Goal: Task Accomplishment & Management: Manage account settings

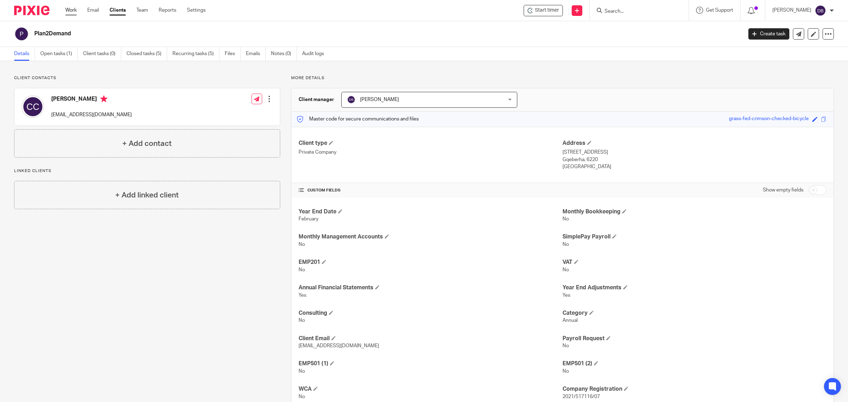
drag, startPoint x: 71, startPoint y: 11, endPoint x: 75, endPoint y: 13, distance: 4.3
click at [71, 11] on link "Work" at bounding box center [70, 10] width 11 height 7
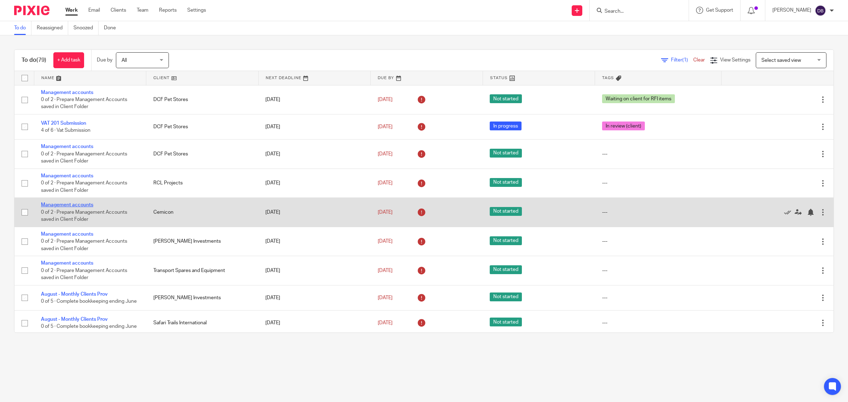
click at [78, 206] on link "Management accounts" at bounding box center [67, 204] width 52 height 5
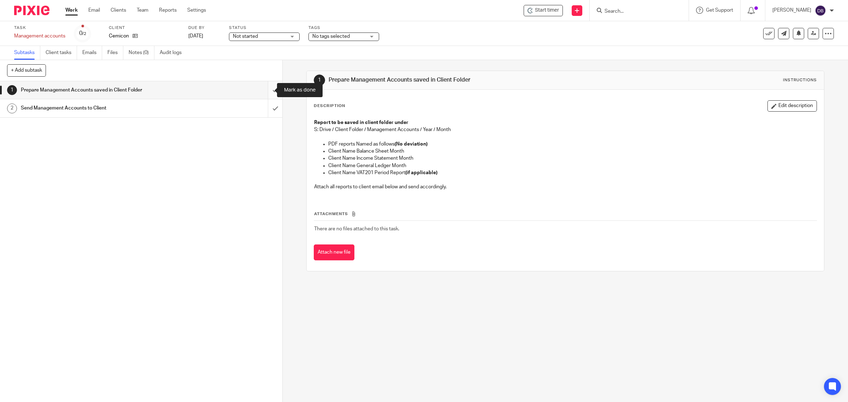
click at [267, 90] on input "submit" at bounding box center [141, 90] width 282 height 18
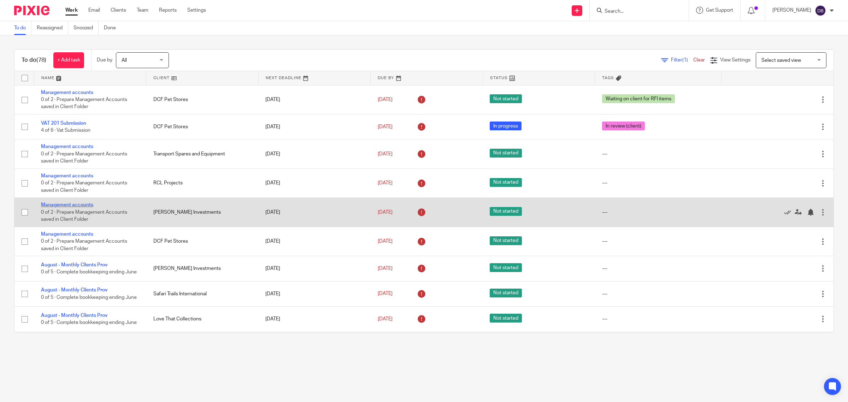
click at [71, 205] on link "Management accounts" at bounding box center [67, 204] width 52 height 5
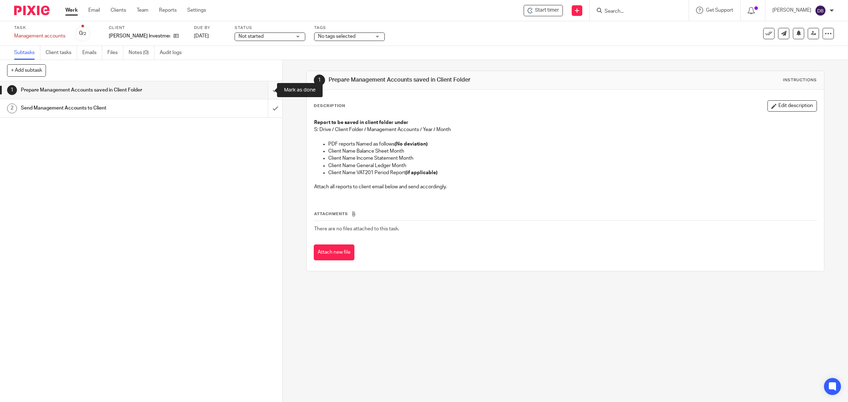
click at [264, 91] on input "submit" at bounding box center [141, 90] width 282 height 18
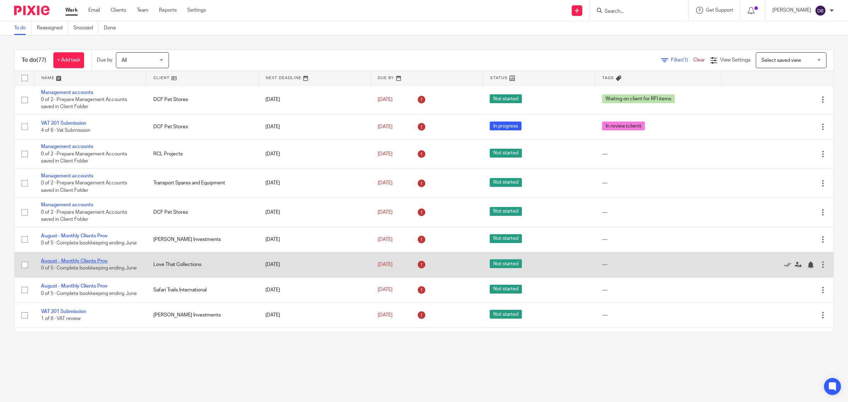
click at [80, 262] on link "August - Monthly Clients Prov" at bounding box center [74, 261] width 67 height 5
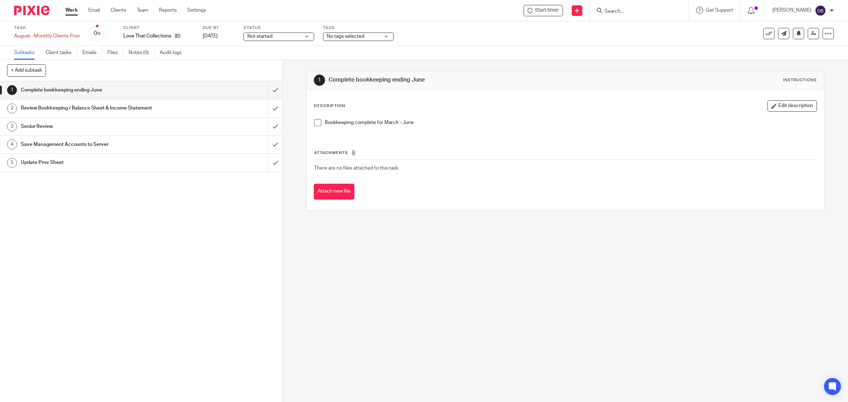
click at [315, 123] on span at bounding box center [317, 122] width 7 height 7
click at [267, 87] on input "submit" at bounding box center [141, 90] width 282 height 18
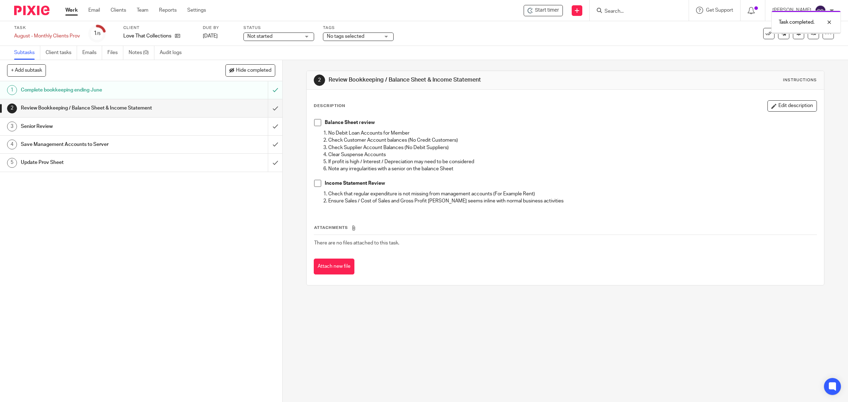
click at [315, 124] on span at bounding box center [317, 122] width 7 height 7
click at [315, 181] on span at bounding box center [317, 183] width 7 height 7
click at [264, 105] on input "submit" at bounding box center [141, 108] width 282 height 18
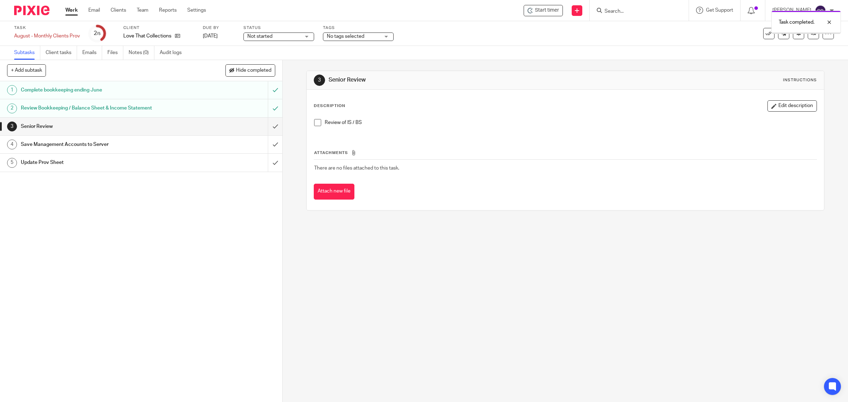
click at [311, 122] on div "Review of IS / BS" at bounding box center [566, 125] width 510 height 19
click at [314, 122] on span at bounding box center [317, 122] width 7 height 7
click at [265, 124] on input "submit" at bounding box center [141, 127] width 282 height 18
drag, startPoint x: 0, startPoint y: 0, endPoint x: 264, endPoint y: 126, distance: 292.3
click at [264, 126] on input "submit" at bounding box center [141, 127] width 282 height 18
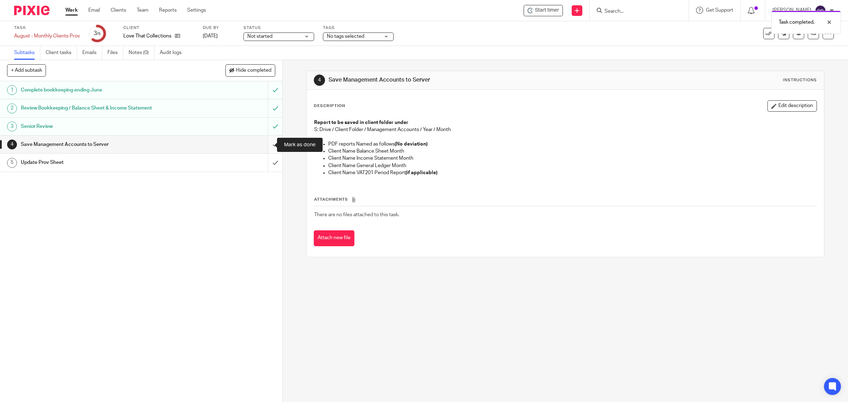
click at [267, 144] on input "submit" at bounding box center [141, 145] width 282 height 18
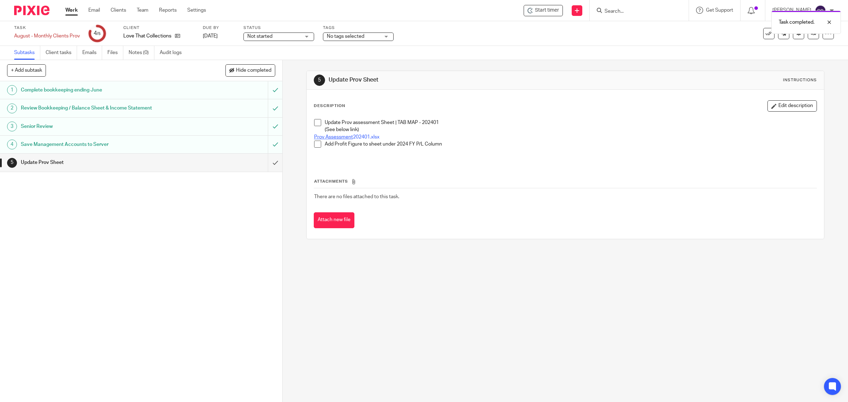
drag, startPoint x: 318, startPoint y: 124, endPoint x: 315, endPoint y: 135, distance: 11.3
click at [318, 125] on span at bounding box center [317, 122] width 7 height 7
click at [314, 148] on li "Add Profit Figure to sheet under 2024 FY P/L Column" at bounding box center [565, 146] width 503 height 11
click at [317, 144] on span at bounding box center [317, 144] width 7 height 7
click at [264, 160] on input "submit" at bounding box center [141, 163] width 282 height 18
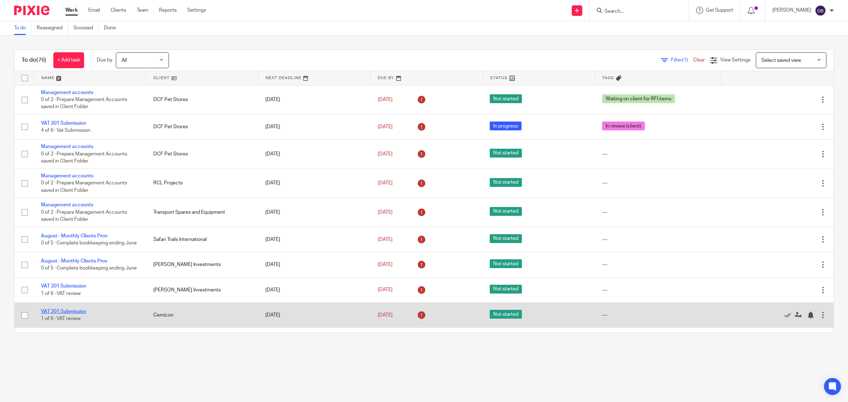
click at [71, 314] on link "VAT 201 Submission" at bounding box center [63, 311] width 45 height 5
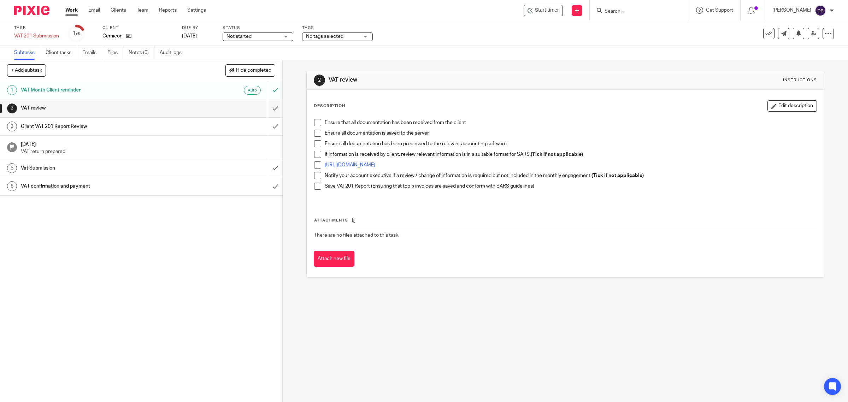
click at [314, 125] on span at bounding box center [317, 122] width 7 height 7
click at [315, 137] on li "Ensure all documentation is saved to the server" at bounding box center [565, 135] width 503 height 11
click at [317, 134] on span at bounding box center [317, 133] width 7 height 7
click at [316, 147] on span at bounding box center [317, 143] width 7 height 7
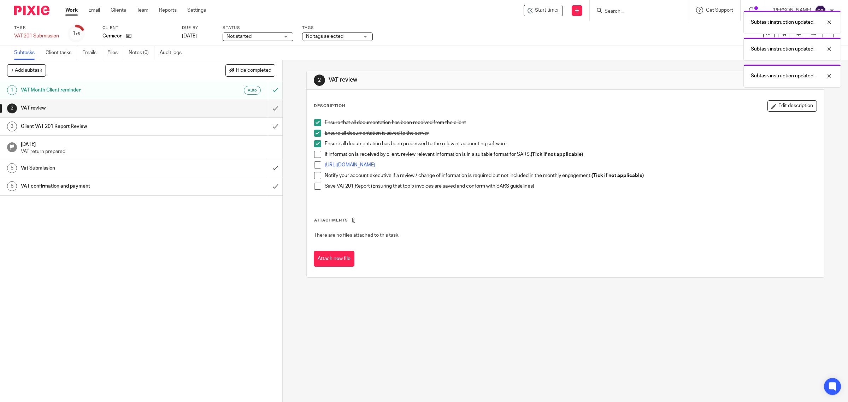
click at [315, 157] on span at bounding box center [317, 154] width 7 height 7
click at [314, 165] on span at bounding box center [317, 164] width 7 height 7
click at [314, 175] on span at bounding box center [317, 175] width 7 height 7
click at [314, 185] on span at bounding box center [317, 186] width 7 height 7
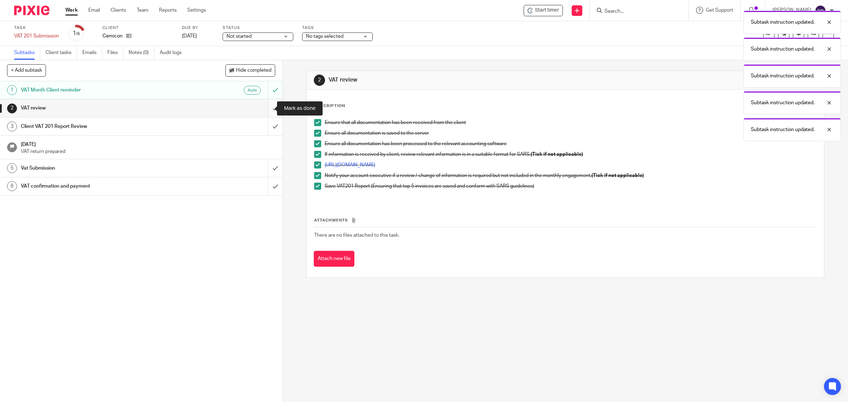
click at [269, 108] on input "submit" at bounding box center [141, 108] width 282 height 18
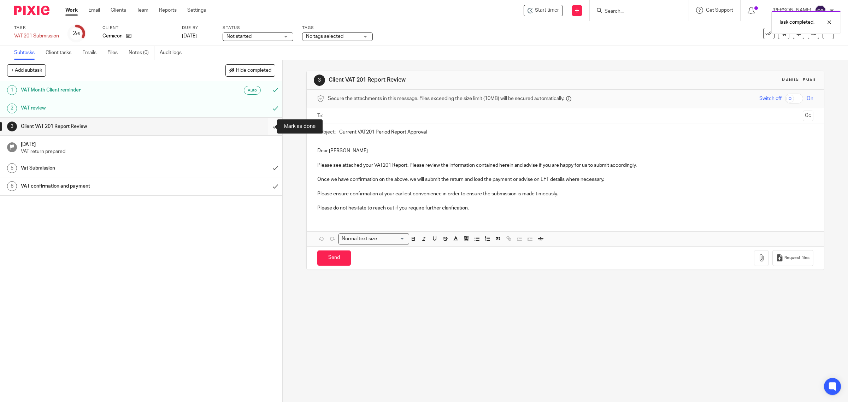
click at [267, 124] on input "submit" at bounding box center [141, 127] width 282 height 18
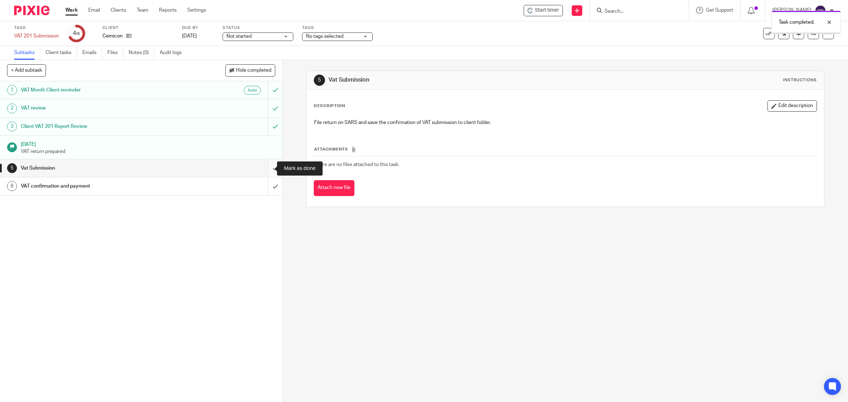
click at [267, 164] on input "submit" at bounding box center [141, 168] width 282 height 18
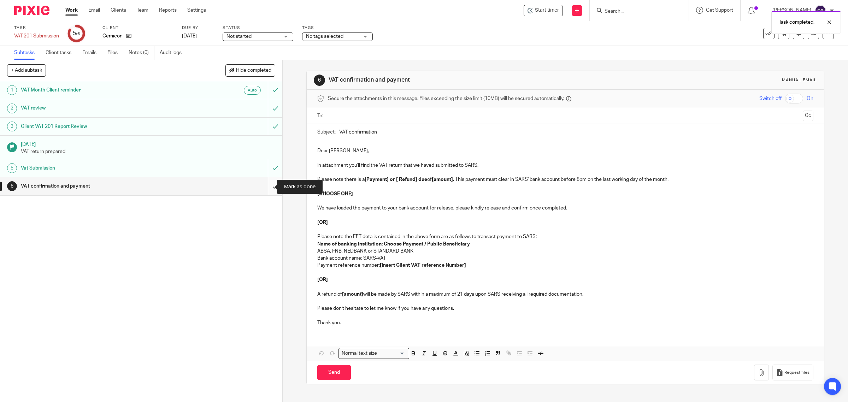
click at [265, 186] on input "submit" at bounding box center [141, 186] width 282 height 18
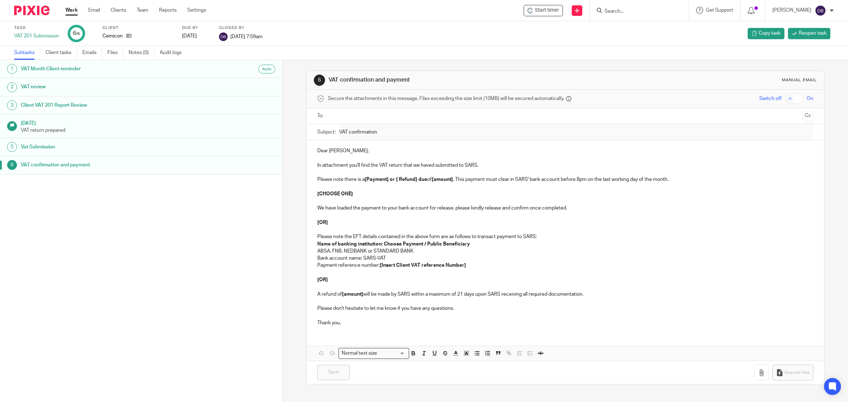
click at [69, 12] on link "Work" at bounding box center [71, 10] width 12 height 7
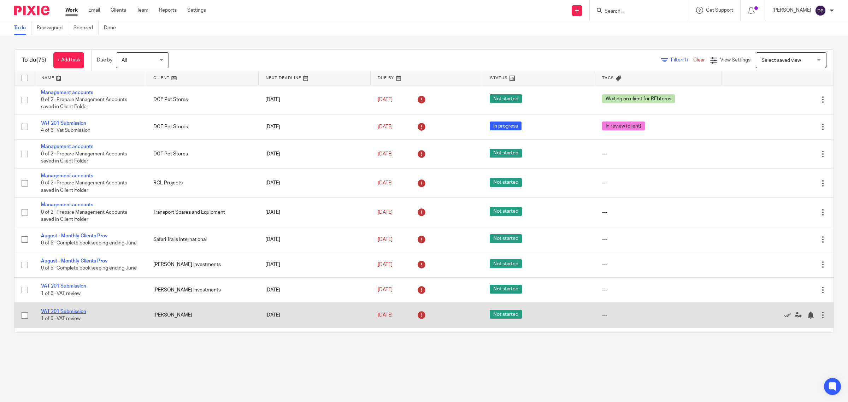
click at [73, 314] on link "VAT 201 Submission" at bounding box center [63, 311] width 45 height 5
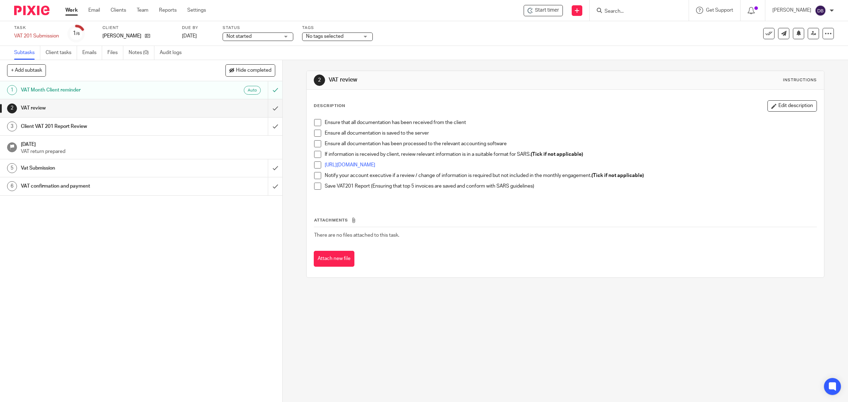
click at [317, 121] on span at bounding box center [317, 122] width 7 height 7
click at [314, 134] on span at bounding box center [317, 133] width 7 height 7
click at [317, 147] on span at bounding box center [317, 143] width 7 height 7
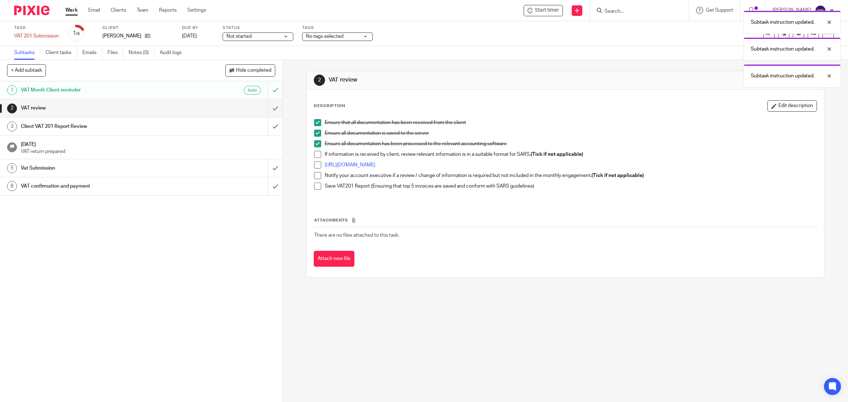
click at [317, 156] on span at bounding box center [317, 154] width 7 height 7
click at [315, 166] on span at bounding box center [317, 164] width 7 height 7
click at [314, 179] on span at bounding box center [317, 175] width 7 height 7
click at [314, 191] on li "Save VAT201 Report (Ensuring that top 5 invoices are saved and conform with SAR…" at bounding box center [565, 190] width 503 height 14
click at [314, 188] on span at bounding box center [317, 186] width 7 height 7
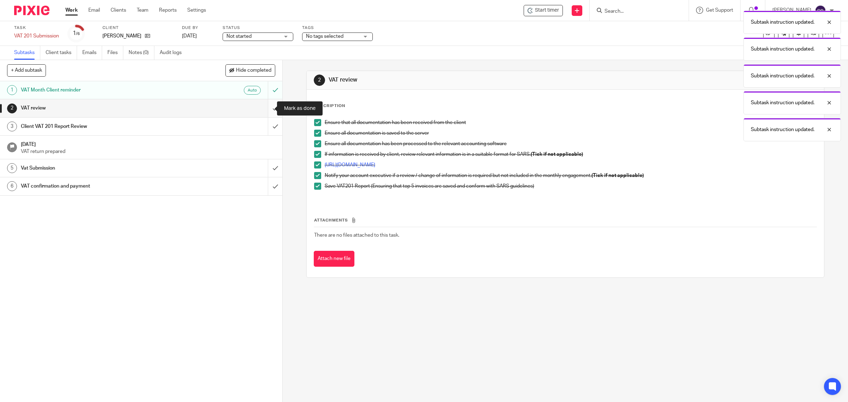
click at [268, 109] on input "submit" at bounding box center [141, 108] width 282 height 18
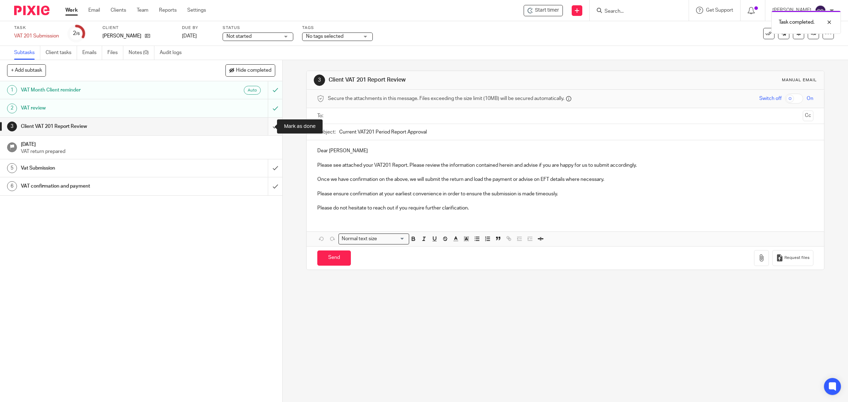
click at [264, 125] on input "submit" at bounding box center [141, 127] width 282 height 18
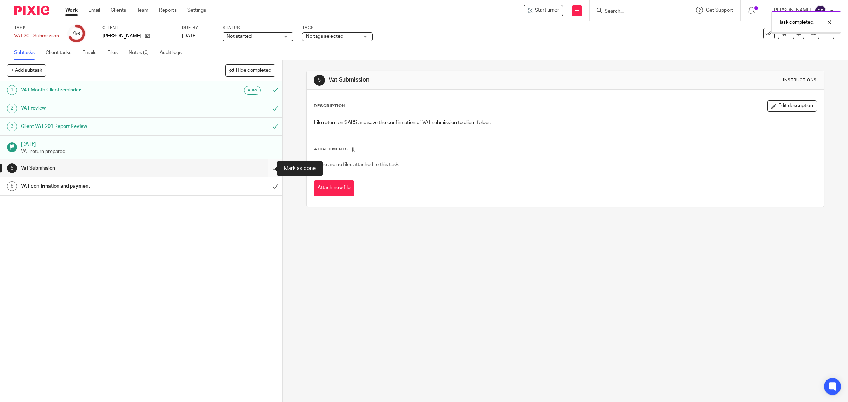
click at [266, 167] on input "submit" at bounding box center [141, 168] width 282 height 18
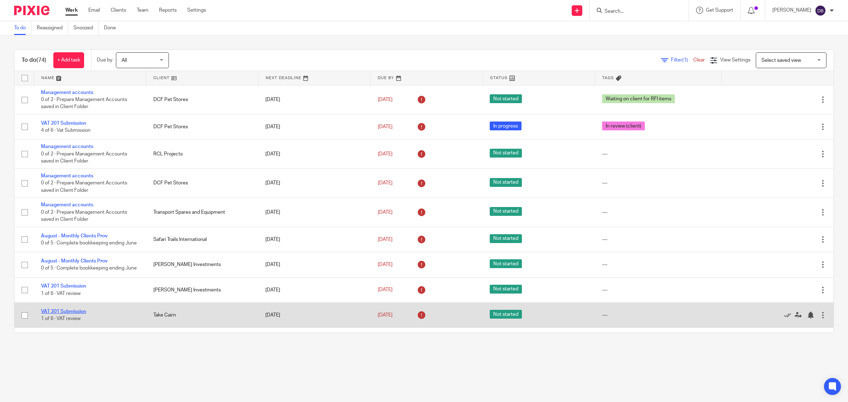
click at [59, 314] on link "VAT 201 Submission" at bounding box center [63, 311] width 45 height 5
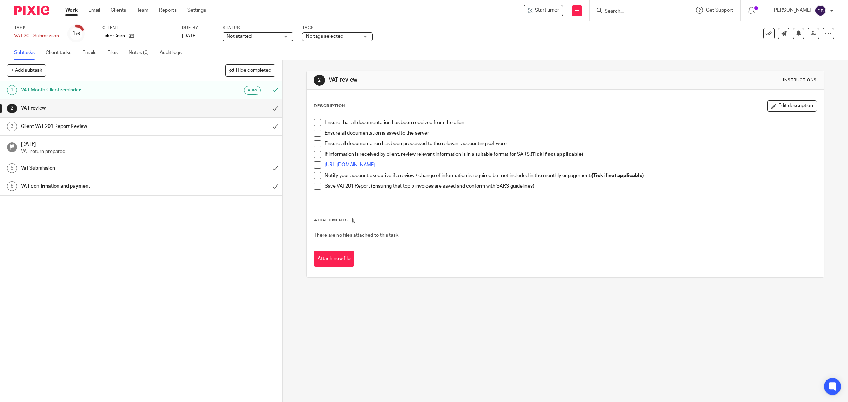
click at [316, 123] on span at bounding box center [317, 122] width 7 height 7
click at [315, 132] on span at bounding box center [317, 133] width 7 height 7
click at [314, 146] on span at bounding box center [317, 143] width 7 height 7
drag, startPoint x: 313, startPoint y: 157, endPoint x: 314, endPoint y: 165, distance: 7.9
click at [314, 158] on span at bounding box center [317, 154] width 7 height 7
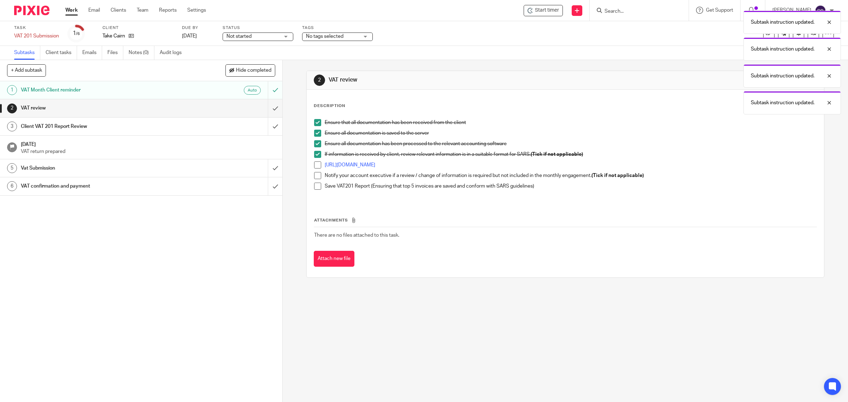
drag, startPoint x: 315, startPoint y: 167, endPoint x: 313, endPoint y: 176, distance: 9.1
click at [315, 168] on span at bounding box center [317, 164] width 7 height 7
click at [314, 179] on span at bounding box center [317, 175] width 7 height 7
click at [317, 185] on span at bounding box center [317, 186] width 7 height 7
click at [263, 111] on input "submit" at bounding box center [141, 108] width 282 height 18
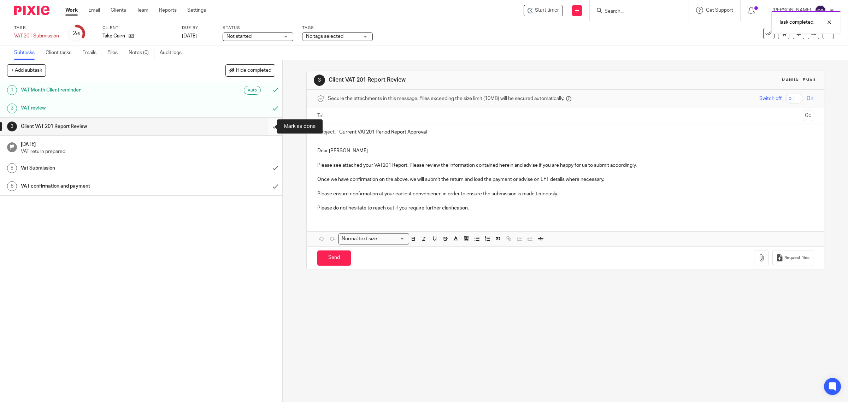
click at [269, 124] on input "submit" at bounding box center [141, 127] width 282 height 18
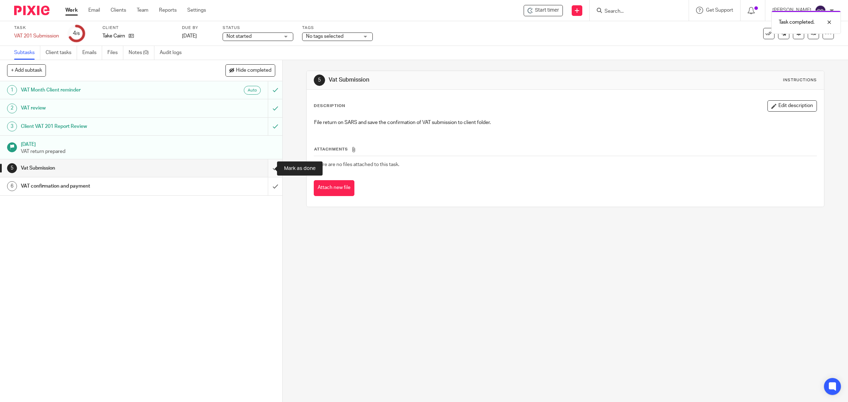
click at [264, 172] on input "submit" at bounding box center [141, 168] width 282 height 18
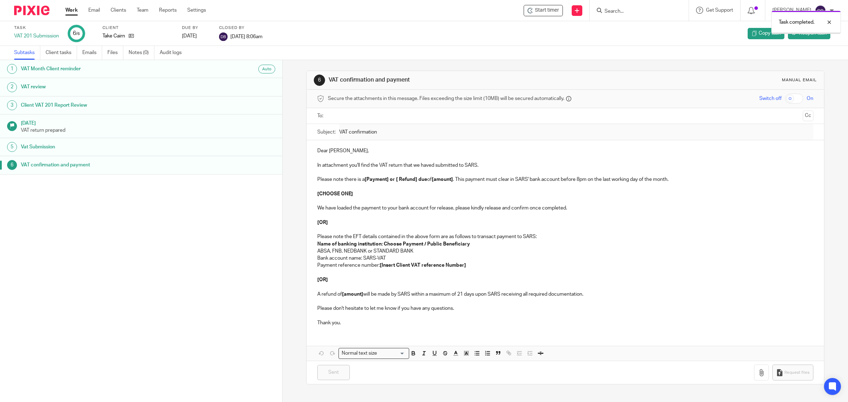
click at [73, 11] on link "Work" at bounding box center [71, 10] width 12 height 7
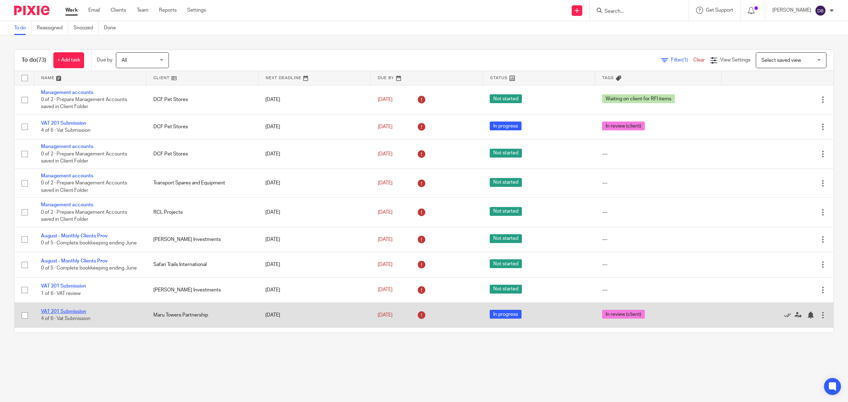
click at [67, 314] on link "VAT 201 Submission" at bounding box center [63, 311] width 45 height 5
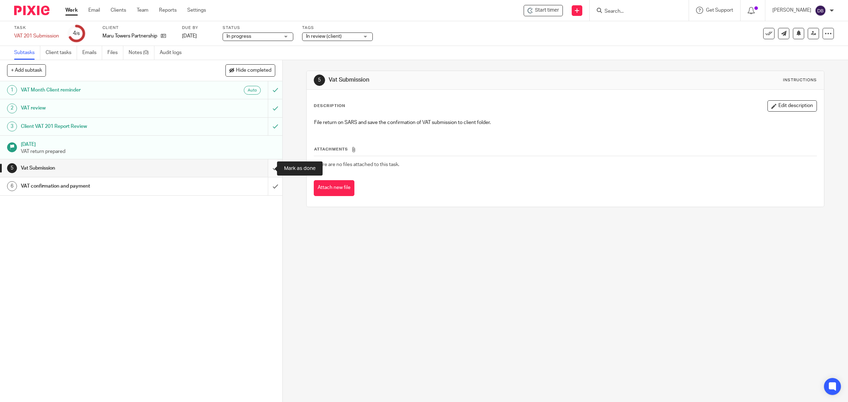
click at [265, 167] on input "submit" at bounding box center [141, 168] width 282 height 18
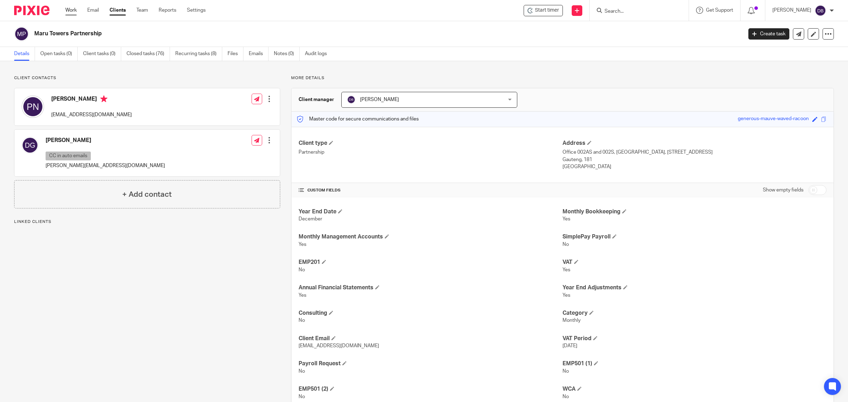
click at [72, 11] on link "Work" at bounding box center [70, 10] width 11 height 7
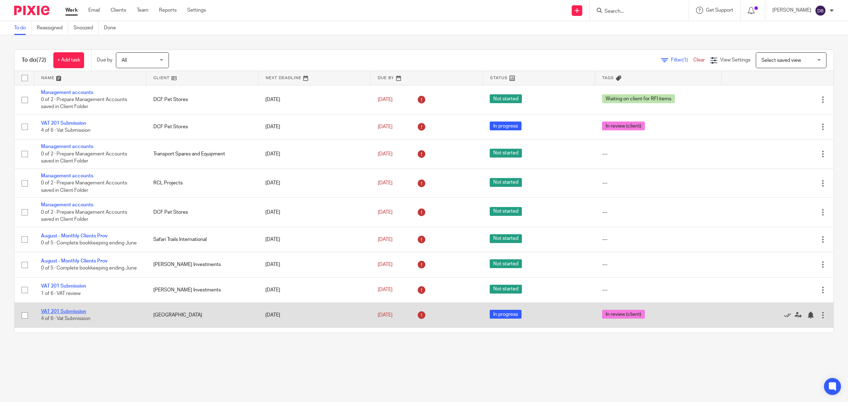
click at [70, 314] on link "VAT 201 Submission" at bounding box center [63, 311] width 45 height 5
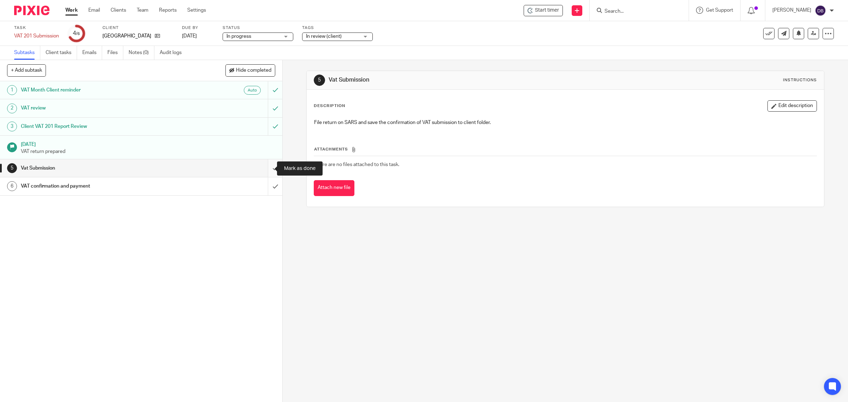
click at [267, 165] on input "submit" at bounding box center [141, 168] width 282 height 18
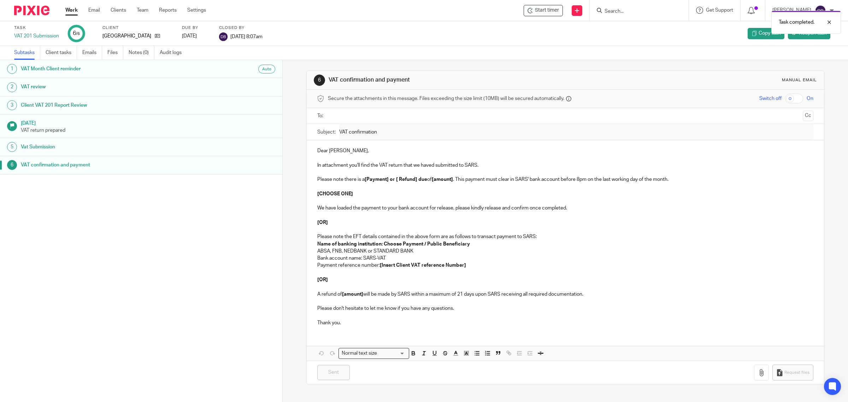
click at [64, 11] on div "Work Email Clients Team Reports Settings Work Email Clients Team Reports Settin…" at bounding box center [137, 10] width 158 height 21
drag, startPoint x: 68, startPoint y: 10, endPoint x: 6, endPoint y: 30, distance: 65.5
click at [68, 10] on link "Work" at bounding box center [71, 10] width 12 height 7
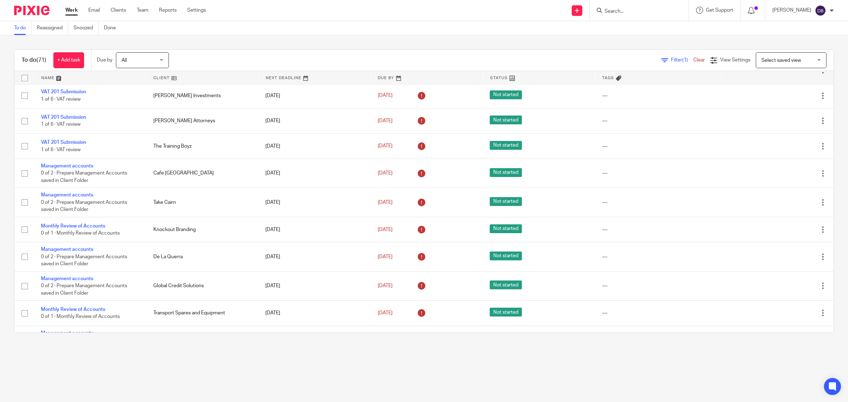
scroll to position [212, 0]
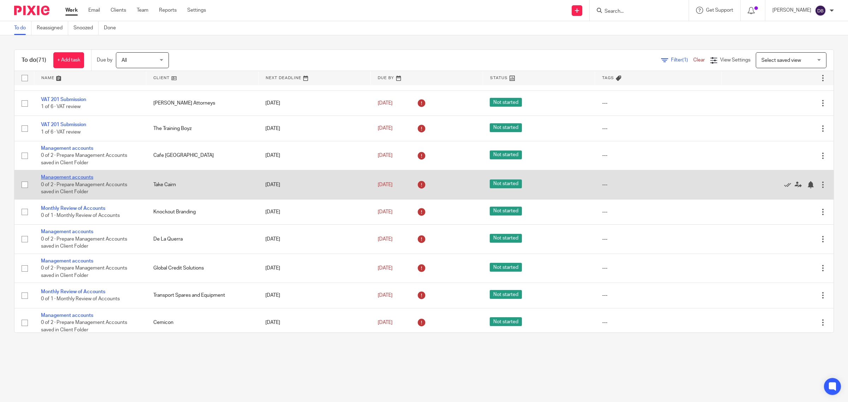
click at [78, 180] on link "Management accounts" at bounding box center [67, 177] width 52 height 5
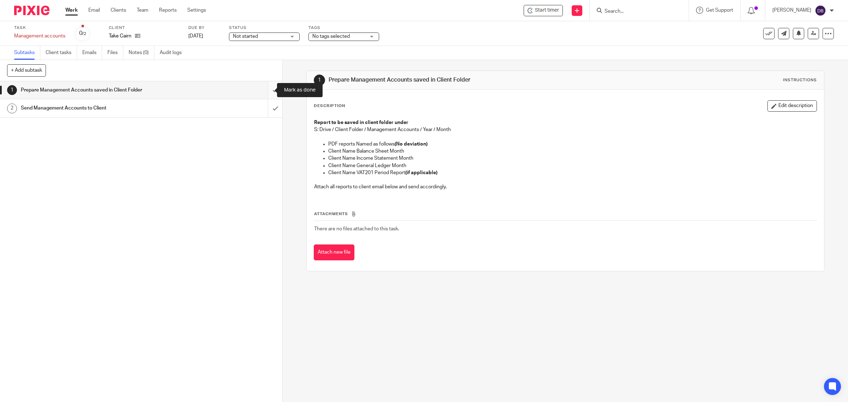
click at [267, 88] on input "submit" at bounding box center [141, 90] width 282 height 18
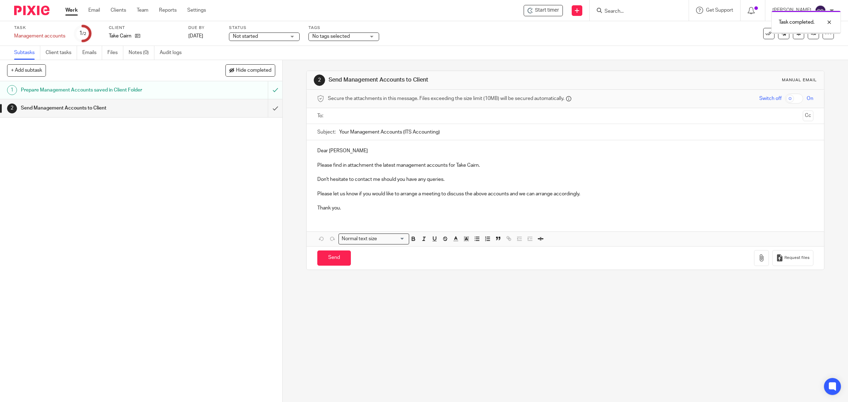
click at [267, 106] on input "submit" at bounding box center [141, 108] width 282 height 18
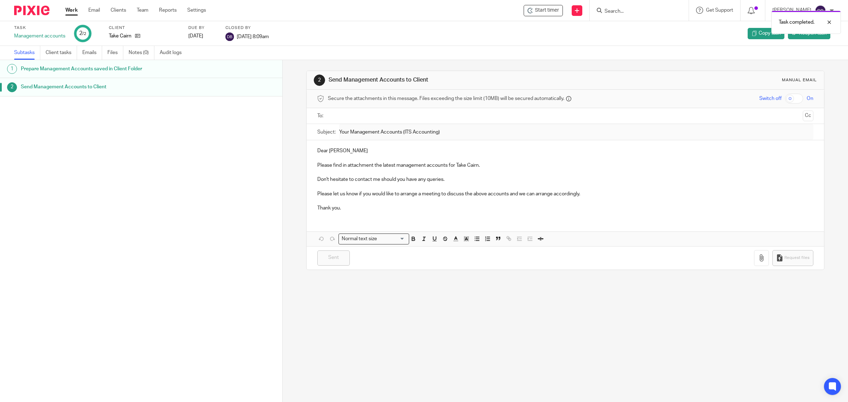
click at [72, 11] on link "Work" at bounding box center [71, 10] width 12 height 7
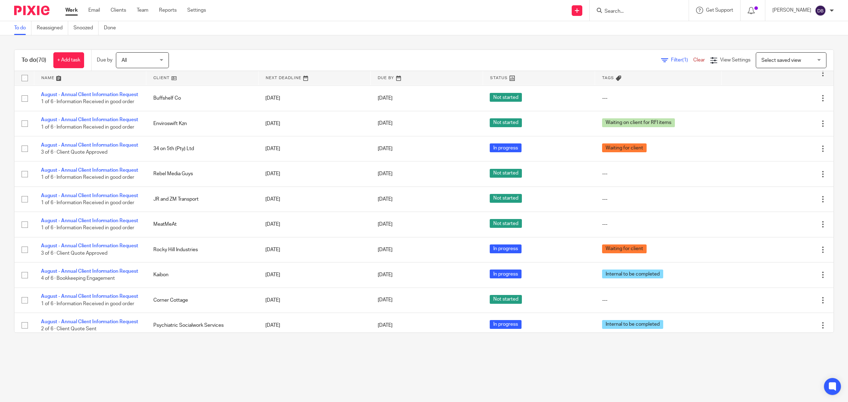
scroll to position [1760, 0]
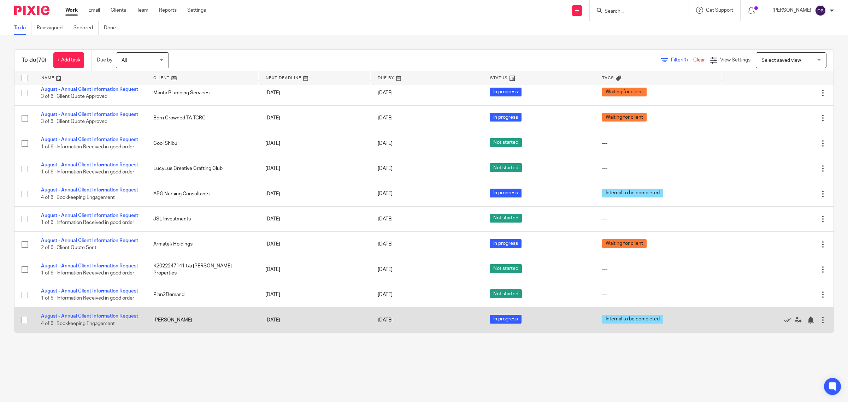
click at [94, 314] on link "August - Annual Client Information Request" at bounding box center [89, 316] width 97 height 5
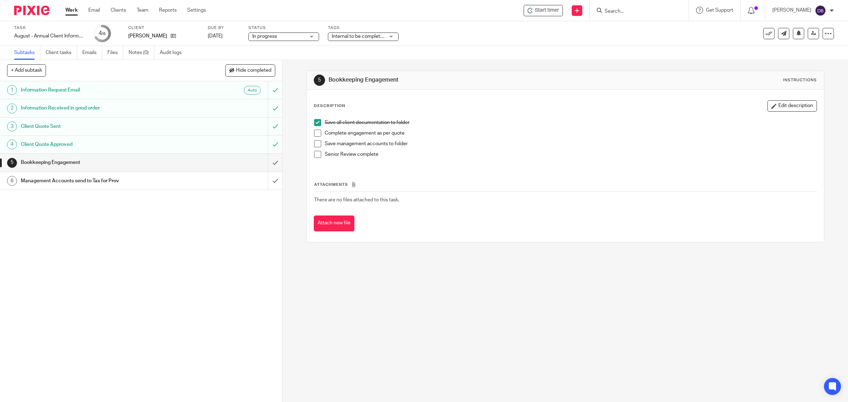
click at [314, 133] on span at bounding box center [317, 133] width 7 height 7
click at [315, 145] on span at bounding box center [317, 143] width 7 height 7
click at [315, 154] on span at bounding box center [317, 154] width 7 height 7
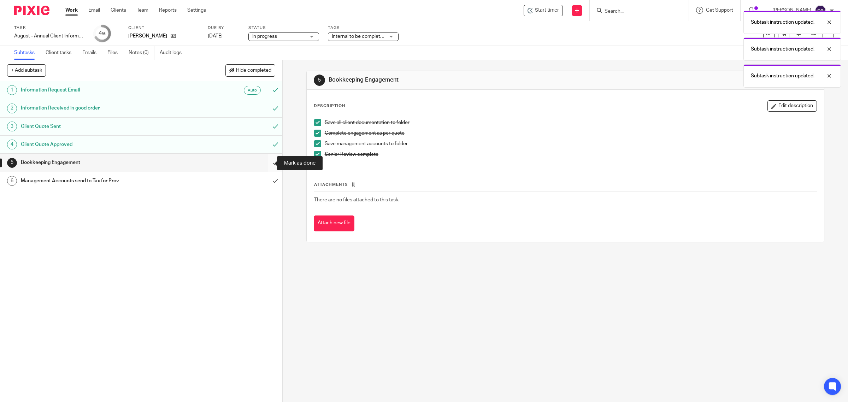
click at [264, 163] on input "submit" at bounding box center [141, 163] width 282 height 18
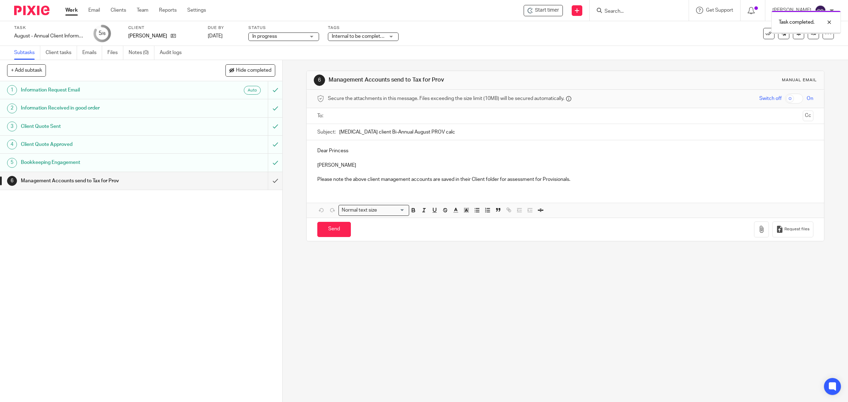
click at [266, 180] on input "submit" at bounding box center [141, 181] width 282 height 18
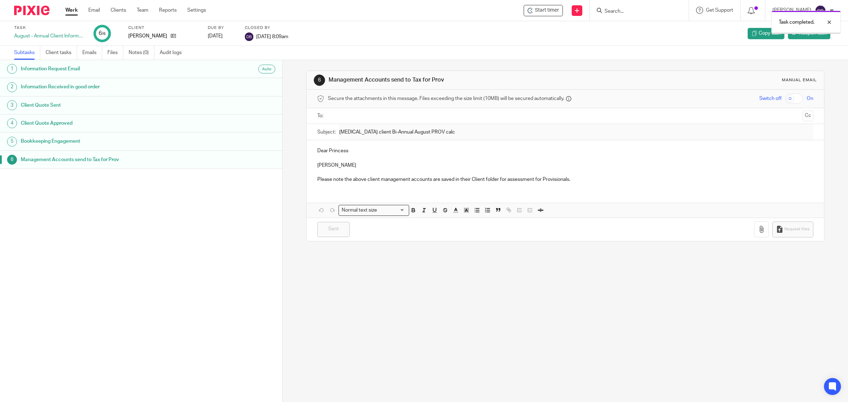
click at [70, 7] on link "Work" at bounding box center [71, 10] width 12 height 7
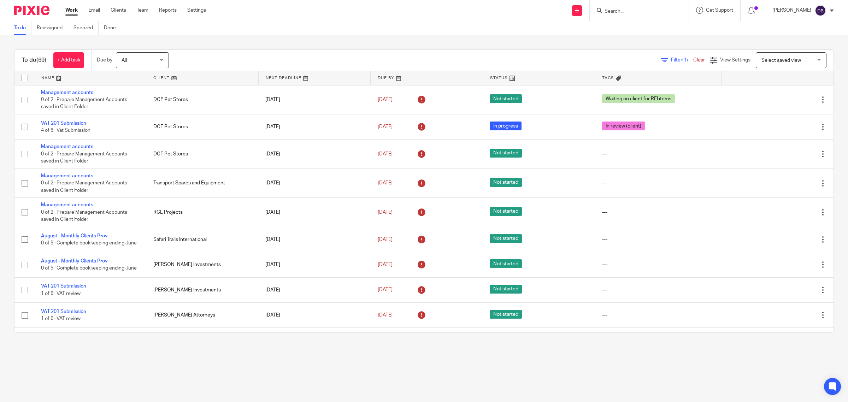
scroll to position [1731, 0]
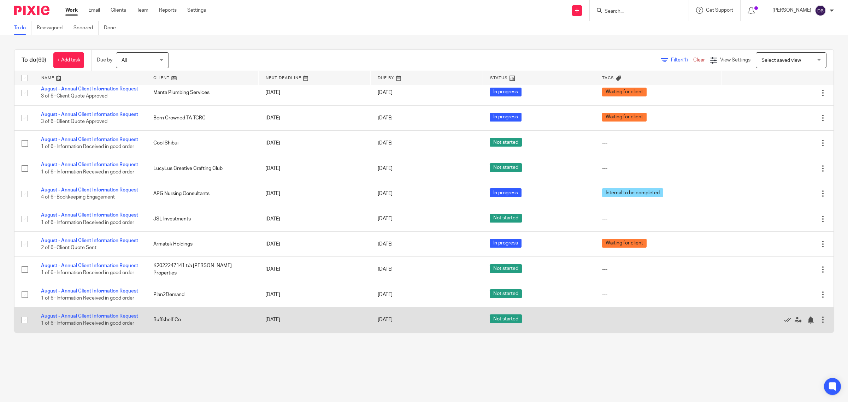
click at [819, 317] on div at bounding box center [822, 319] width 7 height 7
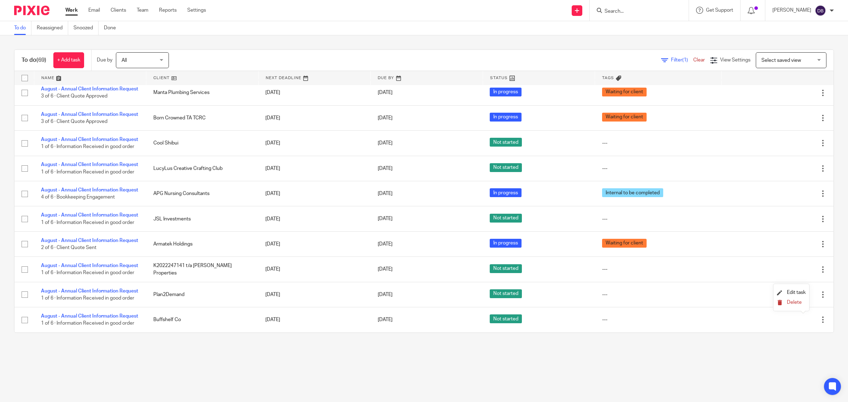
click at [792, 302] on span "Delete" at bounding box center [794, 302] width 15 height 5
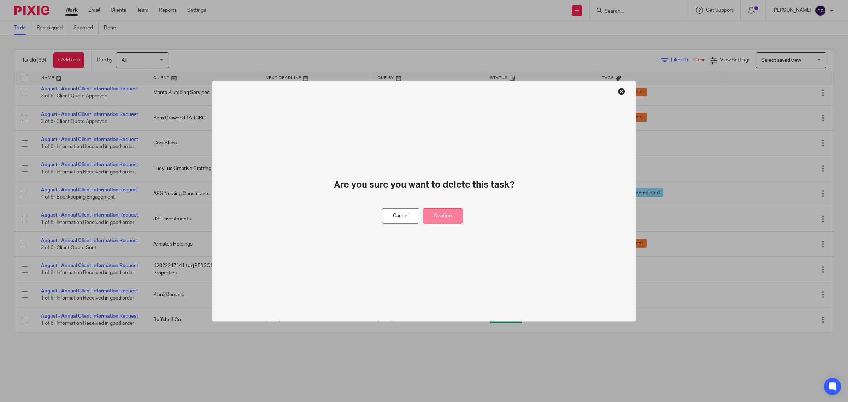
click at [445, 215] on button "Confirm" at bounding box center [443, 215] width 40 height 15
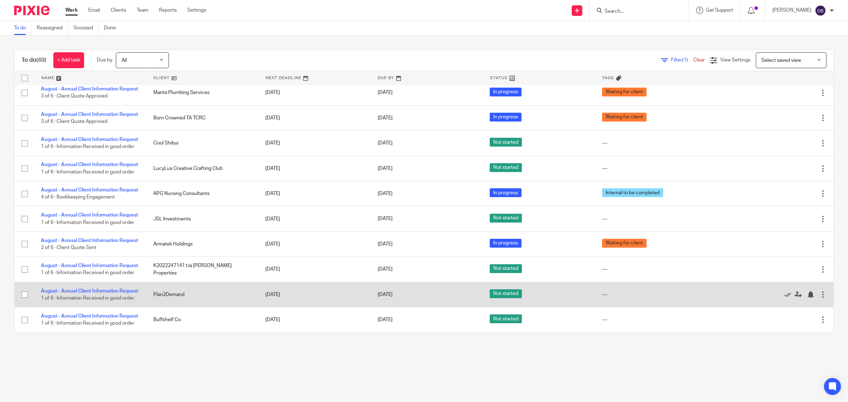
scroll to position [1702, 0]
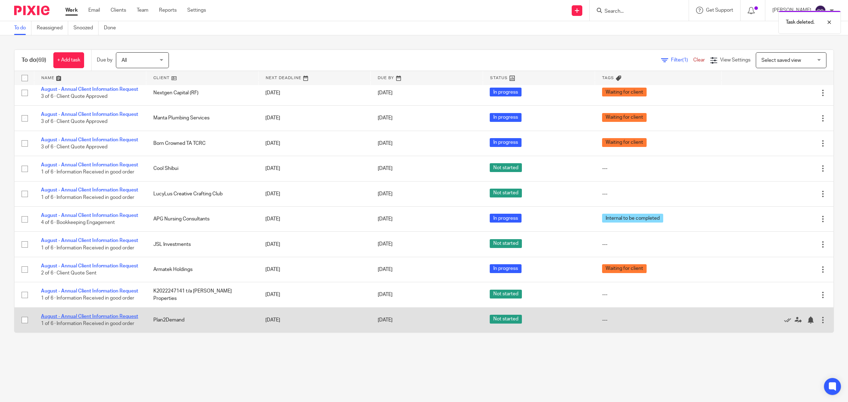
click at [96, 314] on link "August - Annual Client Information Request" at bounding box center [89, 316] width 97 height 5
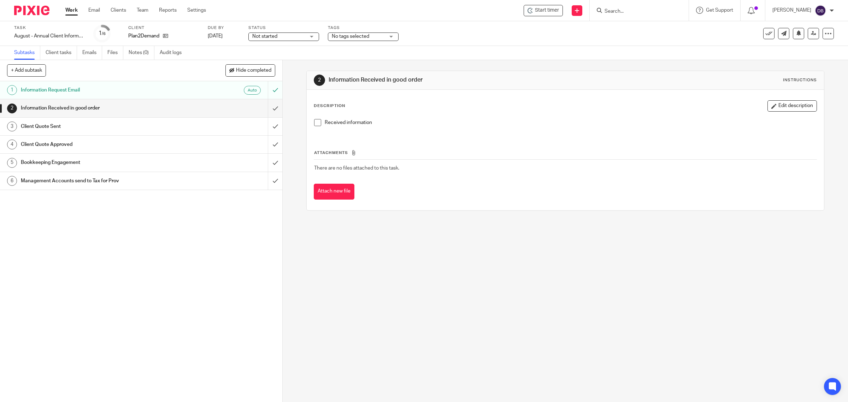
click at [314, 120] on span at bounding box center [317, 122] width 7 height 7
click at [267, 107] on input "submit" at bounding box center [141, 108] width 282 height 18
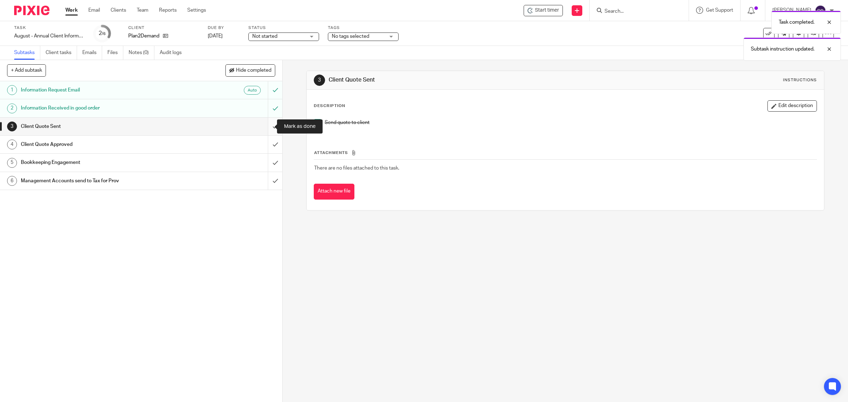
click at [267, 125] on input "submit" at bounding box center [141, 127] width 282 height 18
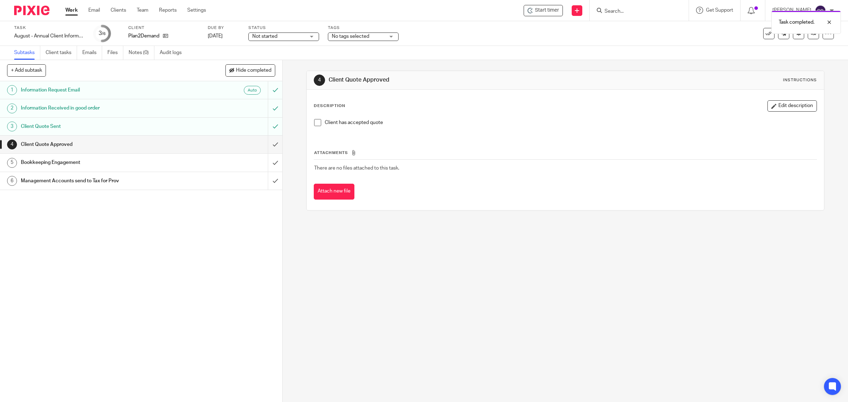
click at [315, 122] on span at bounding box center [317, 122] width 7 height 7
click at [267, 142] on input "submit" at bounding box center [141, 145] width 282 height 18
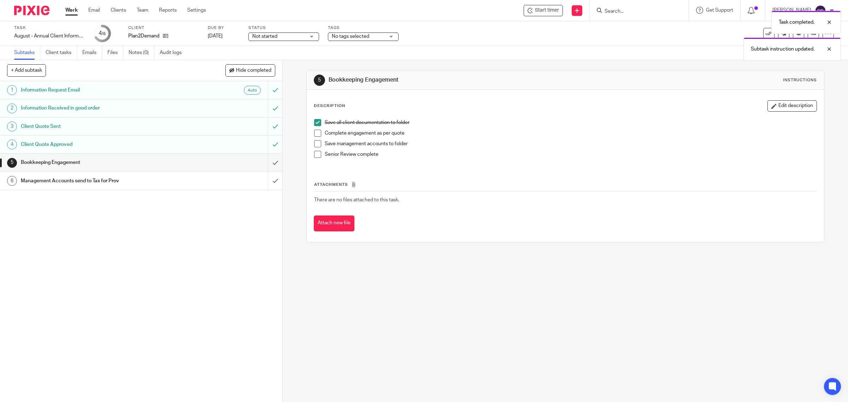
click at [315, 136] on span at bounding box center [317, 133] width 7 height 7
click at [316, 145] on span at bounding box center [317, 143] width 7 height 7
click at [316, 155] on span at bounding box center [317, 154] width 7 height 7
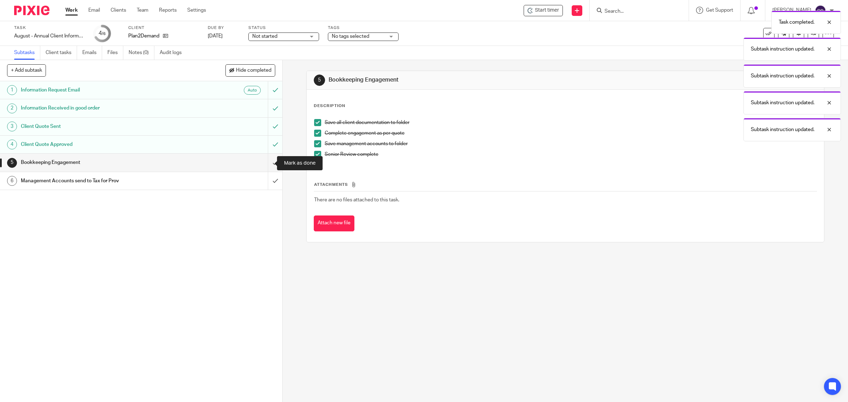
drag, startPoint x: 267, startPoint y: 163, endPoint x: 324, endPoint y: 159, distance: 56.7
click at [267, 163] on input "submit" at bounding box center [141, 163] width 282 height 18
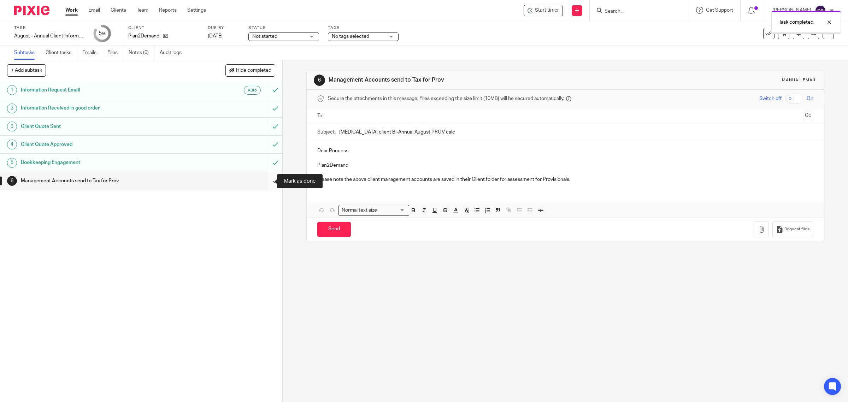
click at [265, 181] on input "submit" at bounding box center [141, 181] width 282 height 18
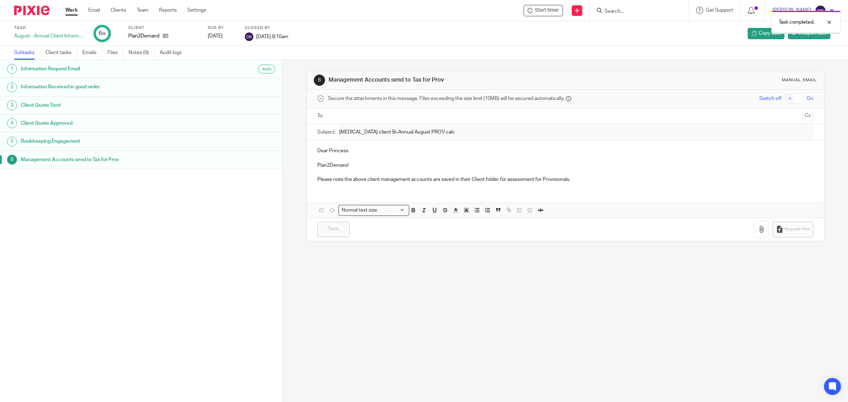
click at [70, 11] on link "Work" at bounding box center [71, 10] width 12 height 7
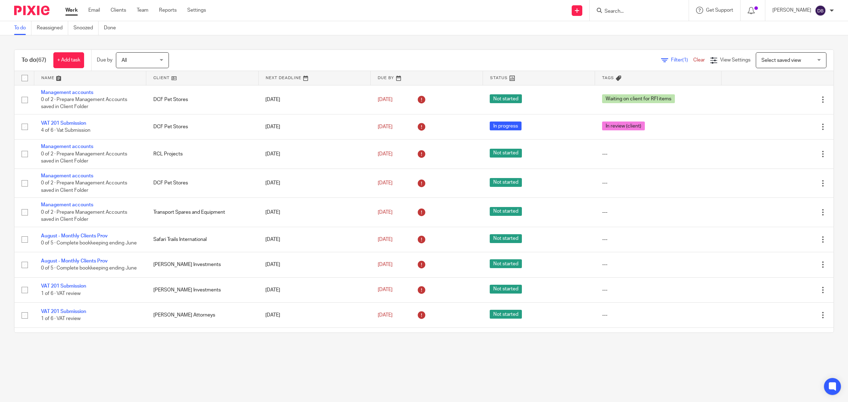
scroll to position [1673, 0]
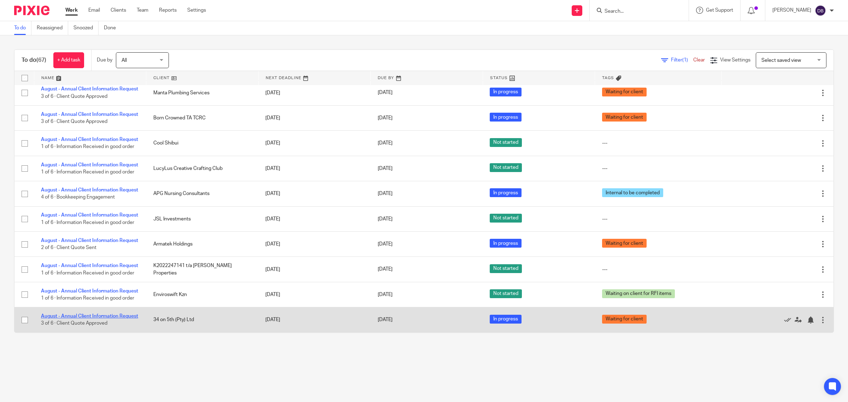
click at [101, 314] on link "August - Annual Client Information Request" at bounding box center [89, 316] width 97 height 5
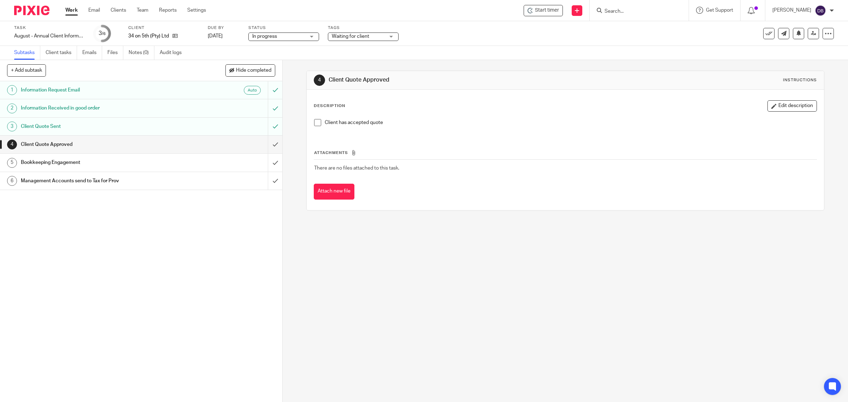
click at [314, 119] on span at bounding box center [317, 122] width 7 height 7
click at [264, 144] on input "submit" at bounding box center [141, 145] width 282 height 18
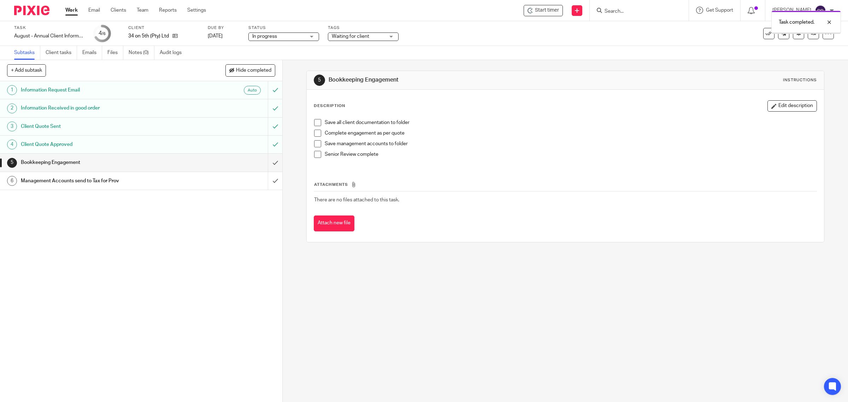
click at [315, 124] on span at bounding box center [317, 122] width 7 height 7
click at [315, 135] on span at bounding box center [317, 133] width 7 height 7
click at [315, 141] on span at bounding box center [317, 143] width 7 height 7
click at [315, 154] on span at bounding box center [317, 154] width 7 height 7
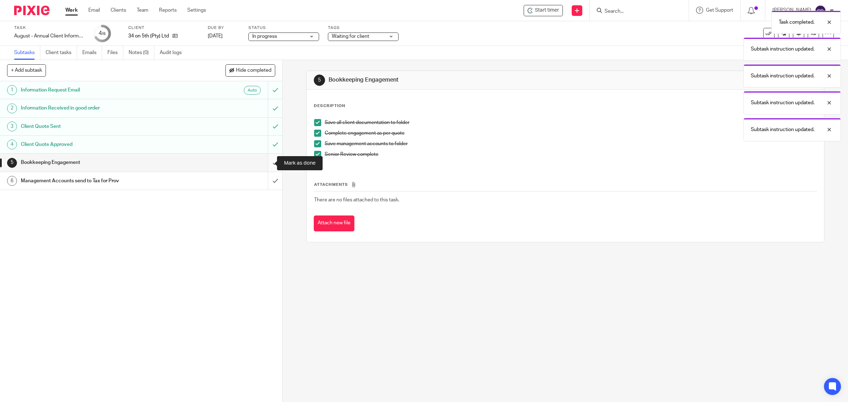
click at [267, 163] on input "submit" at bounding box center [141, 163] width 282 height 18
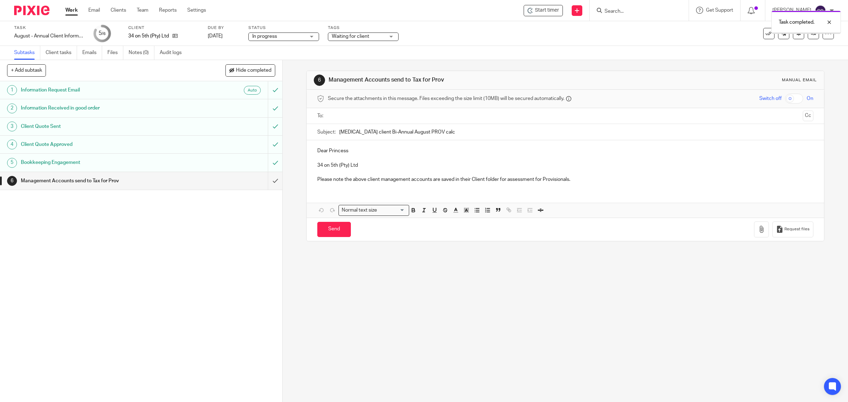
click at [264, 180] on input "submit" at bounding box center [141, 181] width 282 height 18
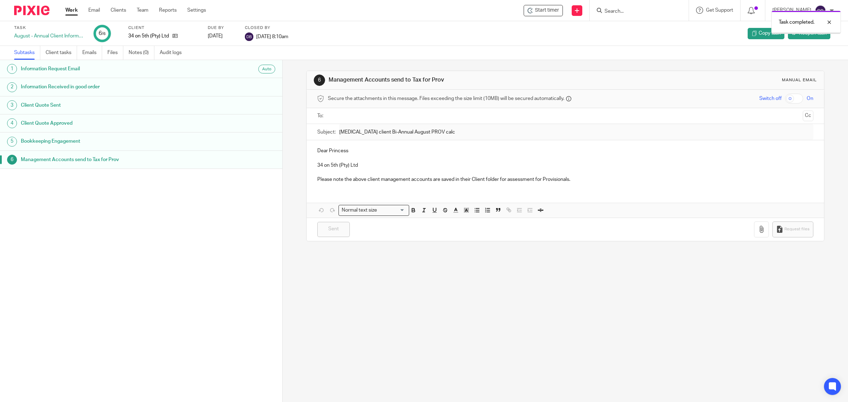
click at [72, 8] on link "Work" at bounding box center [71, 10] width 12 height 7
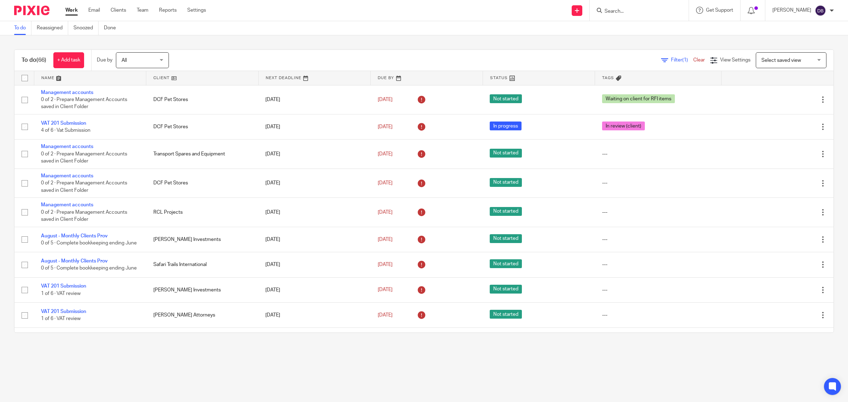
scroll to position [1643, 0]
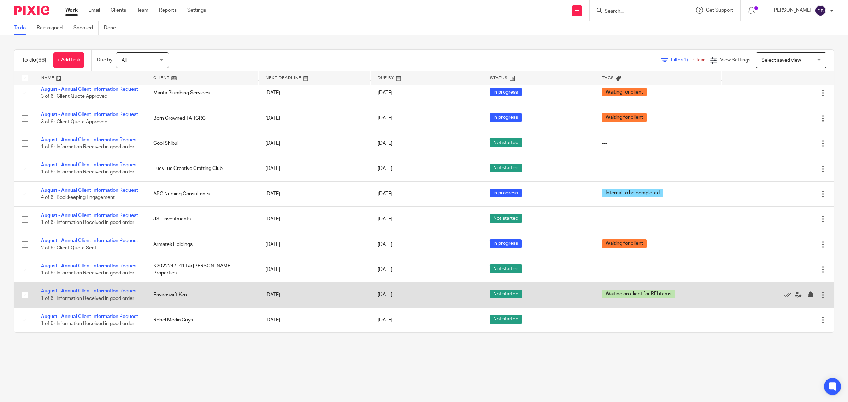
click at [103, 289] on link "August - Annual Client Information Request" at bounding box center [89, 291] width 97 height 5
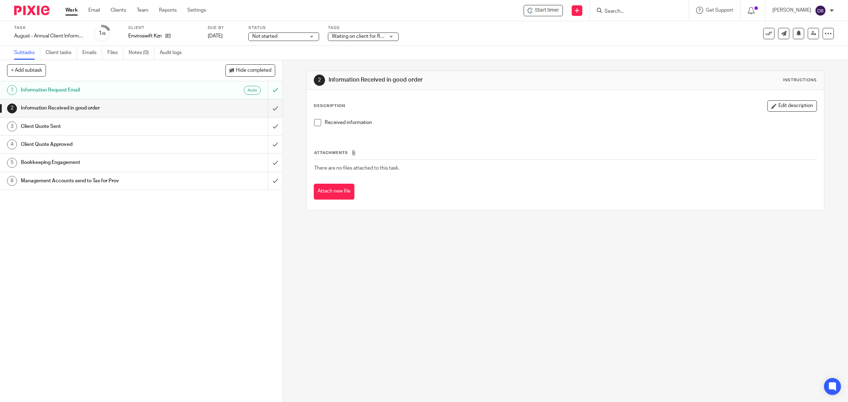
click at [315, 123] on span at bounding box center [317, 122] width 7 height 7
click at [265, 108] on input "submit" at bounding box center [141, 108] width 282 height 18
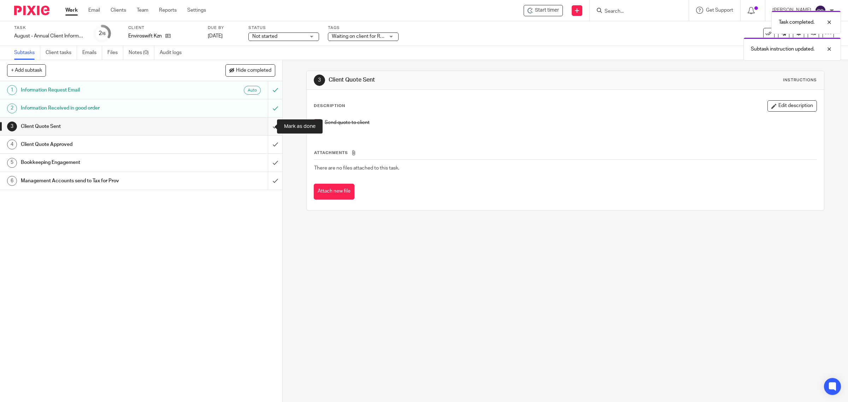
click at [266, 125] on input "submit" at bounding box center [141, 127] width 282 height 18
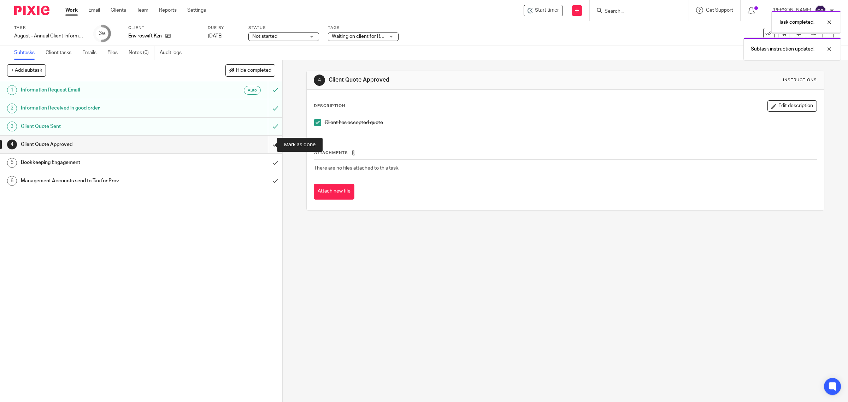
click at [264, 145] on input "submit" at bounding box center [141, 145] width 282 height 18
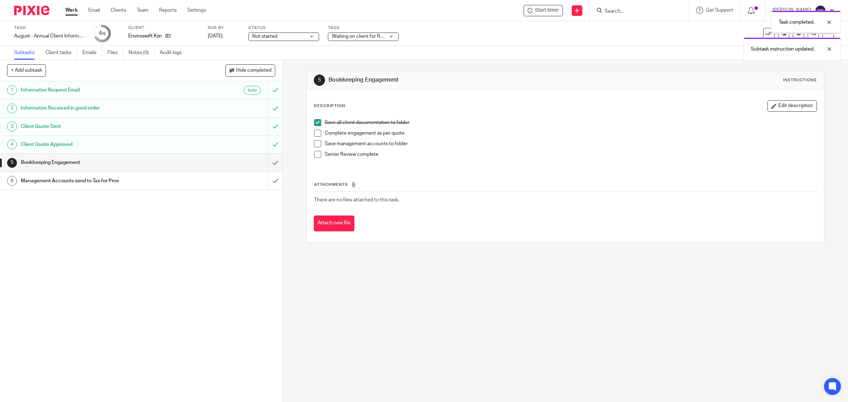
drag, startPoint x: 314, startPoint y: 133, endPoint x: 314, endPoint y: 140, distance: 6.4
click at [314, 134] on span at bounding box center [317, 133] width 7 height 7
click at [314, 142] on span at bounding box center [317, 143] width 7 height 7
click at [315, 155] on span at bounding box center [317, 154] width 7 height 7
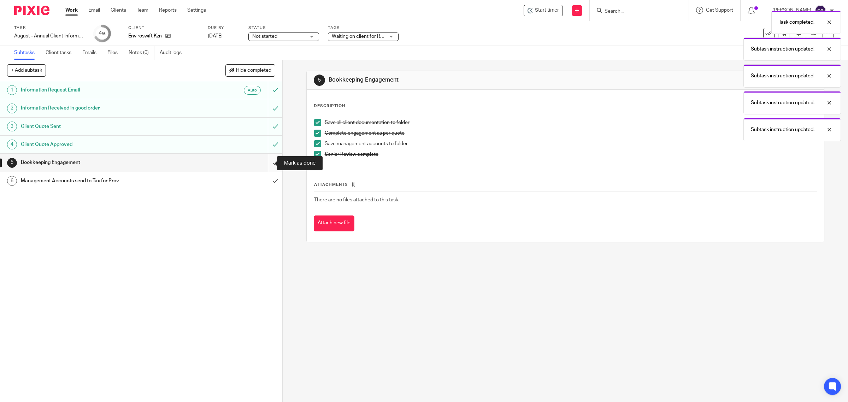
click at [264, 160] on input "submit" at bounding box center [141, 163] width 282 height 18
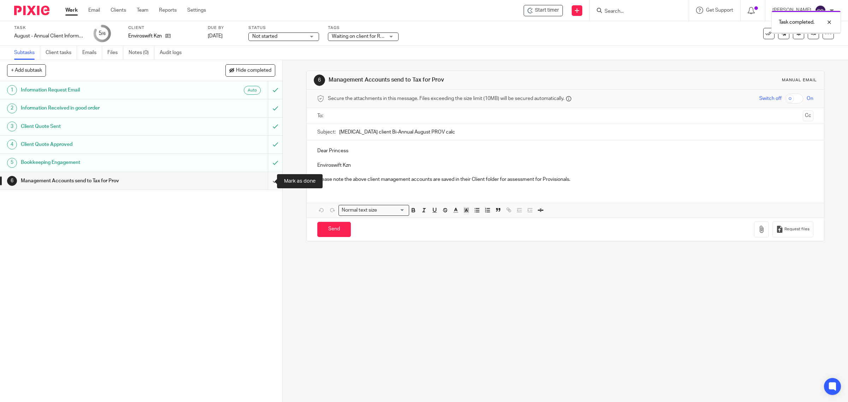
click at [266, 183] on input "submit" at bounding box center [141, 181] width 282 height 18
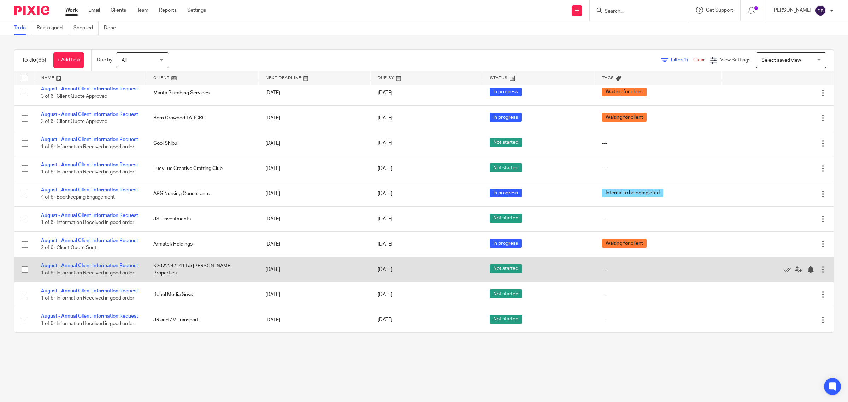
scroll to position [1615, 0]
click at [88, 263] on link "August - Annual Client Information Request" at bounding box center [89, 265] width 97 height 5
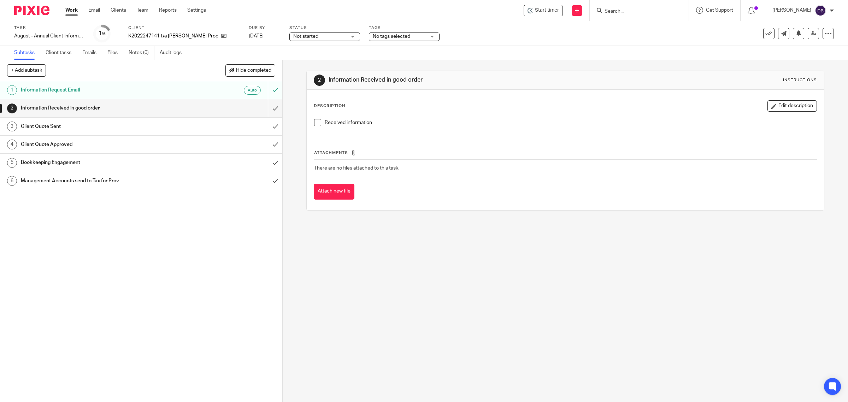
click at [314, 121] on span at bounding box center [317, 122] width 7 height 7
click at [268, 109] on input "submit" at bounding box center [141, 108] width 282 height 18
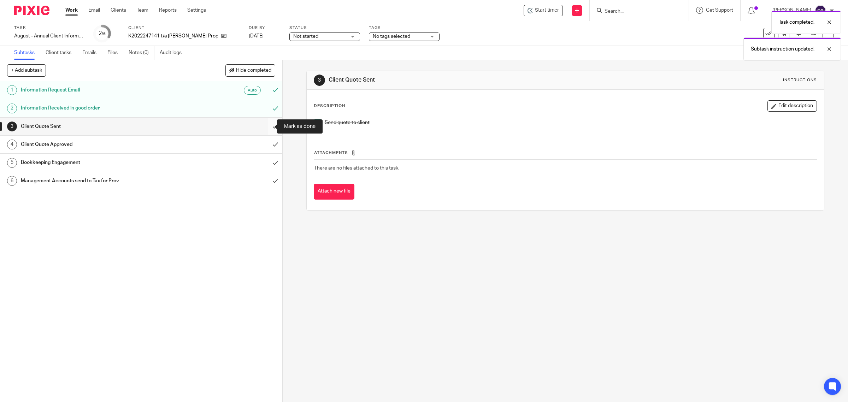
click at [264, 124] on input "submit" at bounding box center [141, 127] width 282 height 18
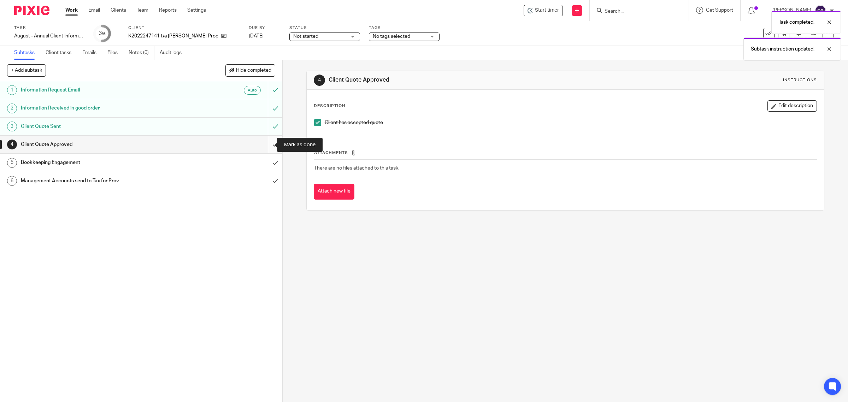
click at [264, 145] on input "submit" at bounding box center [141, 145] width 282 height 18
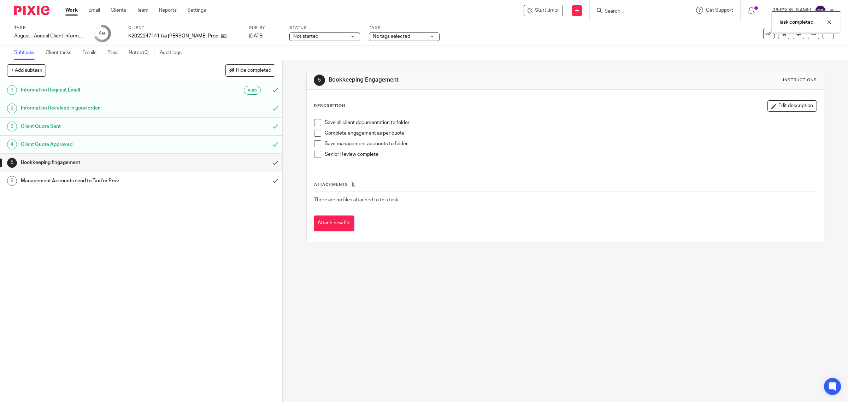
click at [316, 121] on span at bounding box center [317, 122] width 7 height 7
click at [315, 135] on span at bounding box center [317, 133] width 7 height 7
click at [315, 143] on span at bounding box center [317, 143] width 7 height 7
click at [315, 155] on span at bounding box center [317, 154] width 7 height 7
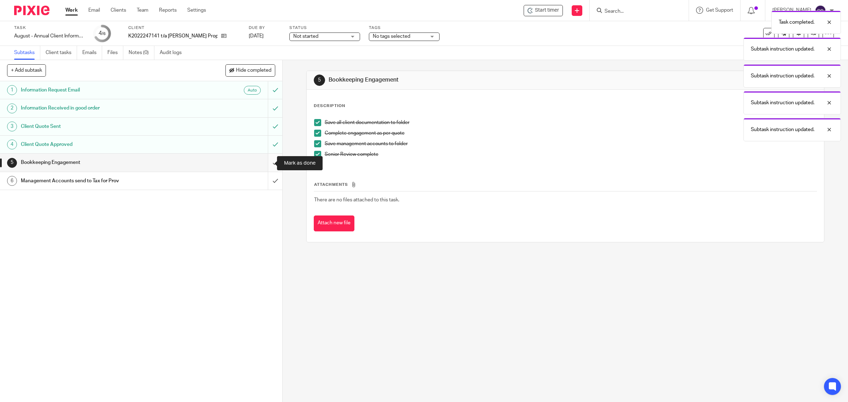
click at [265, 163] on input "submit" at bounding box center [141, 163] width 282 height 18
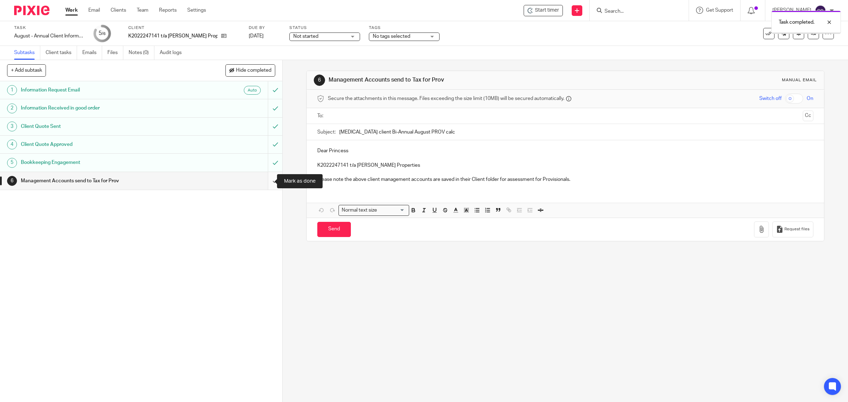
click at [266, 183] on input "submit" at bounding box center [141, 181] width 282 height 18
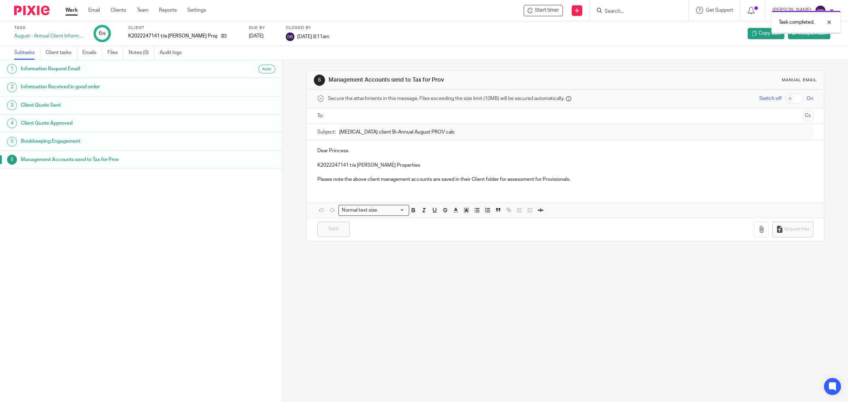
click at [68, 9] on link "Work" at bounding box center [71, 10] width 12 height 7
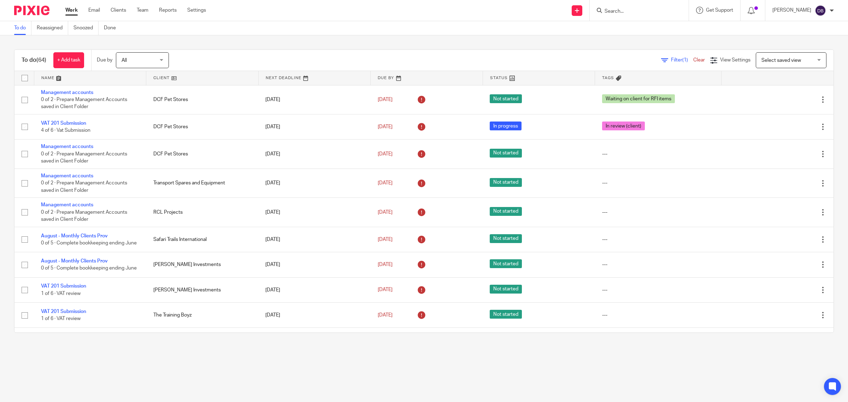
scroll to position [1586, 0]
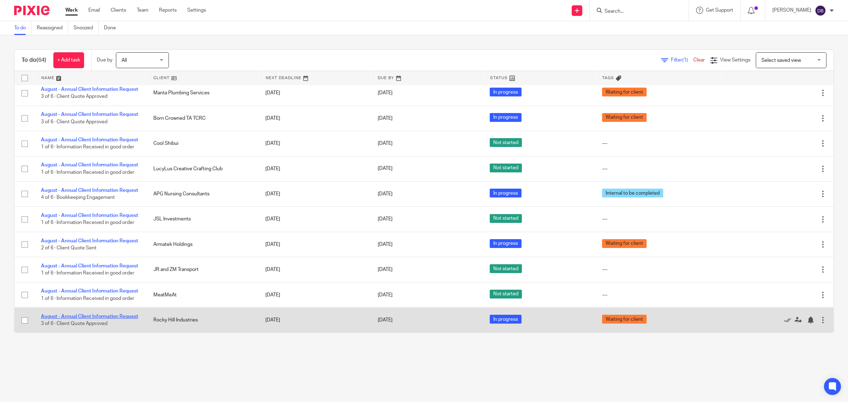
click at [108, 314] on link "August - Annual Client Information Request" at bounding box center [89, 316] width 97 height 5
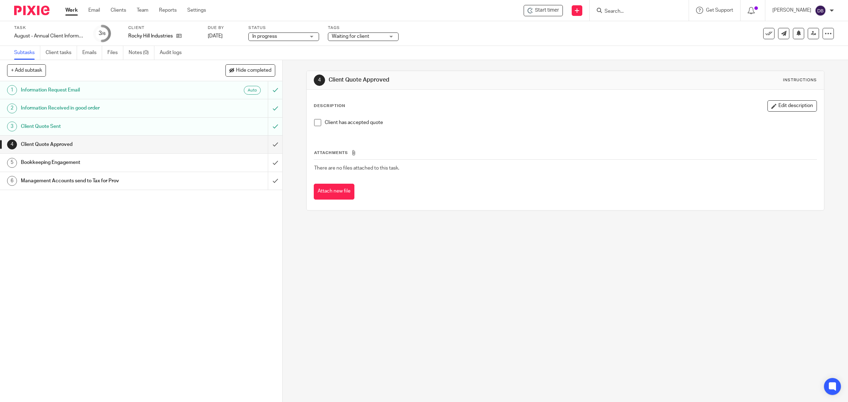
click at [315, 121] on span at bounding box center [317, 122] width 7 height 7
click at [267, 143] on input "submit" at bounding box center [141, 145] width 282 height 18
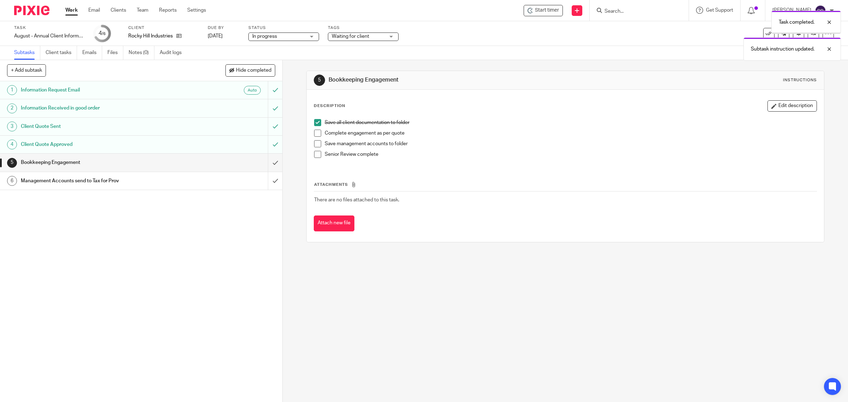
click at [314, 132] on span at bounding box center [317, 133] width 7 height 7
drag, startPoint x: 315, startPoint y: 144, endPoint x: 314, endPoint y: 153, distance: 8.9
click at [315, 145] on span at bounding box center [317, 143] width 7 height 7
click at [314, 156] on span at bounding box center [317, 154] width 7 height 7
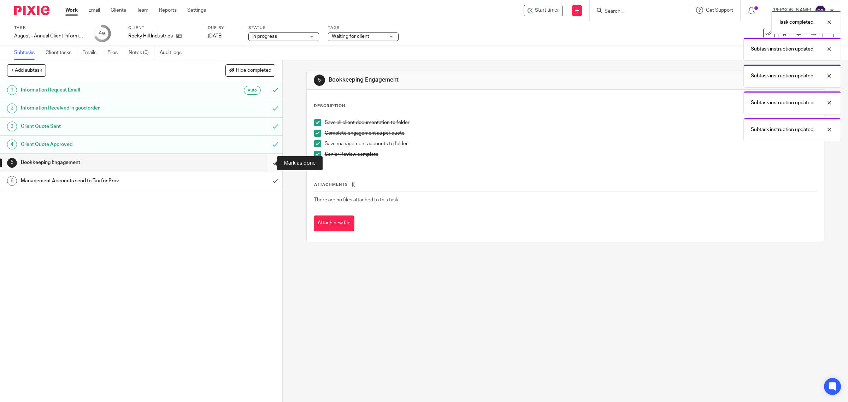
click at [266, 161] on input "submit" at bounding box center [141, 163] width 282 height 18
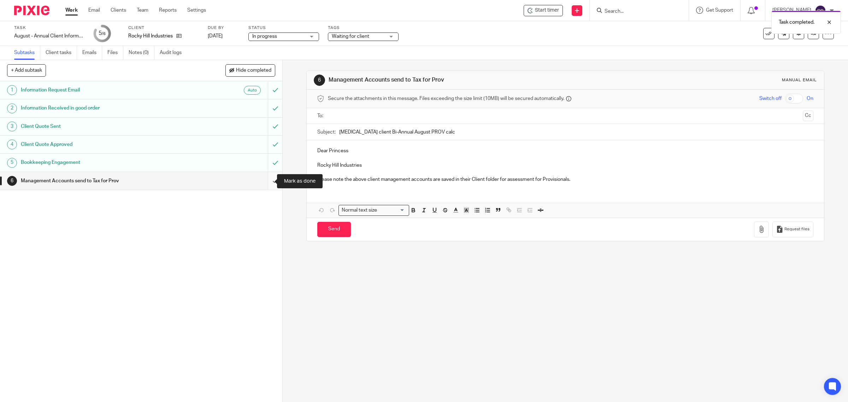
click at [264, 181] on input "submit" at bounding box center [141, 181] width 282 height 18
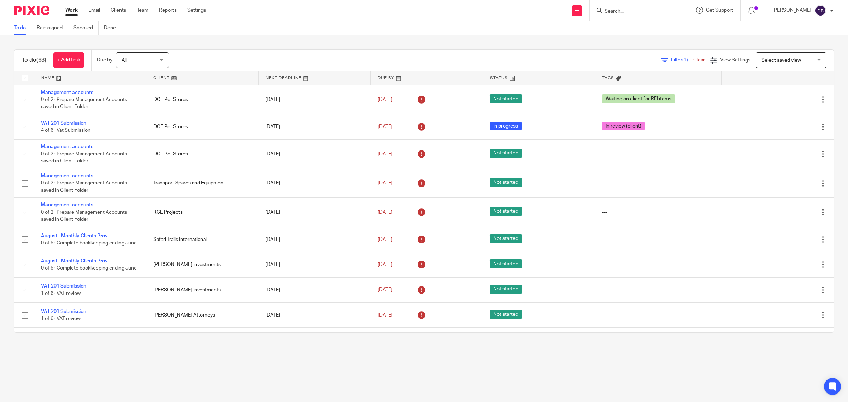
scroll to position [1557, 0]
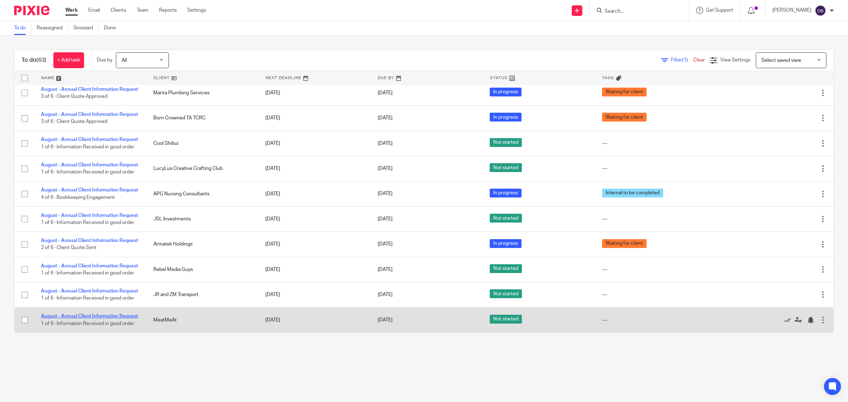
click at [90, 314] on link "August - Annual Client Information Request" at bounding box center [89, 316] width 97 height 5
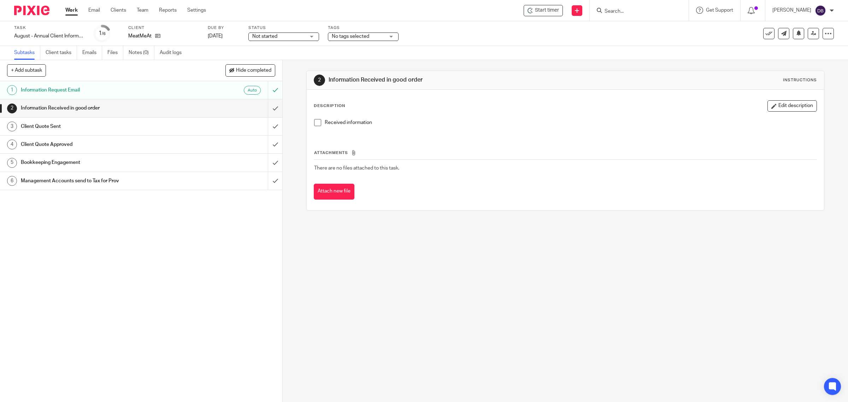
click at [314, 124] on span at bounding box center [317, 122] width 7 height 7
click at [267, 108] on input "submit" at bounding box center [141, 108] width 282 height 18
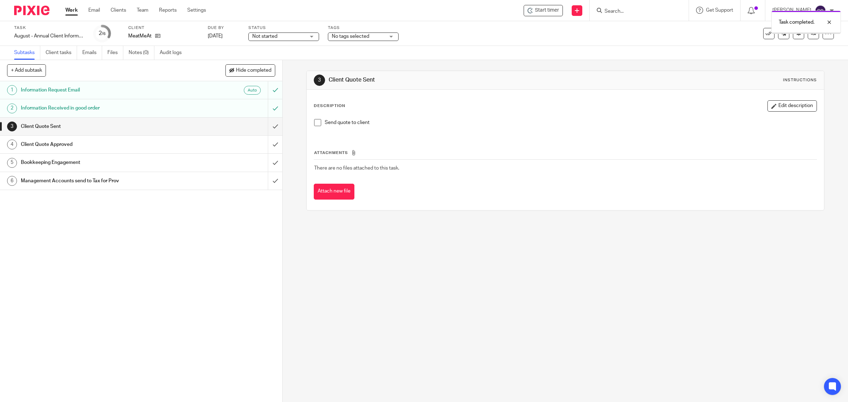
click at [315, 125] on span at bounding box center [317, 122] width 7 height 7
click at [263, 127] on input "submit" at bounding box center [141, 127] width 282 height 18
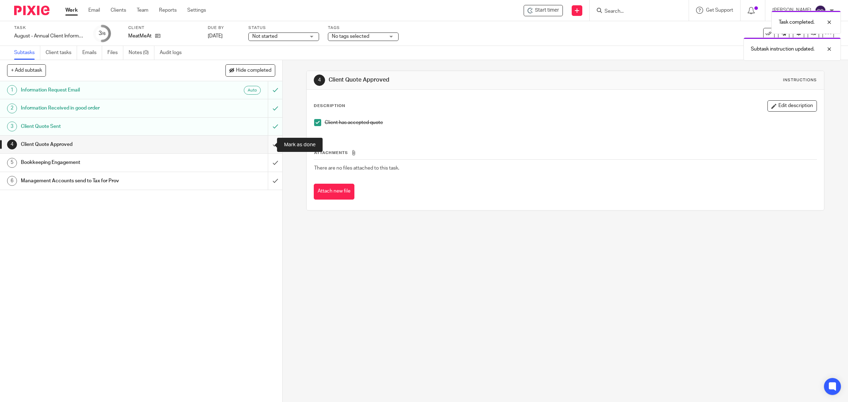
click at [263, 144] on input "submit" at bounding box center [141, 145] width 282 height 18
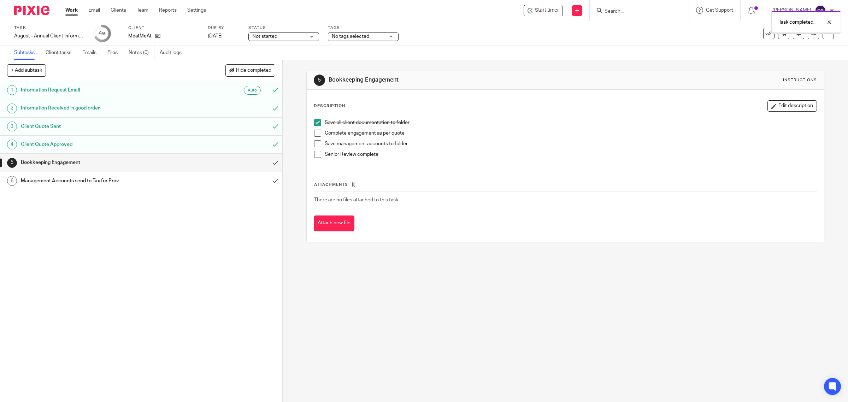
click at [314, 135] on span at bounding box center [317, 133] width 7 height 7
click at [314, 145] on span at bounding box center [317, 143] width 7 height 7
click at [314, 150] on li "Save management accounts to folder" at bounding box center [565, 145] width 503 height 11
click at [314, 153] on span at bounding box center [317, 154] width 7 height 7
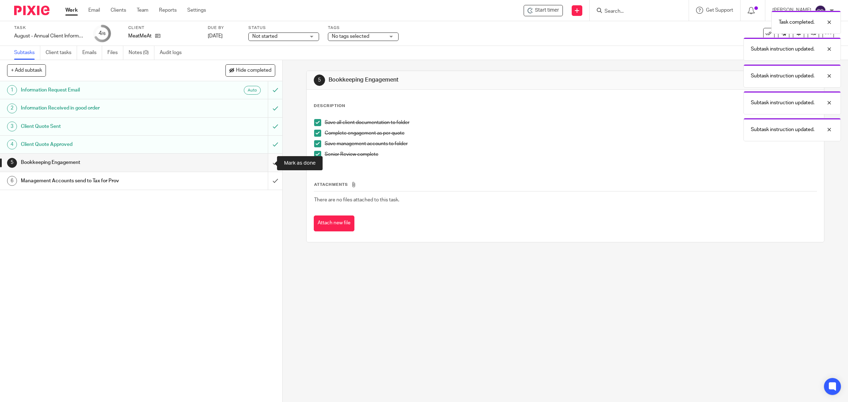
click at [266, 160] on input "submit" at bounding box center [141, 163] width 282 height 18
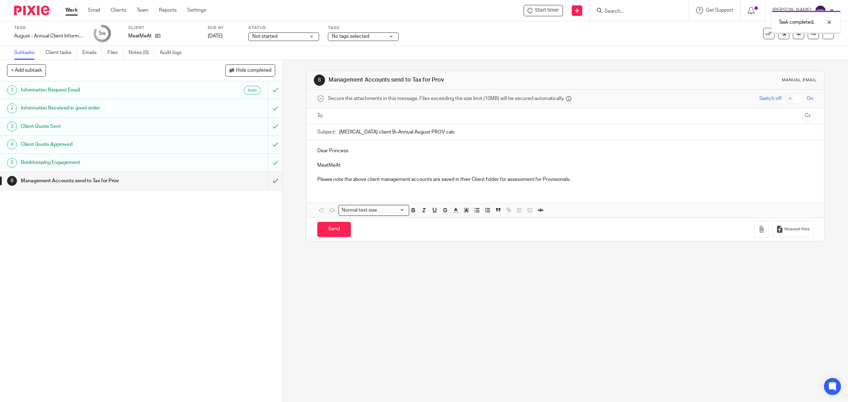
click at [266, 181] on input "submit" at bounding box center [141, 181] width 282 height 18
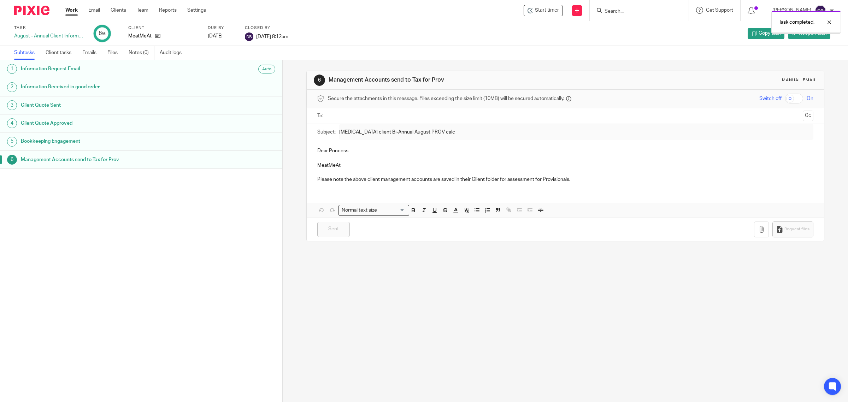
drag, startPoint x: 0, startPoint y: 0, endPoint x: 73, endPoint y: 11, distance: 73.5
click at [73, 11] on link "Work" at bounding box center [71, 10] width 12 height 7
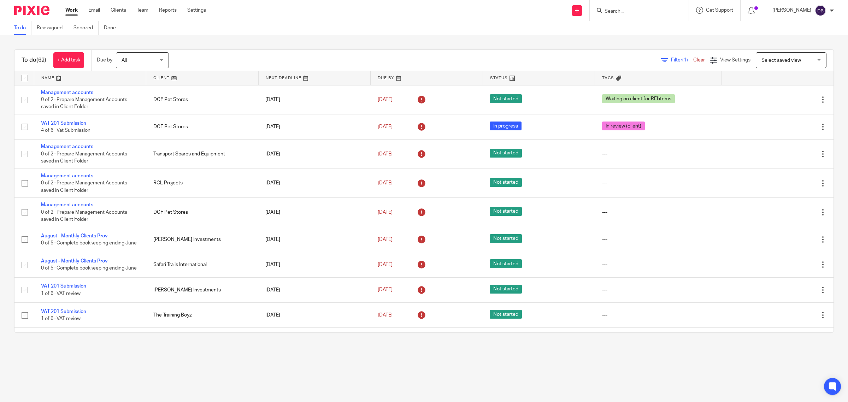
scroll to position [1527, 0]
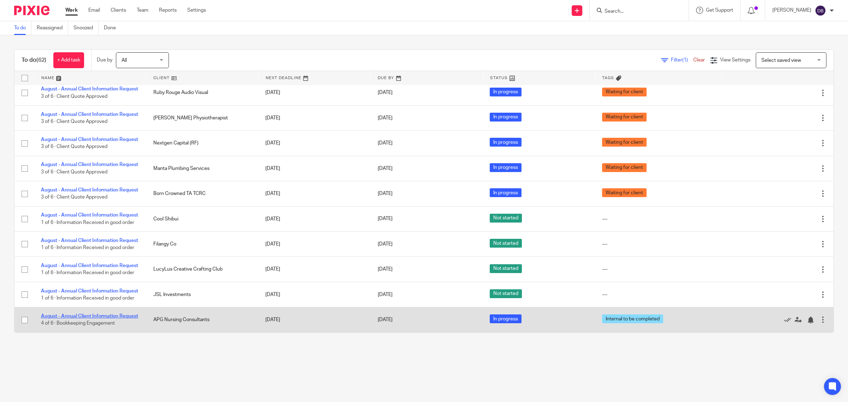
click at [108, 314] on link "August - Annual Client Information Request" at bounding box center [89, 316] width 97 height 5
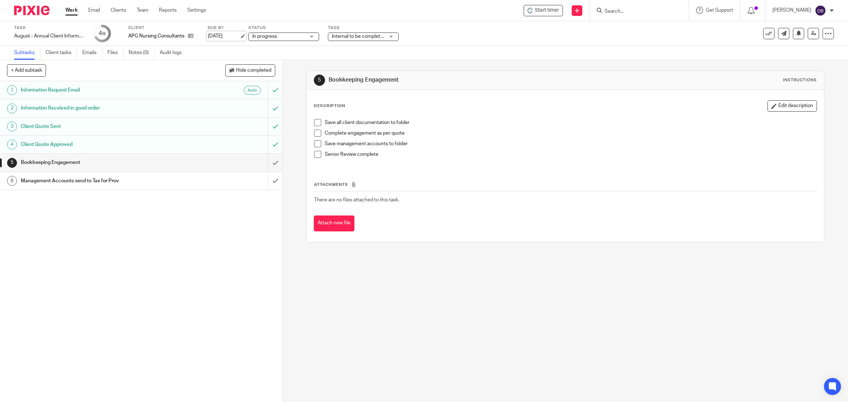
click at [230, 34] on link "[DATE]" at bounding box center [224, 36] width 32 height 7
click at [71, 11] on link "Work" at bounding box center [71, 10] width 12 height 7
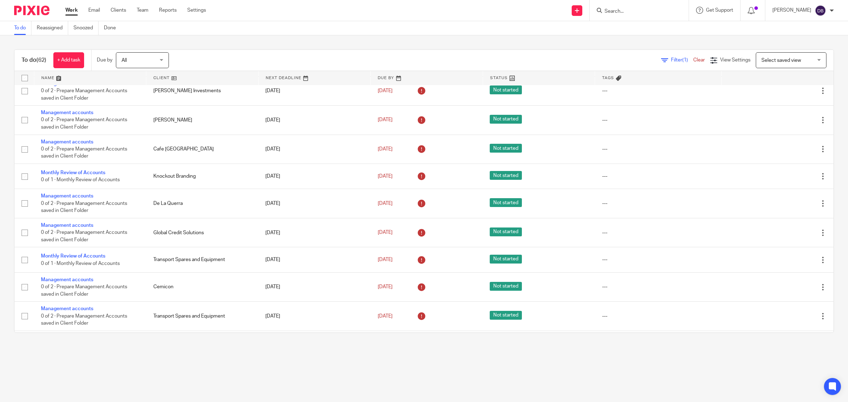
scroll to position [1527, 0]
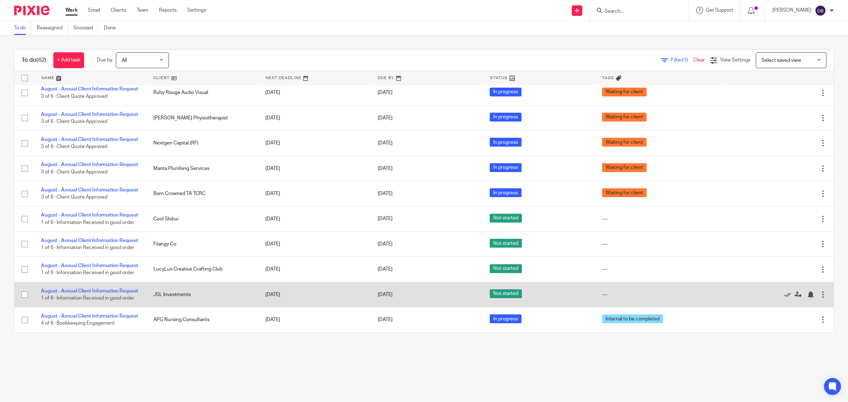
click at [819, 291] on div at bounding box center [822, 294] width 7 height 7
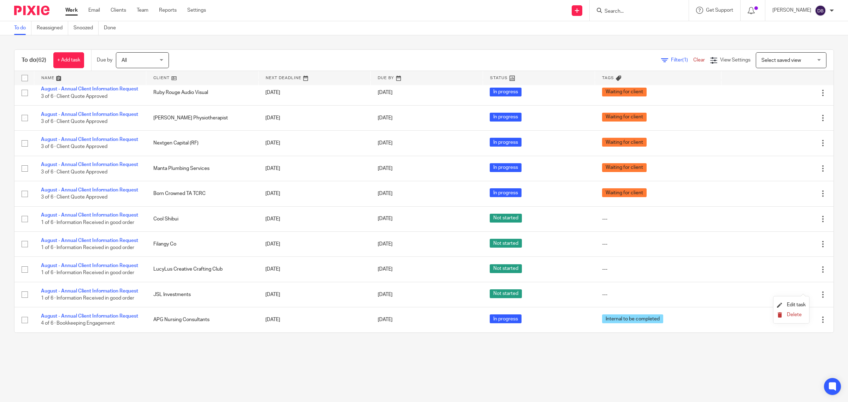
click at [787, 315] on span "Delete" at bounding box center [794, 314] width 15 height 5
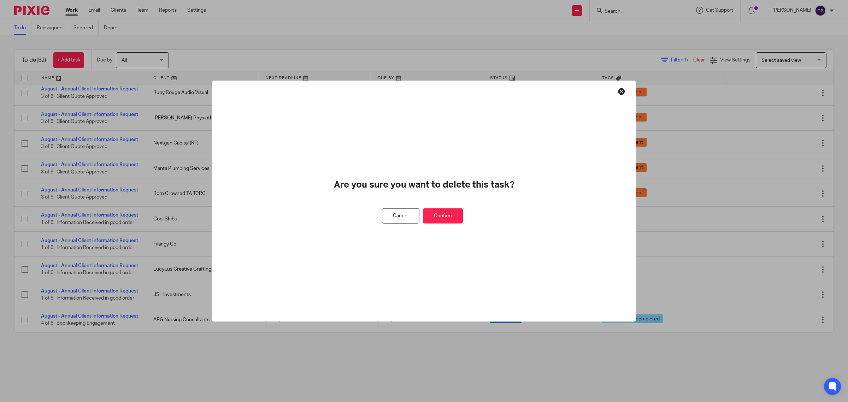
drag, startPoint x: 443, startPoint y: 219, endPoint x: 430, endPoint y: 225, distance: 14.9
click at [443, 218] on button "Confirm" at bounding box center [443, 215] width 40 height 15
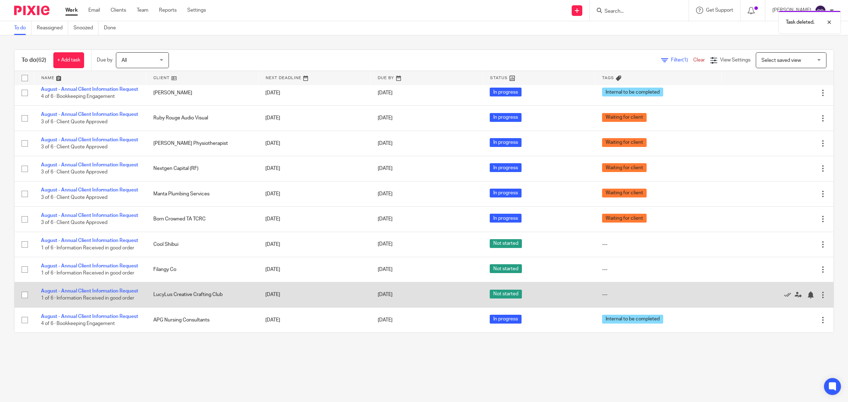
scroll to position [1498, 0]
click at [819, 291] on div at bounding box center [822, 294] width 7 height 7
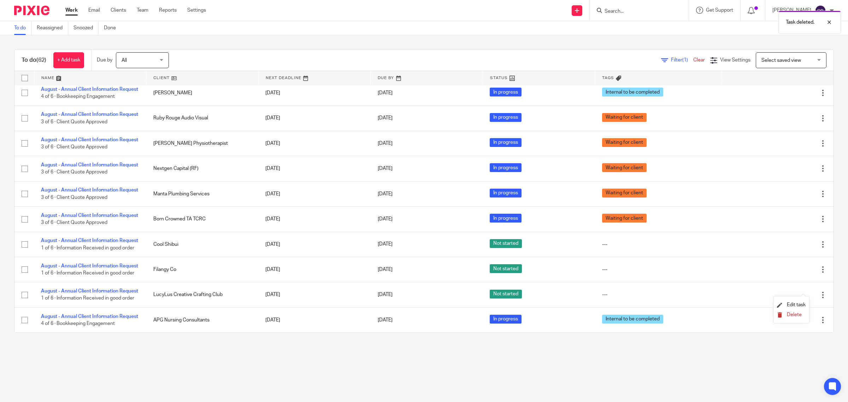
click at [791, 316] on span "Delete" at bounding box center [794, 314] width 15 height 5
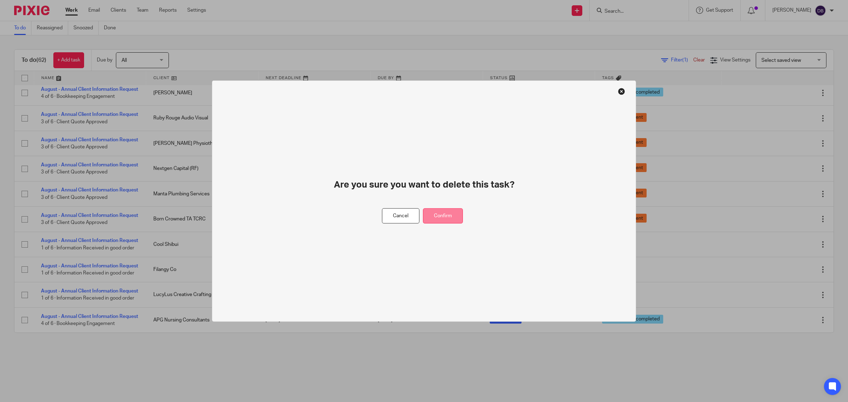
click at [453, 217] on button "Confirm" at bounding box center [443, 215] width 40 height 15
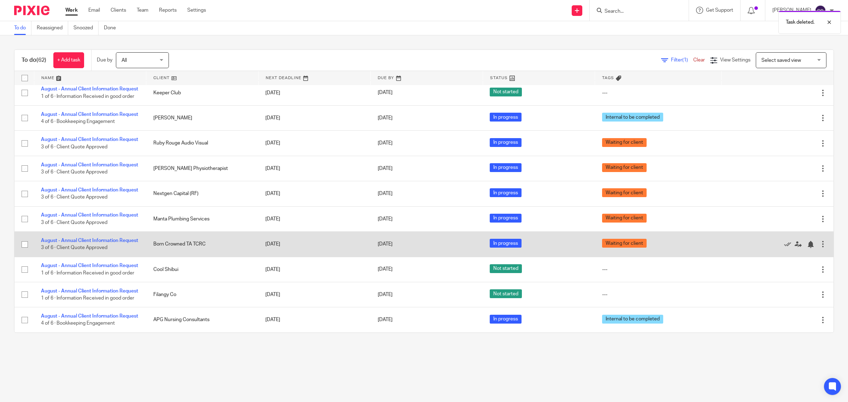
scroll to position [1470, 0]
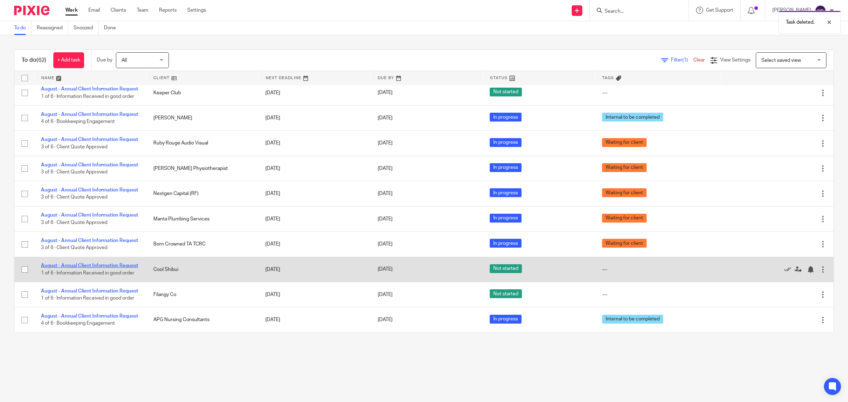
click at [101, 263] on link "August - Annual Client Information Request" at bounding box center [89, 265] width 97 height 5
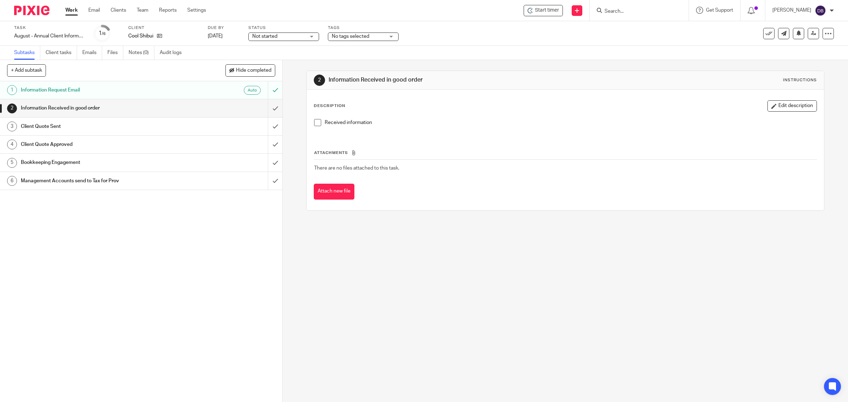
click at [318, 122] on span at bounding box center [317, 122] width 7 height 7
click at [266, 108] on input "submit" at bounding box center [141, 108] width 282 height 18
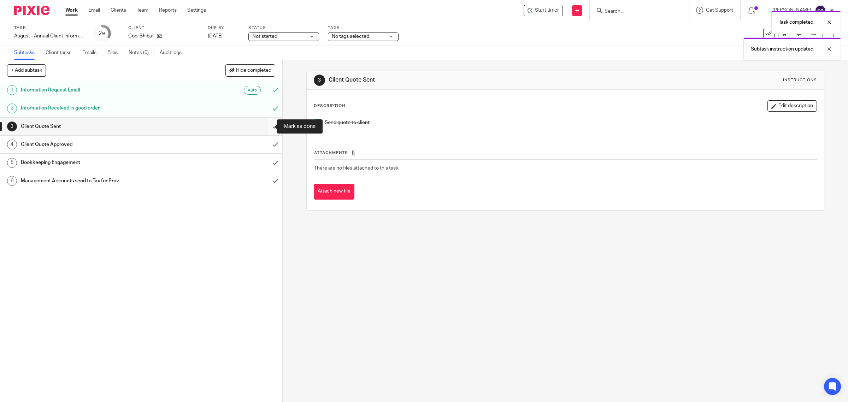
click at [267, 126] on input "submit" at bounding box center [141, 127] width 282 height 18
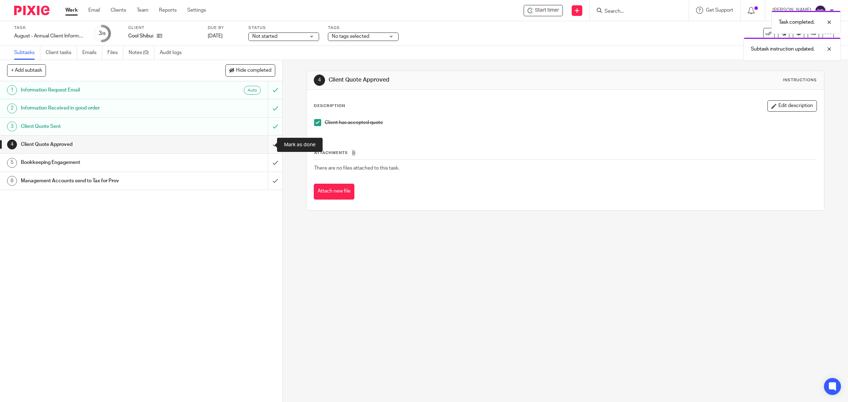
click at [266, 145] on input "submit" at bounding box center [141, 145] width 282 height 18
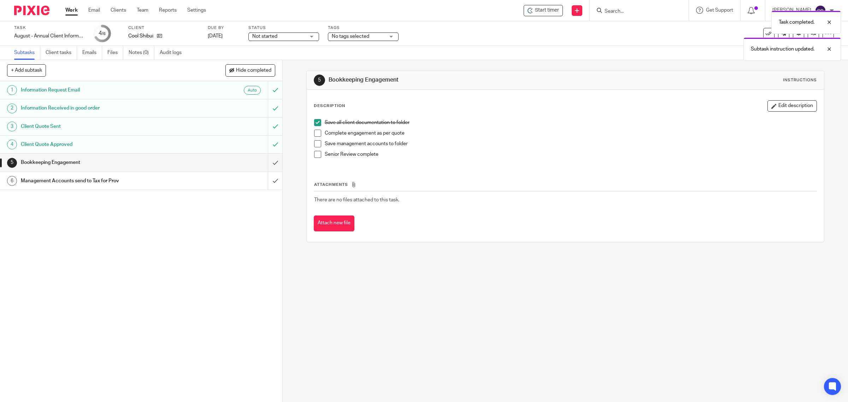
click at [314, 133] on span at bounding box center [317, 133] width 7 height 7
click at [315, 145] on span at bounding box center [317, 143] width 7 height 7
click at [315, 156] on span at bounding box center [317, 154] width 7 height 7
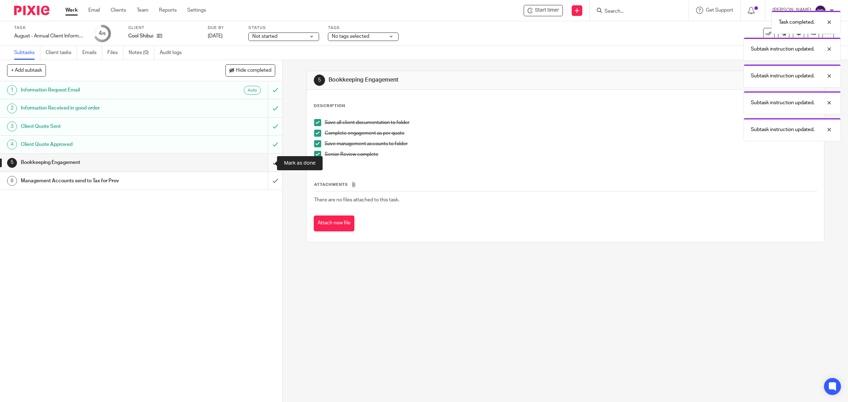
click at [269, 163] on input "submit" at bounding box center [141, 163] width 282 height 18
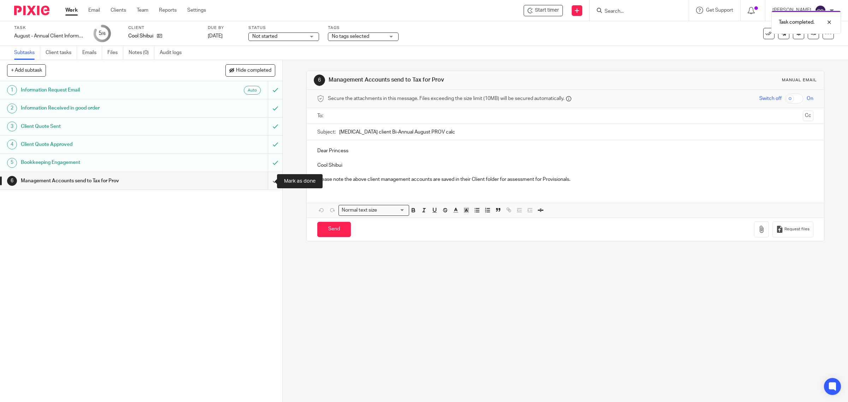
click at [267, 180] on input "submit" at bounding box center [141, 181] width 282 height 18
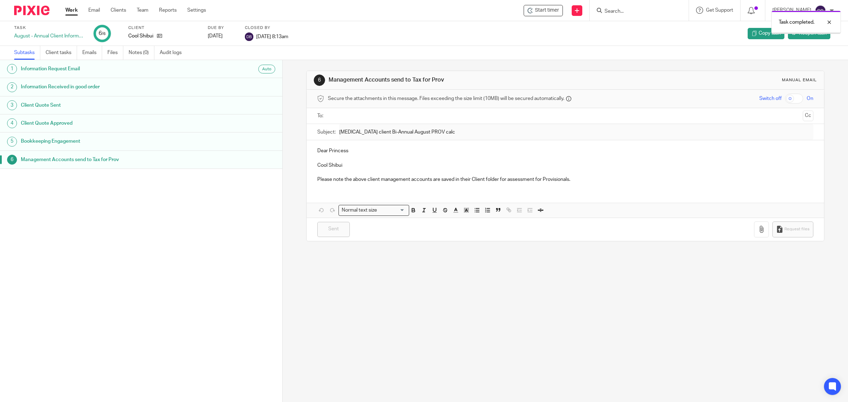
click at [70, 11] on link "Work" at bounding box center [71, 10] width 12 height 7
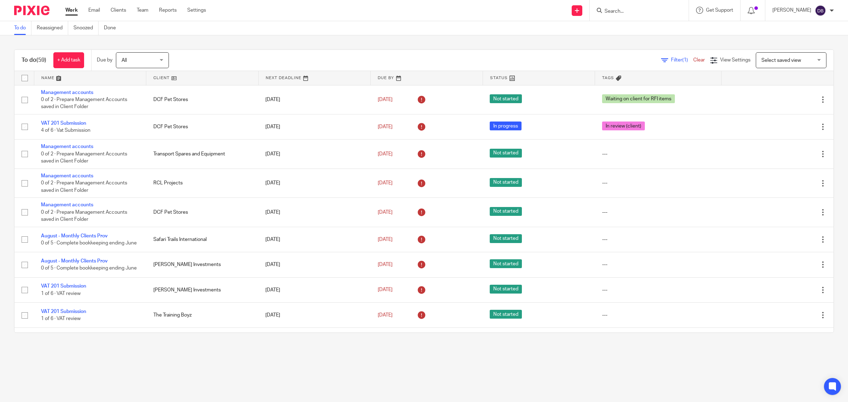
scroll to position [1440, 0]
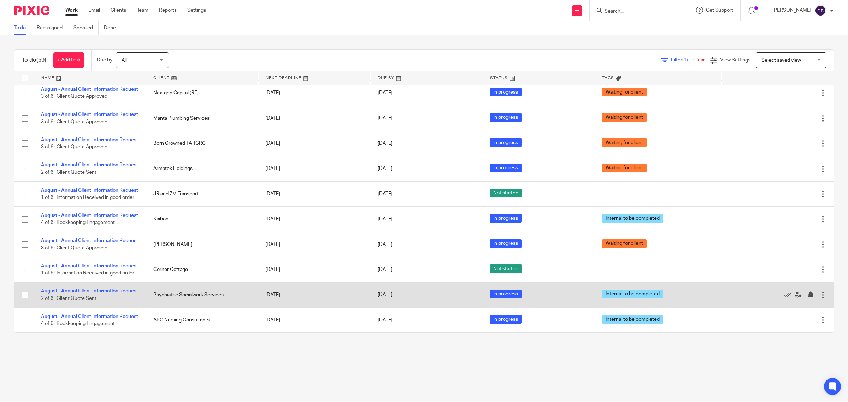
click at [93, 289] on link "August - Annual Client Information Request" at bounding box center [89, 291] width 97 height 5
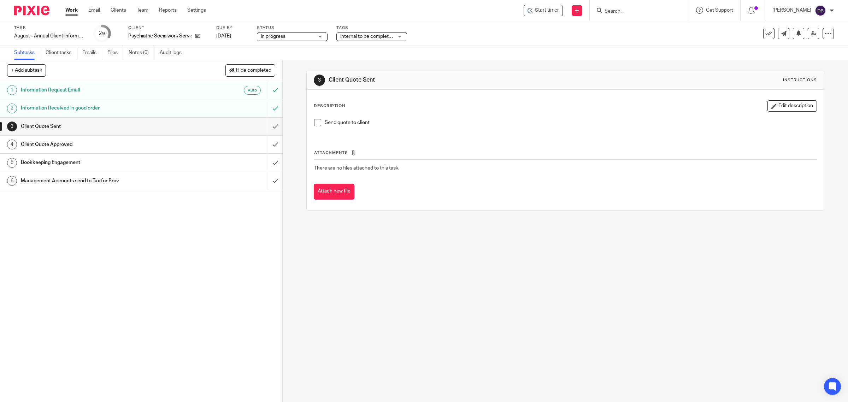
click at [317, 124] on span at bounding box center [317, 122] width 7 height 7
click at [266, 124] on input "submit" at bounding box center [141, 127] width 282 height 18
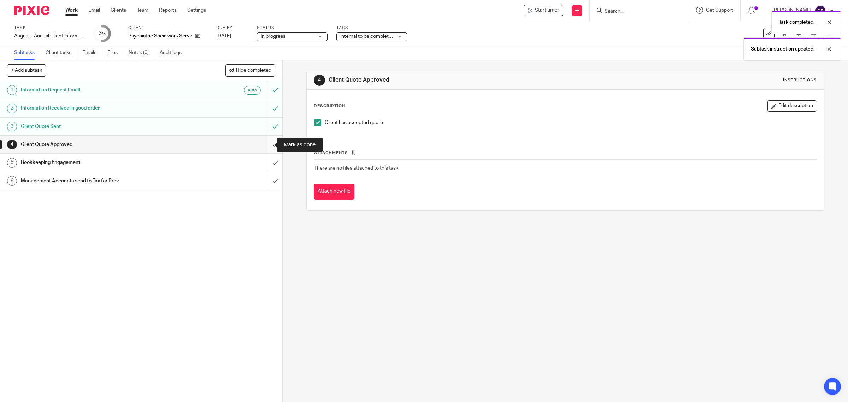
click at [267, 143] on input "submit" at bounding box center [141, 145] width 282 height 18
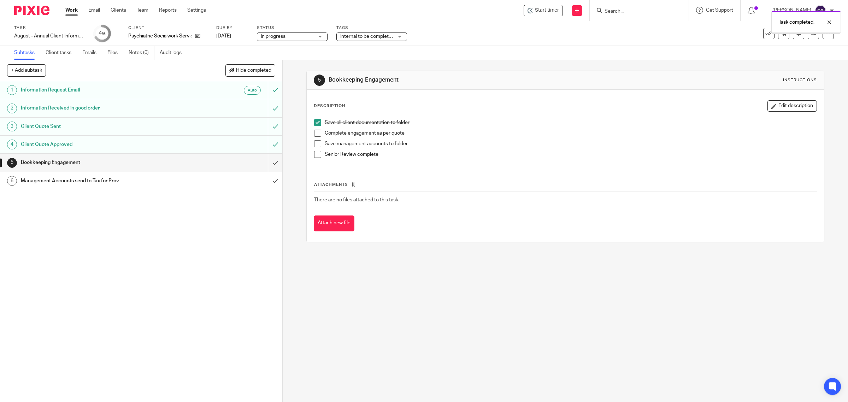
click at [314, 136] on span at bounding box center [317, 133] width 7 height 7
click at [315, 143] on span at bounding box center [317, 143] width 7 height 7
click at [314, 155] on span at bounding box center [317, 154] width 7 height 7
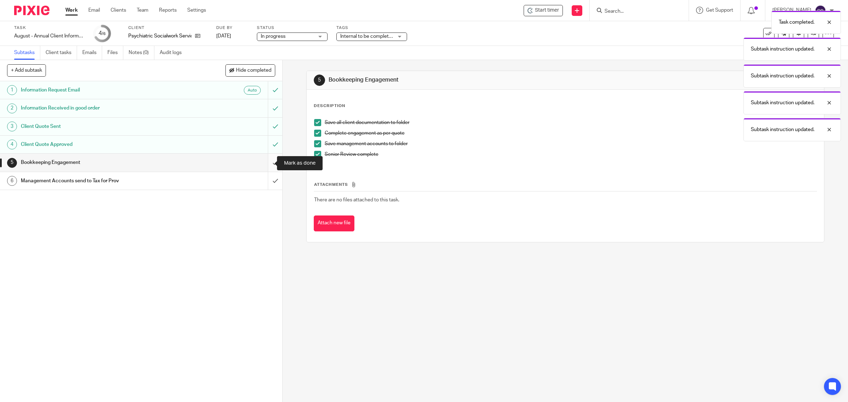
click at [264, 160] on input "submit" at bounding box center [141, 163] width 282 height 18
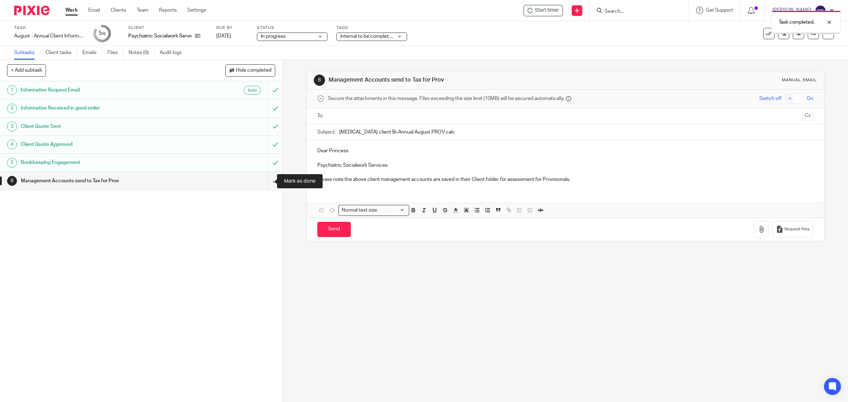
click at [264, 181] on input "submit" at bounding box center [141, 181] width 282 height 18
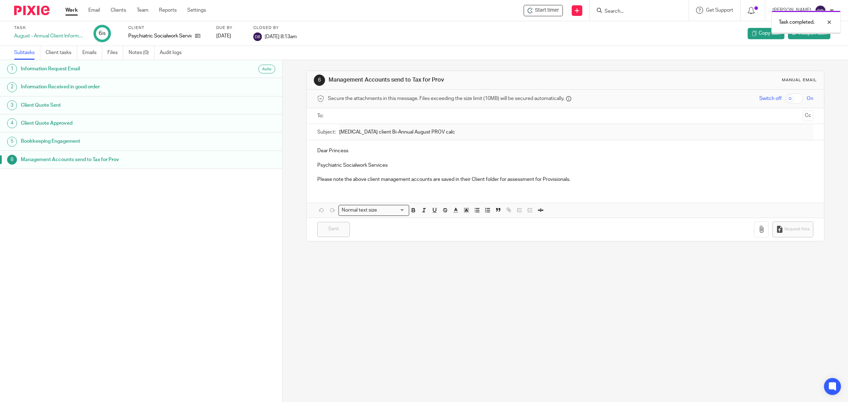
drag, startPoint x: 0, startPoint y: 0, endPoint x: 72, endPoint y: 13, distance: 72.9
click at [72, 13] on link "Work" at bounding box center [71, 10] width 12 height 7
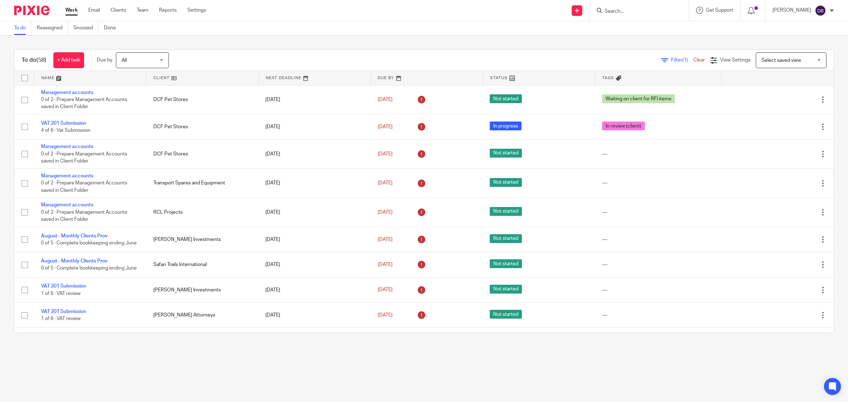
scroll to position [1411, 0]
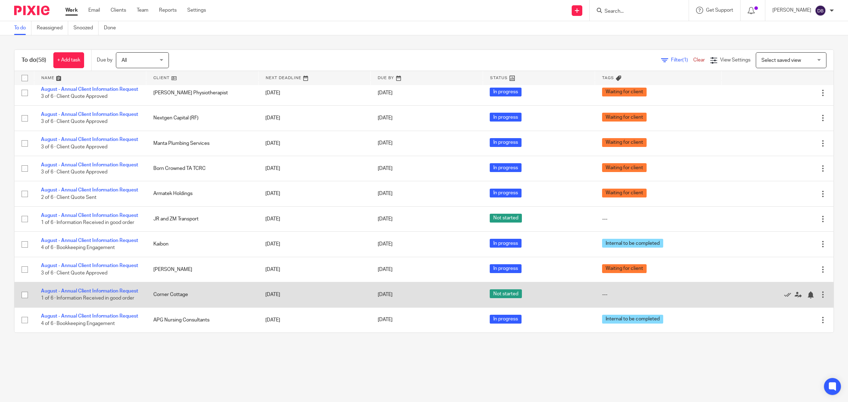
click at [96, 282] on td "August - Annual Client Information Request 1 of 6 · Information Received in goo…" at bounding box center [90, 294] width 112 height 25
click at [96, 289] on link "August - Annual Client Information Request" at bounding box center [89, 291] width 97 height 5
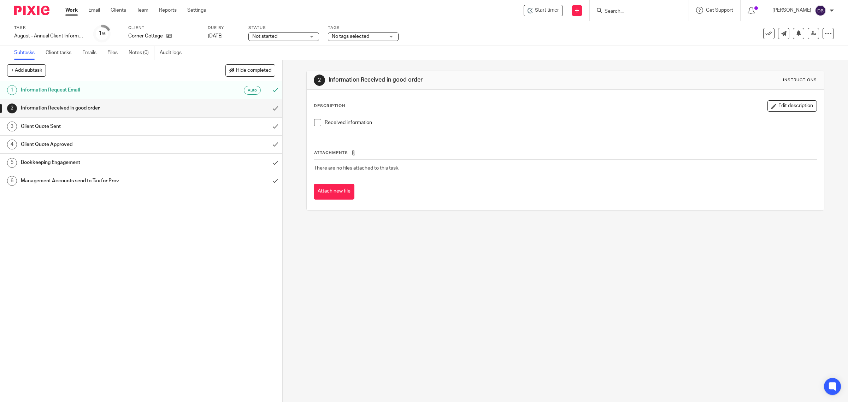
click at [314, 123] on span at bounding box center [317, 122] width 7 height 7
drag, startPoint x: 266, startPoint y: 106, endPoint x: 293, endPoint y: 111, distance: 27.7
click at [266, 105] on input "submit" at bounding box center [141, 108] width 282 height 18
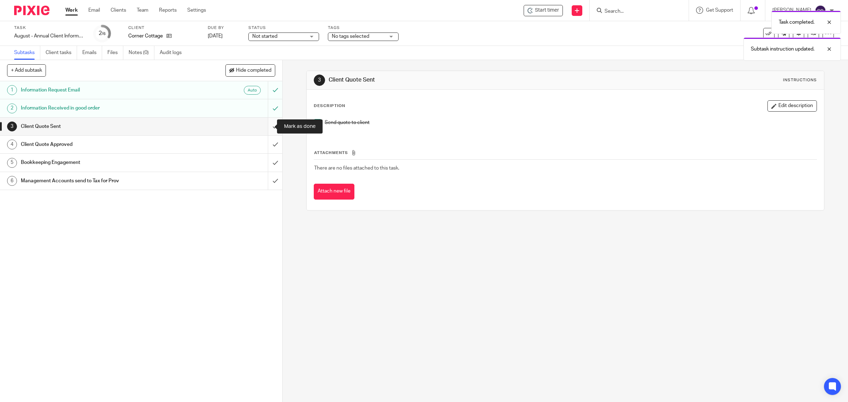
click at [264, 123] on input "submit" at bounding box center [141, 127] width 282 height 18
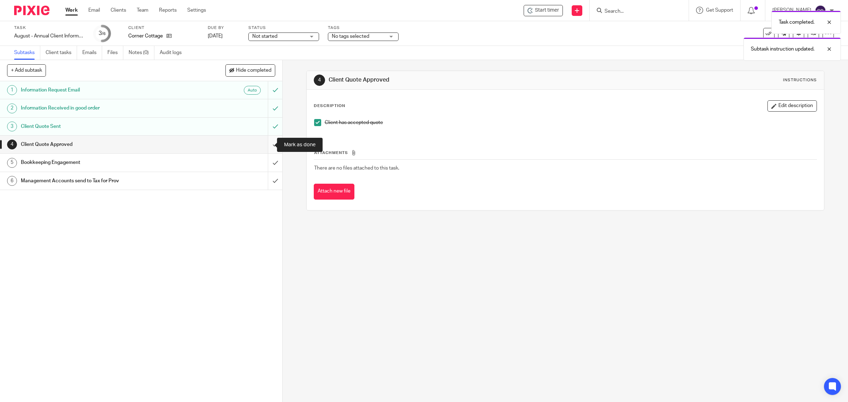
click at [266, 142] on input "submit" at bounding box center [141, 145] width 282 height 18
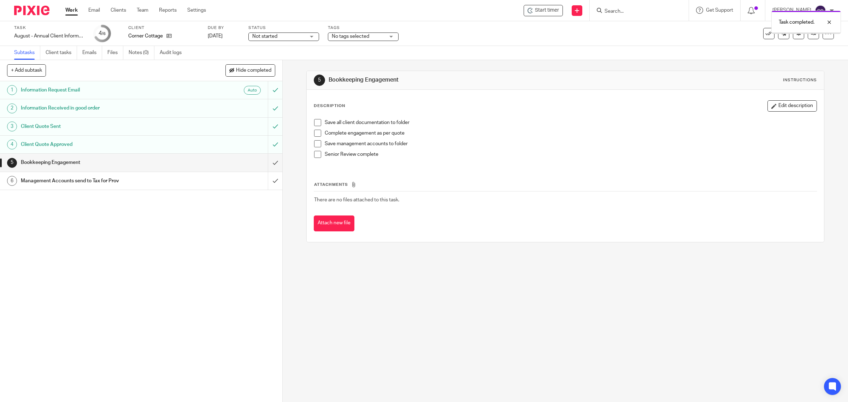
click at [315, 125] on span at bounding box center [317, 122] width 7 height 7
click at [315, 134] on span at bounding box center [317, 133] width 7 height 7
click at [314, 145] on span at bounding box center [317, 143] width 7 height 7
click at [317, 155] on span at bounding box center [317, 154] width 7 height 7
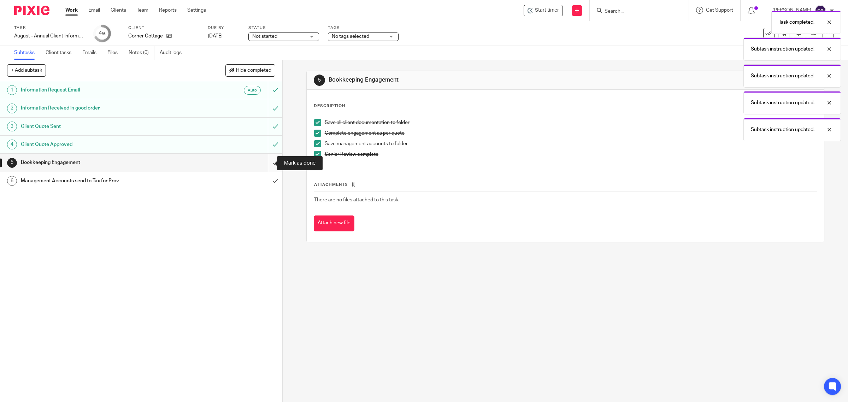
click at [264, 163] on input "submit" at bounding box center [141, 163] width 282 height 18
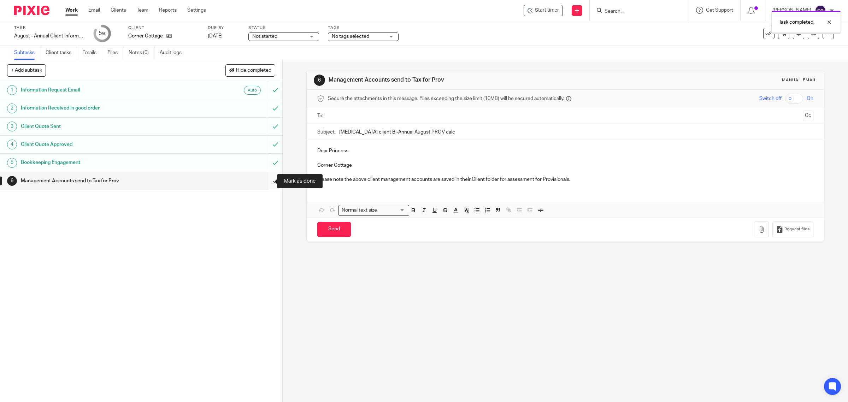
click at [262, 180] on input "submit" at bounding box center [141, 181] width 282 height 18
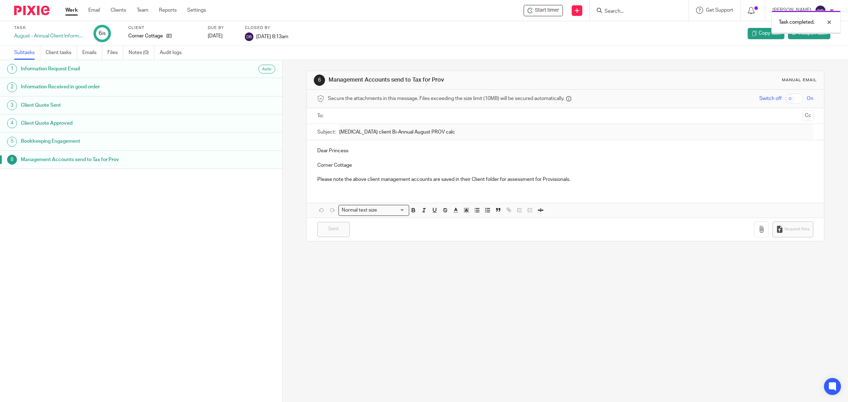
click at [75, 10] on link "Work" at bounding box center [71, 10] width 12 height 7
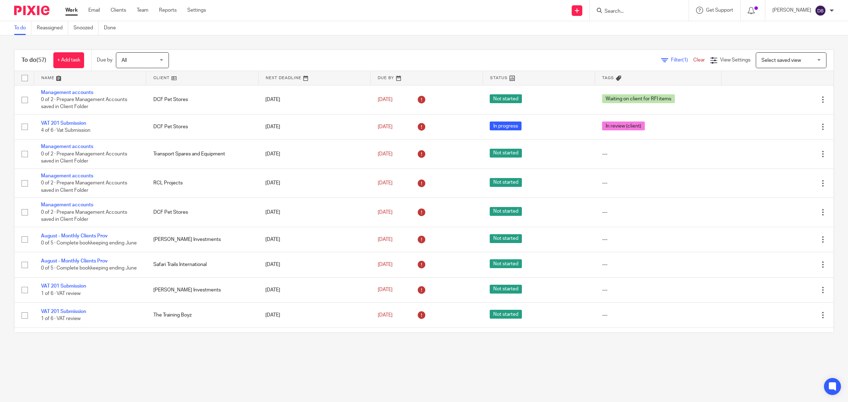
scroll to position [1382, 0]
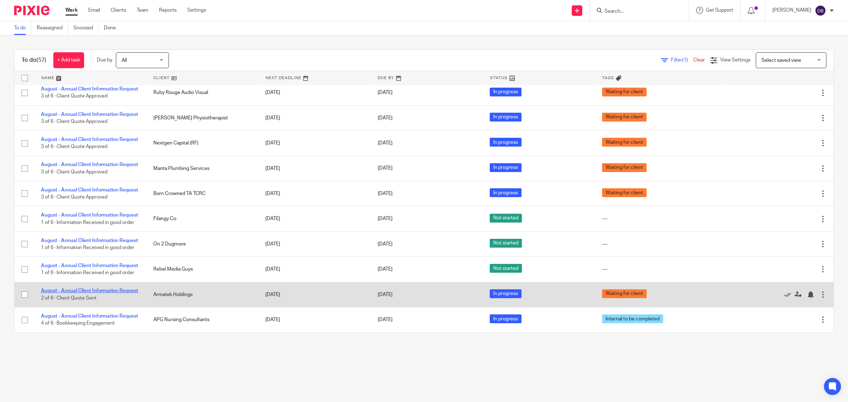
click at [81, 288] on link "August - Annual Client Information Request" at bounding box center [89, 290] width 97 height 5
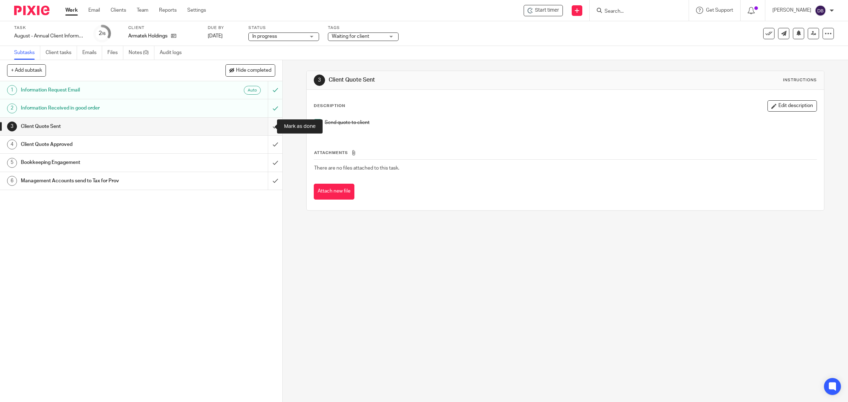
click at [266, 128] on input "submit" at bounding box center [141, 127] width 282 height 18
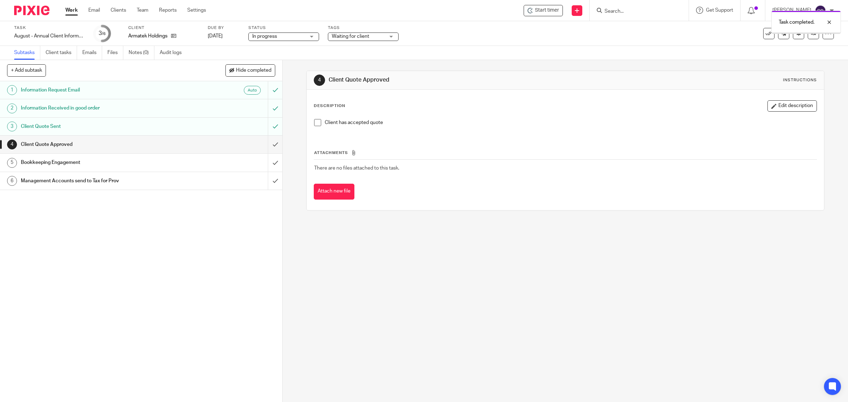
click at [314, 123] on span at bounding box center [317, 122] width 7 height 7
click at [267, 146] on input "submit" at bounding box center [141, 145] width 282 height 18
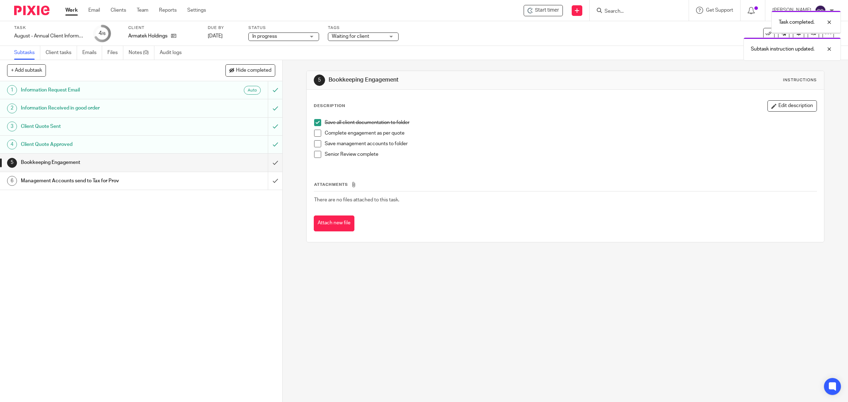
click at [317, 135] on span at bounding box center [317, 133] width 7 height 7
drag, startPoint x: 313, startPoint y: 144, endPoint x: 313, endPoint y: 152, distance: 8.1
click at [314, 145] on span at bounding box center [317, 143] width 7 height 7
click at [315, 154] on span at bounding box center [317, 154] width 7 height 7
click at [268, 164] on input "submit" at bounding box center [141, 163] width 282 height 18
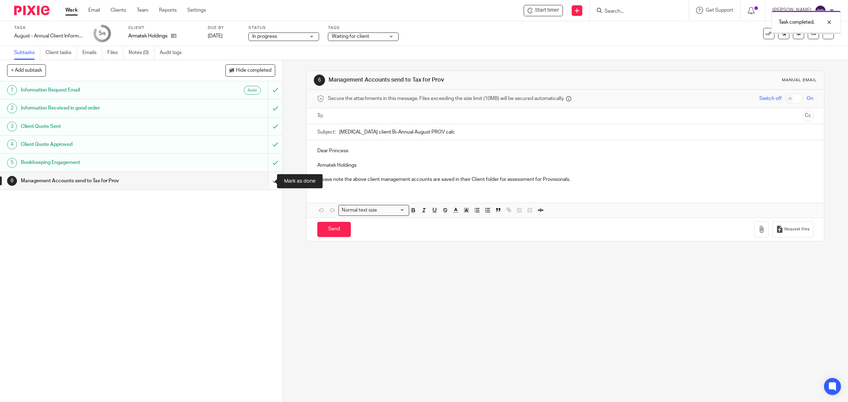
click at [266, 181] on input "submit" at bounding box center [141, 181] width 282 height 18
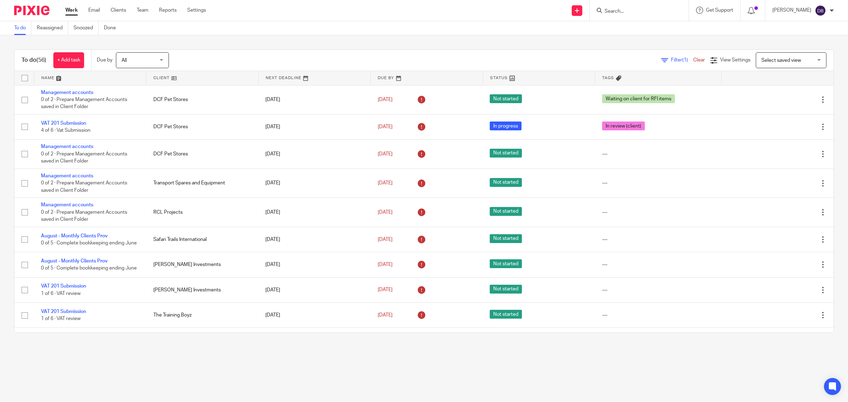
scroll to position [1353, 0]
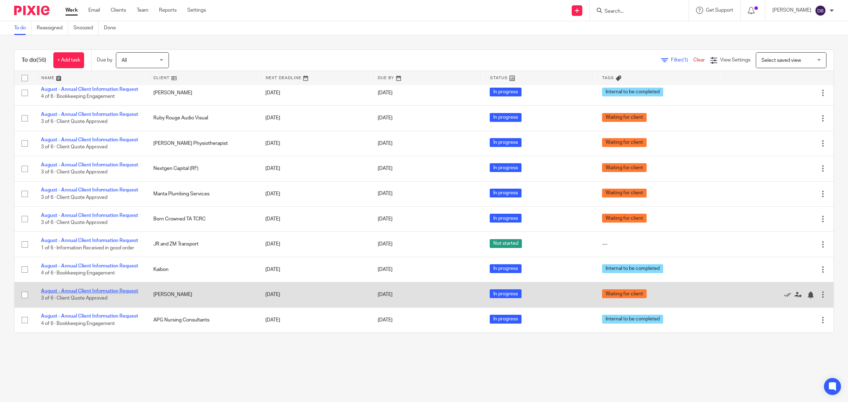
click at [100, 289] on link "August - Annual Client Information Request" at bounding box center [89, 291] width 97 height 5
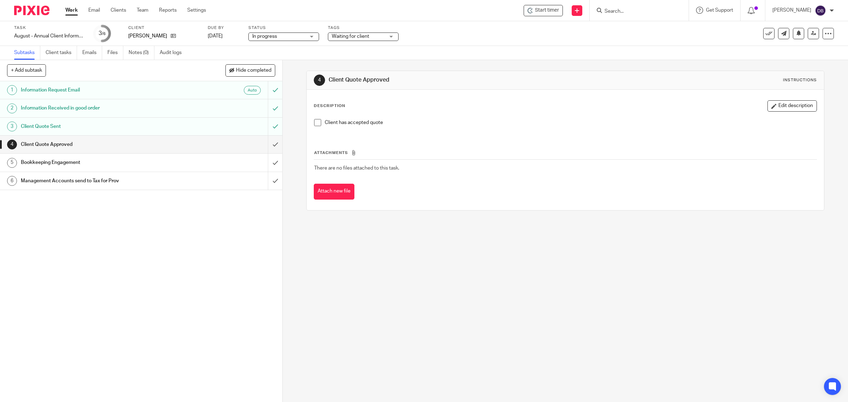
click at [314, 125] on span at bounding box center [317, 122] width 7 height 7
click at [262, 142] on input "submit" at bounding box center [141, 145] width 282 height 18
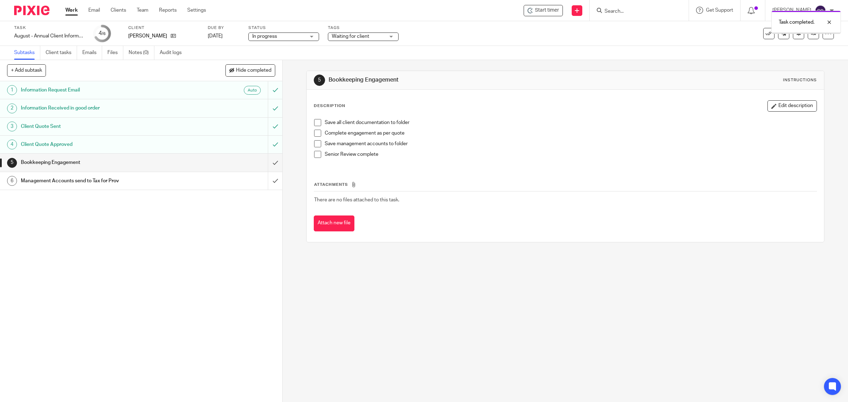
click at [316, 125] on span at bounding box center [317, 122] width 7 height 7
click at [315, 135] on span at bounding box center [317, 133] width 7 height 7
click at [314, 145] on span at bounding box center [317, 143] width 7 height 7
click at [315, 156] on span at bounding box center [317, 154] width 7 height 7
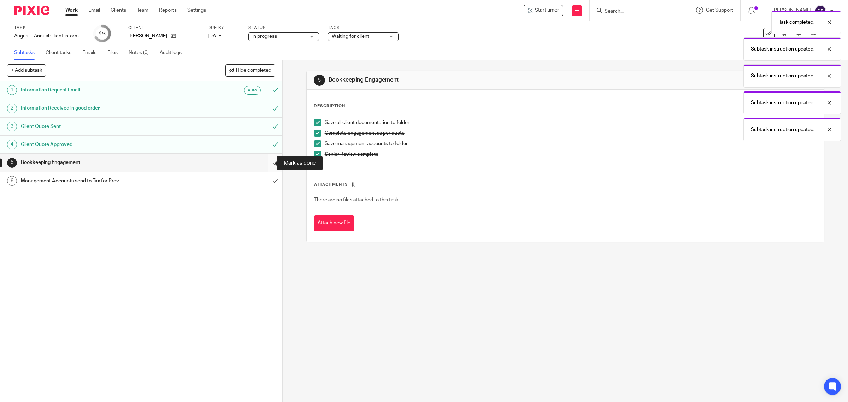
click at [264, 162] on input "submit" at bounding box center [141, 163] width 282 height 18
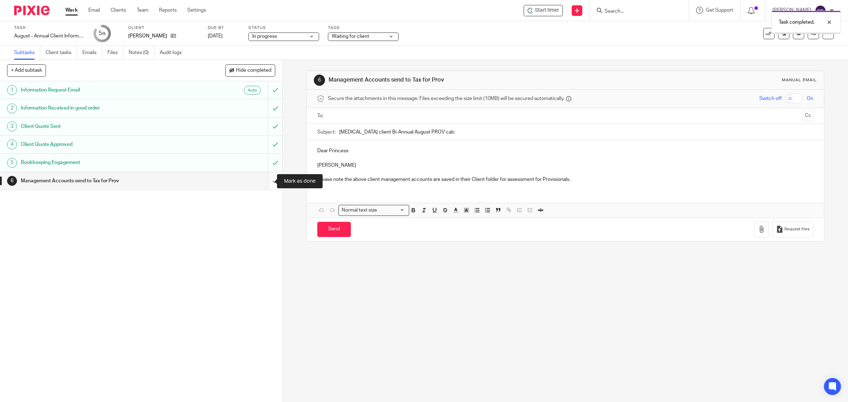
click at [269, 177] on input "submit" at bounding box center [141, 181] width 282 height 18
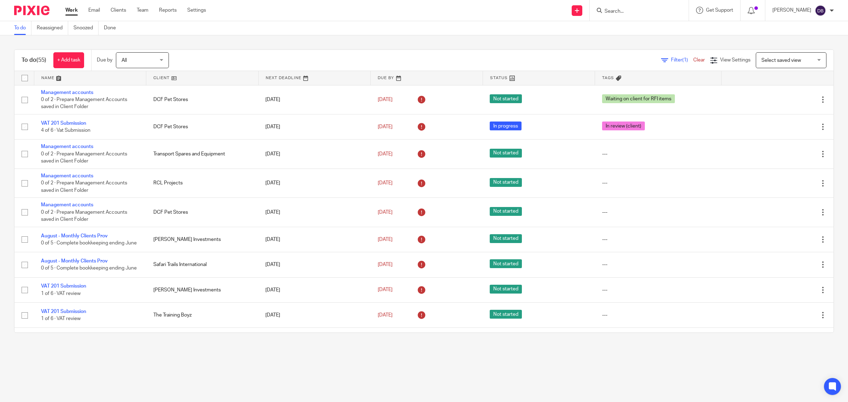
scroll to position [1324, 0]
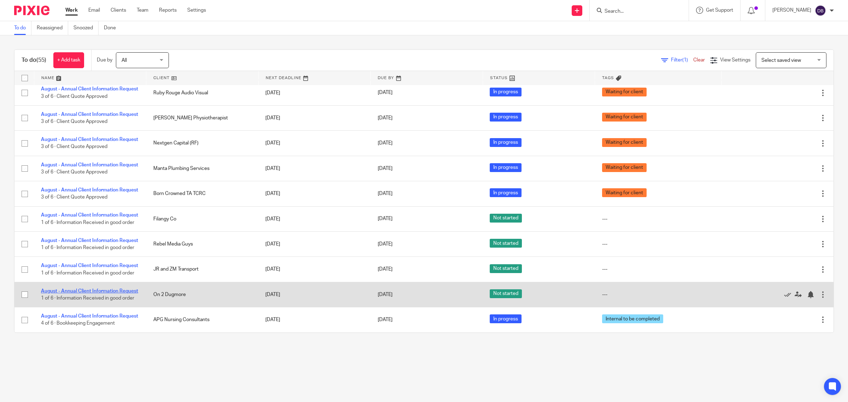
click at [95, 289] on link "August - Annual Client Information Request" at bounding box center [89, 291] width 97 height 5
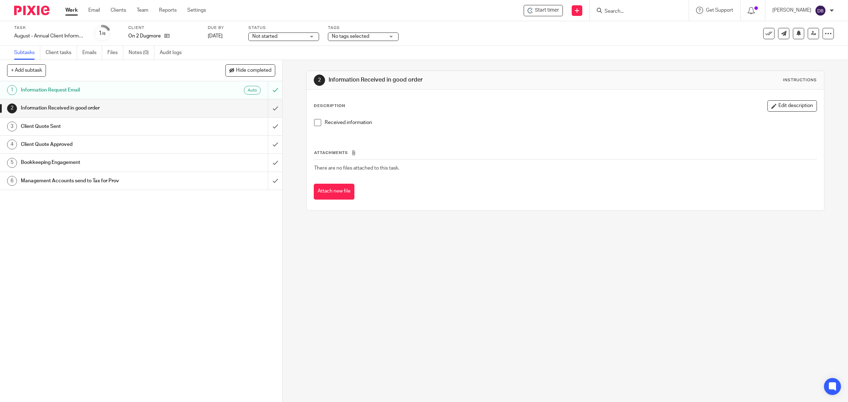
click at [315, 123] on span at bounding box center [317, 122] width 7 height 7
click at [265, 109] on input "submit" at bounding box center [141, 108] width 282 height 18
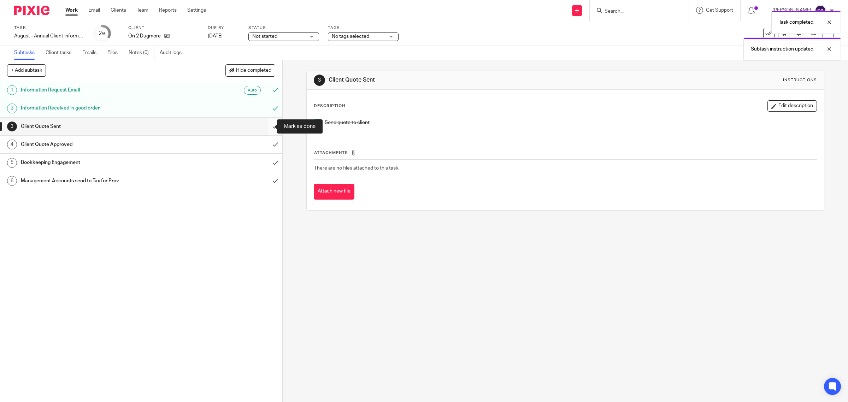
click at [263, 126] on input "submit" at bounding box center [141, 127] width 282 height 18
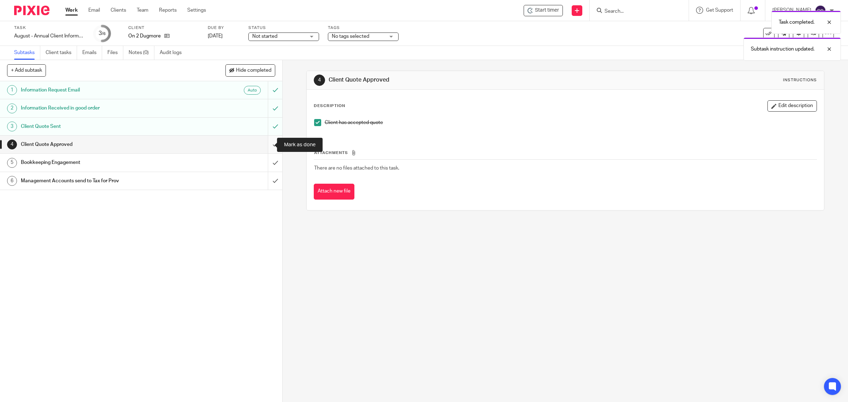
click at [269, 143] on input "submit" at bounding box center [141, 145] width 282 height 18
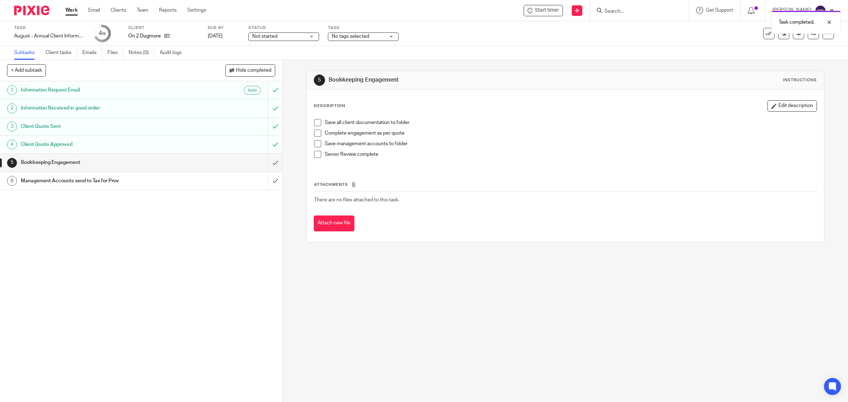
click at [314, 134] on span at bounding box center [317, 133] width 7 height 7
click at [314, 124] on span at bounding box center [317, 122] width 7 height 7
click at [316, 142] on span at bounding box center [317, 143] width 7 height 7
click at [314, 154] on span at bounding box center [317, 154] width 7 height 7
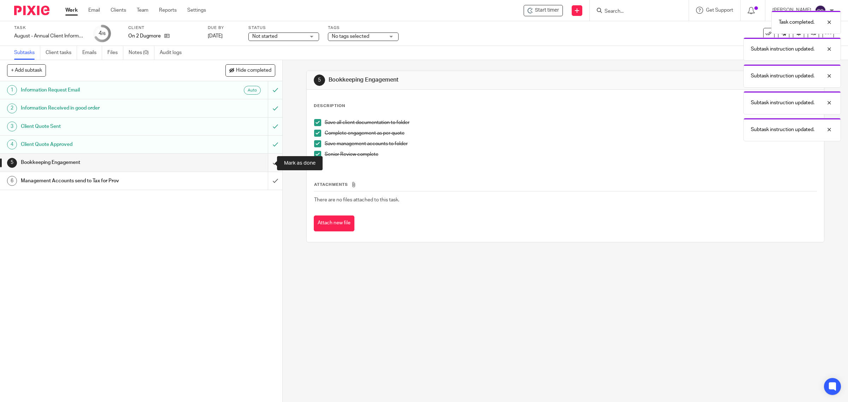
click at [267, 160] on input "submit" at bounding box center [141, 163] width 282 height 18
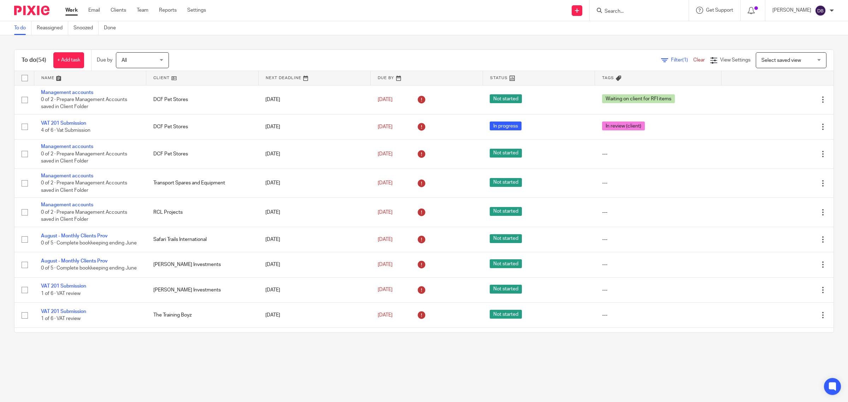
scroll to position [1295, 0]
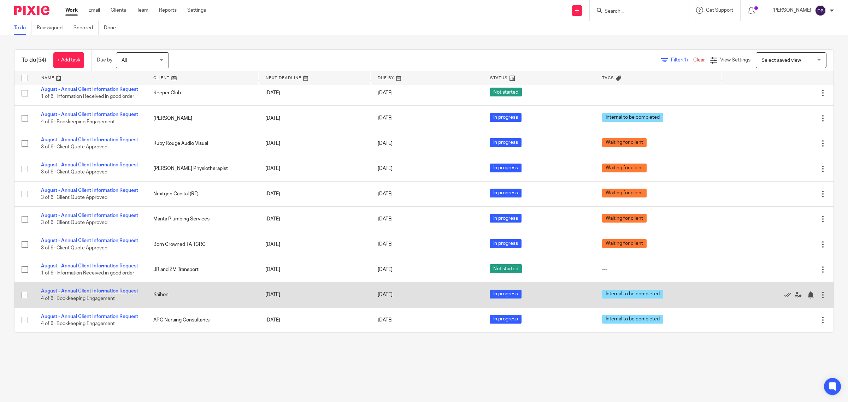
click at [91, 289] on link "August - Annual Client Information Request" at bounding box center [89, 291] width 97 height 5
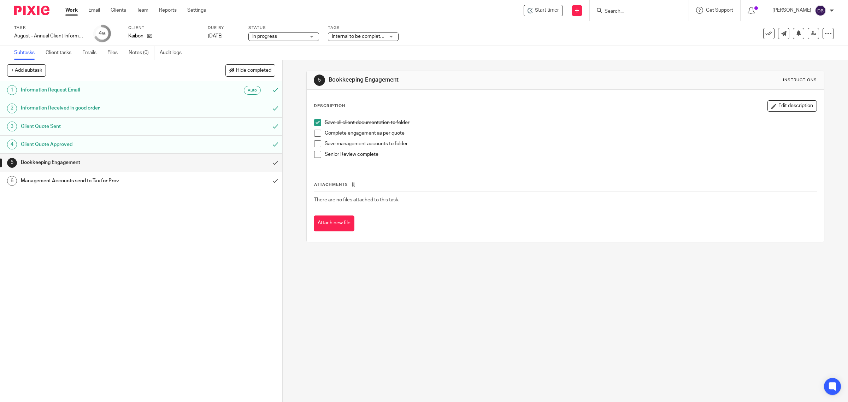
click at [314, 132] on span at bounding box center [317, 133] width 7 height 7
click at [315, 144] on span at bounding box center [317, 143] width 7 height 7
click at [315, 154] on span at bounding box center [317, 154] width 7 height 7
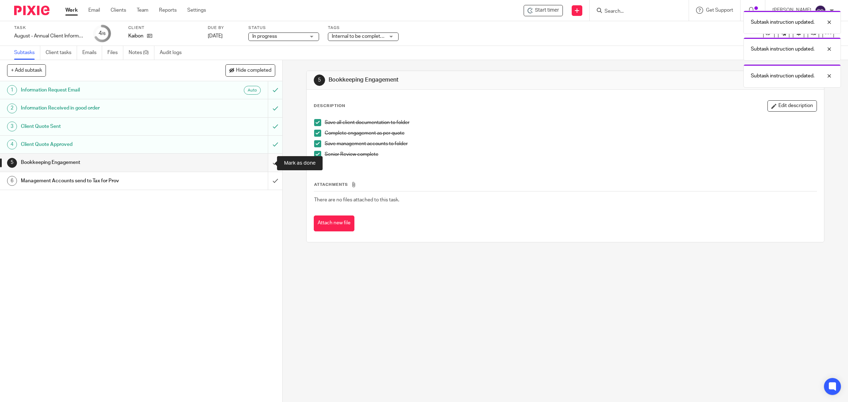
click at [266, 160] on input "submit" at bounding box center [141, 163] width 282 height 18
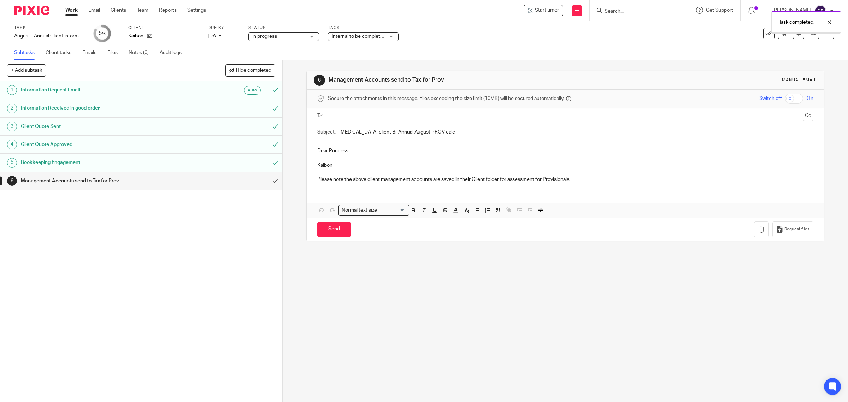
click at [267, 178] on input "submit" at bounding box center [141, 181] width 282 height 18
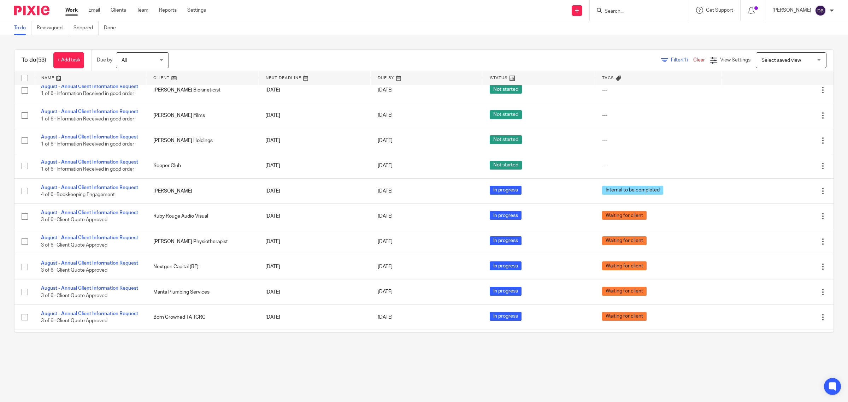
scroll to position [1266, 0]
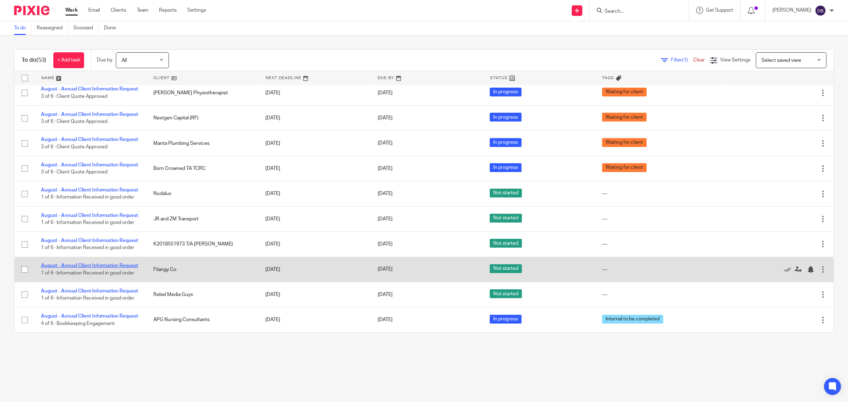
click at [109, 263] on link "August - Annual Client Information Request" at bounding box center [89, 265] width 97 height 5
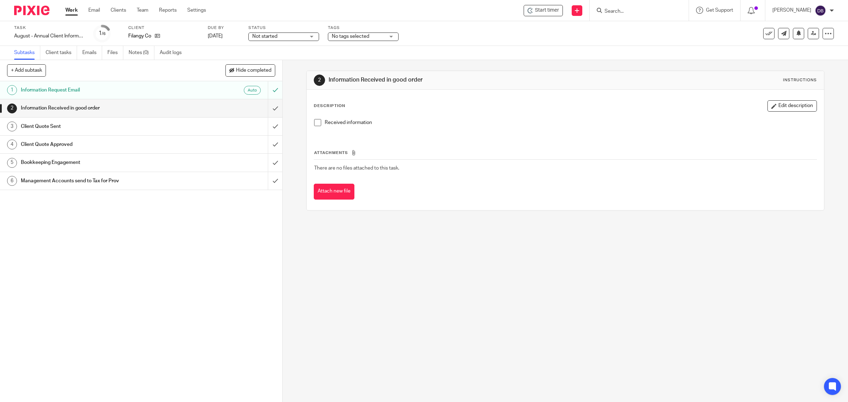
click at [315, 122] on span at bounding box center [317, 122] width 7 height 7
click at [265, 110] on input "submit" at bounding box center [141, 108] width 282 height 18
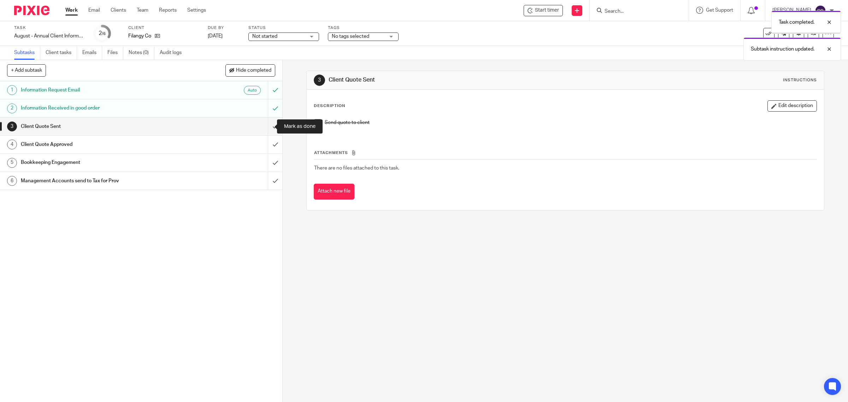
click at [267, 128] on input "submit" at bounding box center [141, 127] width 282 height 18
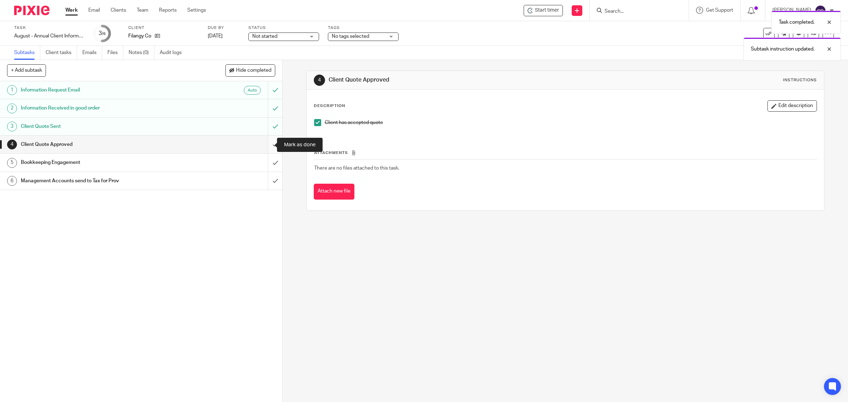
click at [265, 146] on input "submit" at bounding box center [141, 145] width 282 height 18
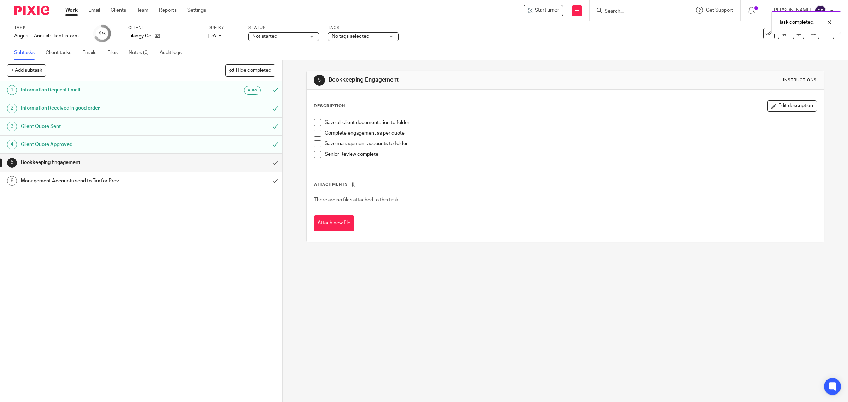
click at [315, 135] on span at bounding box center [317, 133] width 7 height 7
click at [314, 123] on span at bounding box center [317, 122] width 7 height 7
click at [315, 145] on span at bounding box center [317, 143] width 7 height 7
click at [315, 155] on span at bounding box center [317, 154] width 7 height 7
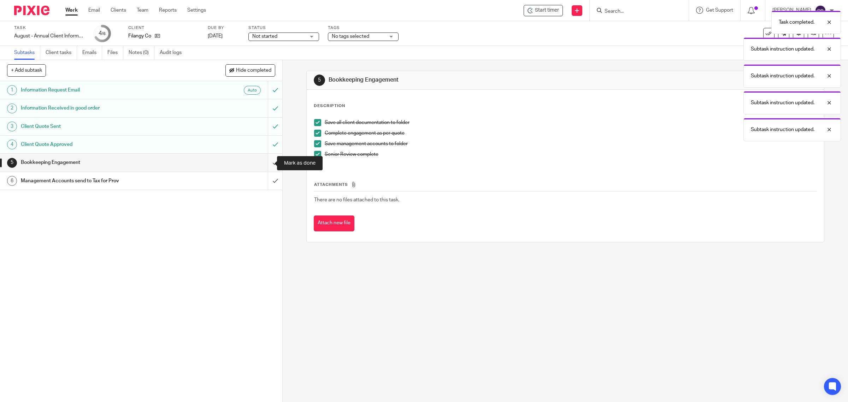
click at [267, 161] on input "submit" at bounding box center [141, 163] width 282 height 18
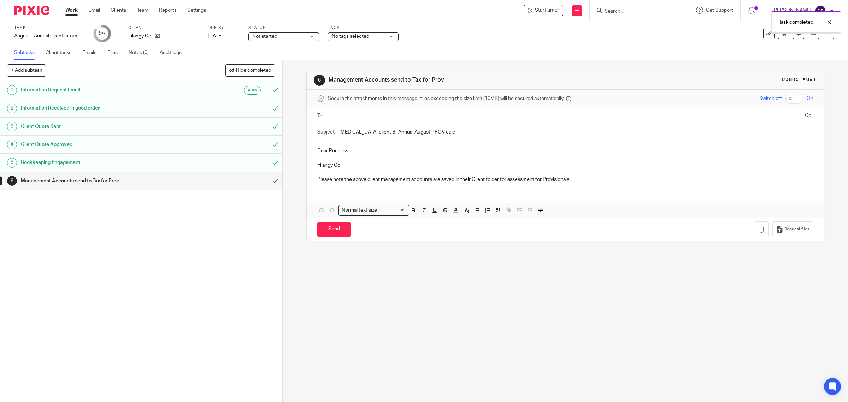
click at [265, 181] on input "submit" at bounding box center [141, 181] width 282 height 18
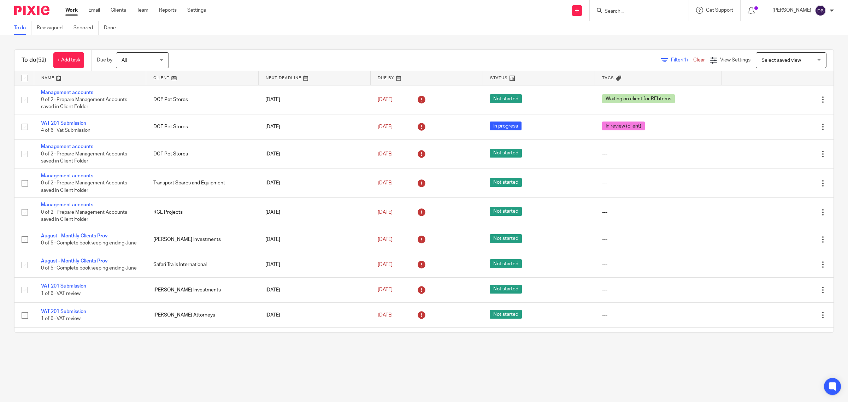
scroll to position [1237, 0]
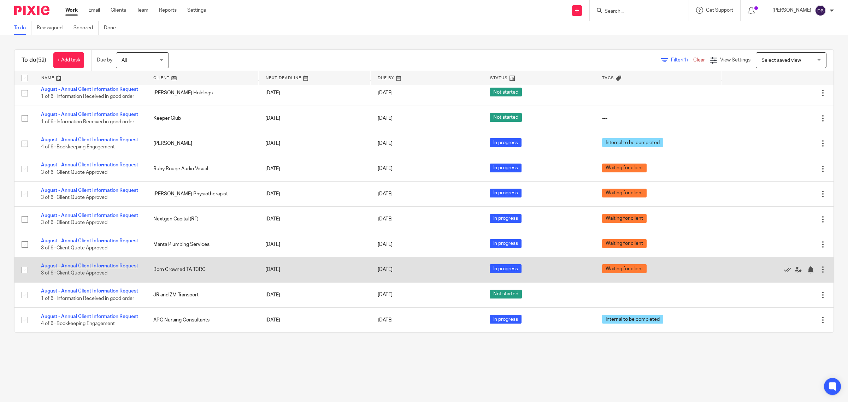
click at [96, 264] on link "August - Annual Client Information Request" at bounding box center [89, 266] width 97 height 5
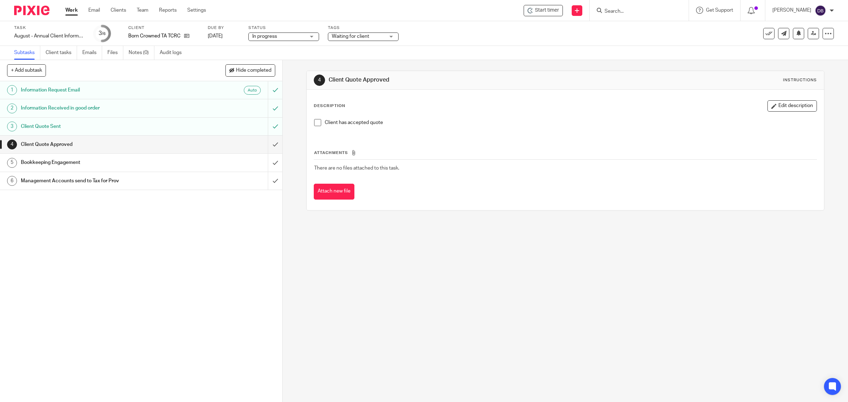
drag, startPoint x: 313, startPoint y: 124, endPoint x: 308, endPoint y: 128, distance: 6.3
click at [314, 124] on span at bounding box center [317, 122] width 7 height 7
click at [264, 145] on input "submit" at bounding box center [141, 145] width 282 height 18
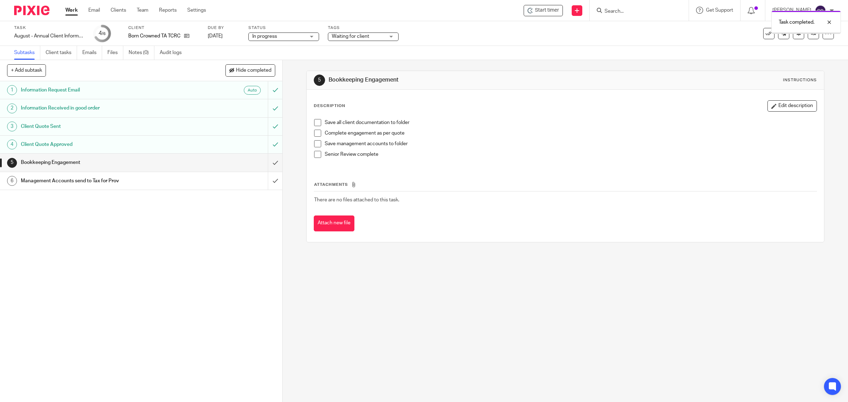
drag, startPoint x: 0, startPoint y: 0, endPoint x: 315, endPoint y: 131, distance: 341.2
click at [315, 124] on span at bounding box center [317, 122] width 7 height 7
click at [315, 136] on span at bounding box center [317, 133] width 7 height 7
click at [315, 142] on span at bounding box center [317, 143] width 7 height 7
click at [315, 157] on span at bounding box center [317, 154] width 7 height 7
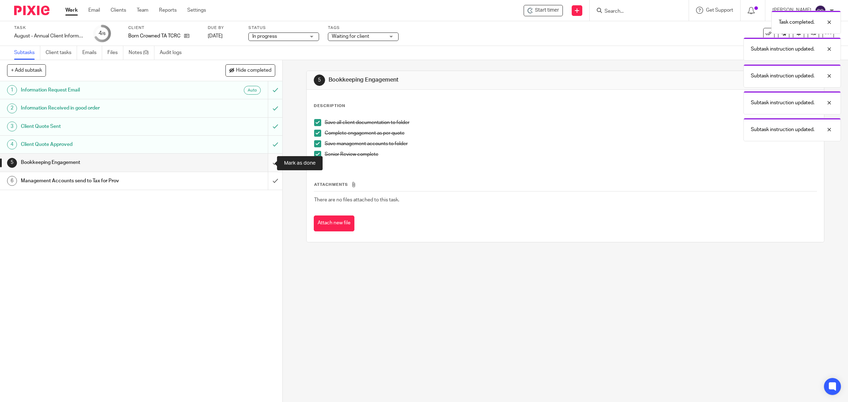
click at [267, 163] on input "submit" at bounding box center [141, 163] width 282 height 18
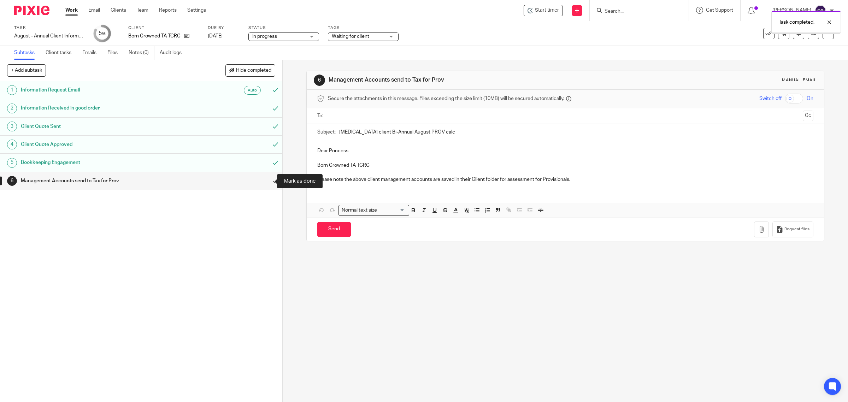
click at [268, 180] on input "submit" at bounding box center [141, 181] width 282 height 18
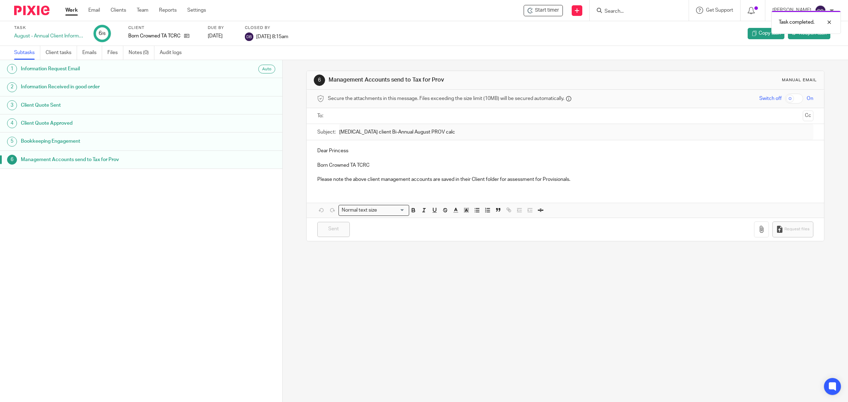
click at [72, 13] on link "Work" at bounding box center [71, 10] width 12 height 7
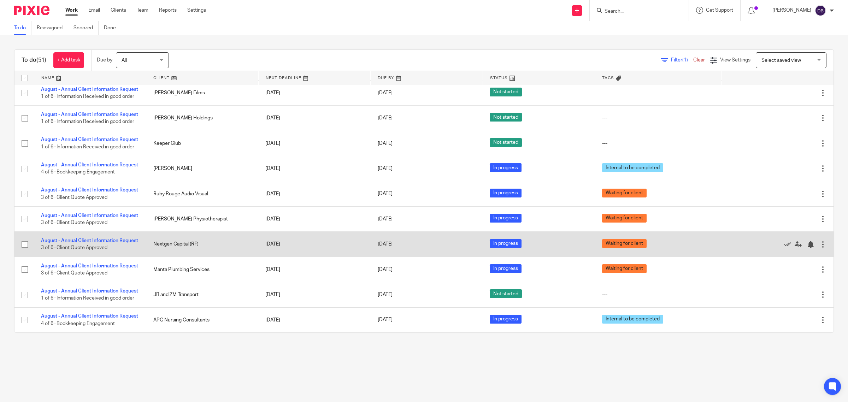
scroll to position [1208, 0]
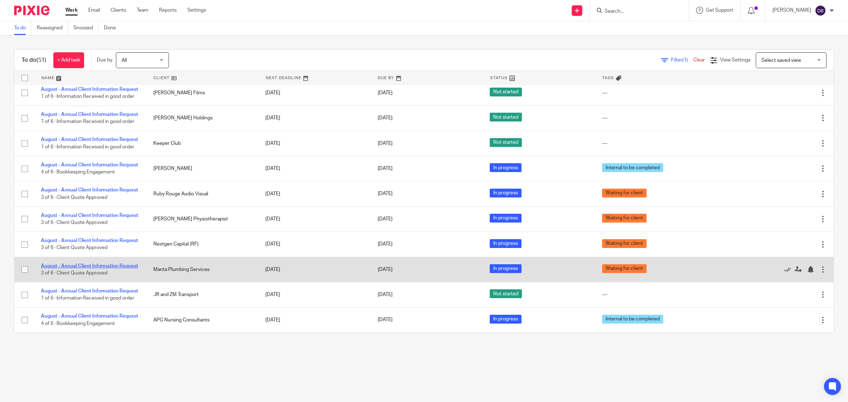
click at [88, 264] on link "August - Annual Client Information Request" at bounding box center [89, 266] width 97 height 5
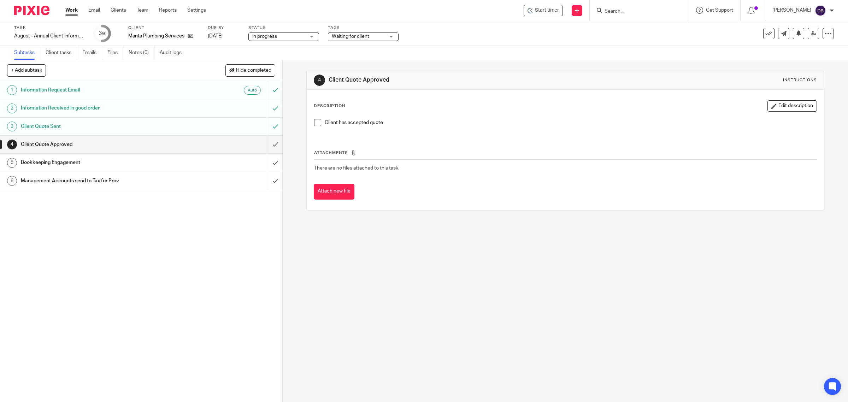
drag, startPoint x: 314, startPoint y: 123, endPoint x: 300, endPoint y: 135, distance: 18.0
click at [314, 123] on span at bounding box center [317, 122] width 7 height 7
click at [267, 145] on input "submit" at bounding box center [141, 145] width 282 height 18
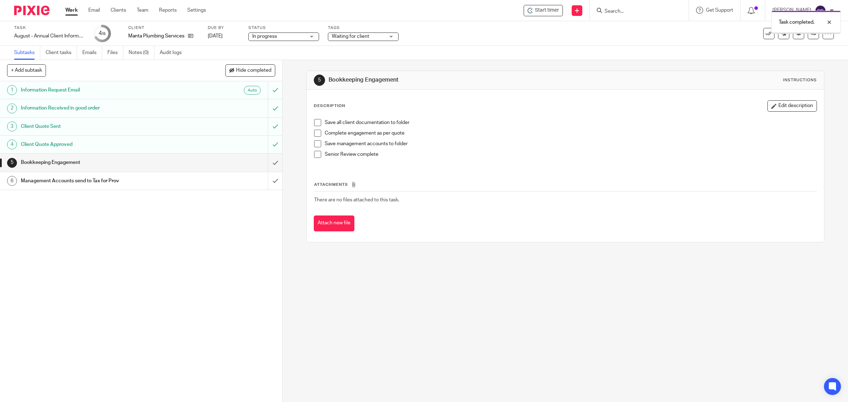
click at [314, 124] on span at bounding box center [317, 122] width 7 height 7
click at [317, 129] on li "Save all client documentation to folder" at bounding box center [565, 124] width 503 height 11
click at [314, 136] on span at bounding box center [317, 133] width 7 height 7
click at [315, 142] on span at bounding box center [317, 143] width 7 height 7
click at [317, 151] on span at bounding box center [317, 154] width 7 height 7
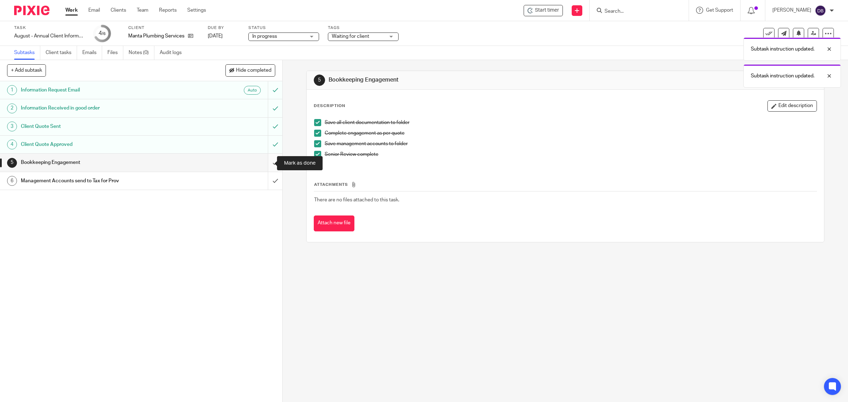
click at [267, 163] on input "submit" at bounding box center [141, 163] width 282 height 18
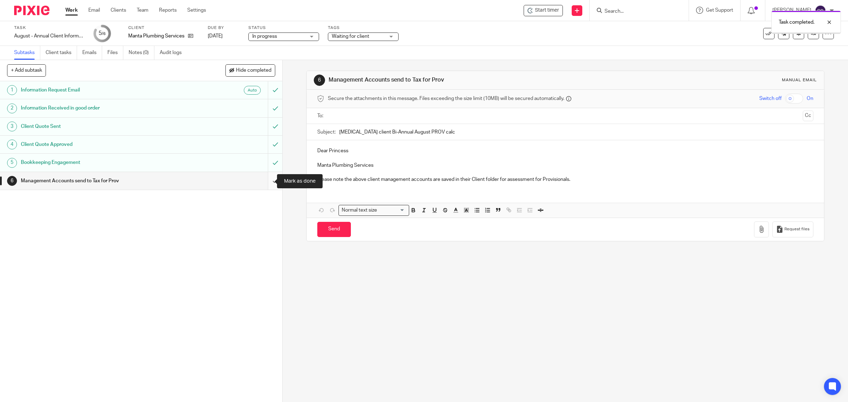
click at [266, 180] on input "submit" at bounding box center [141, 181] width 282 height 18
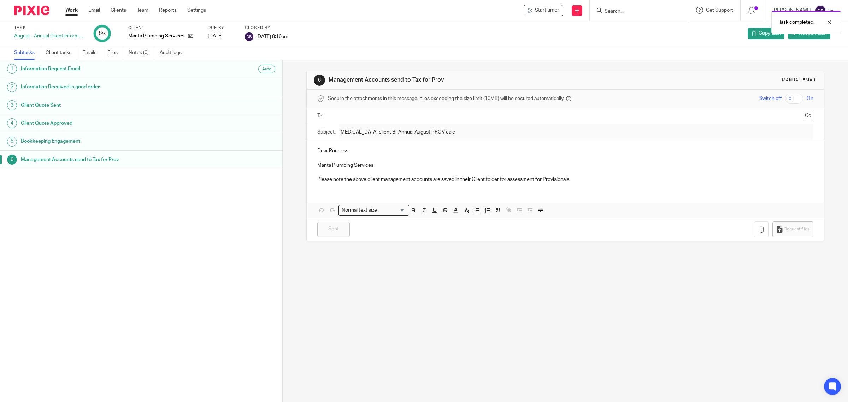
click at [73, 12] on link "Work" at bounding box center [71, 10] width 12 height 7
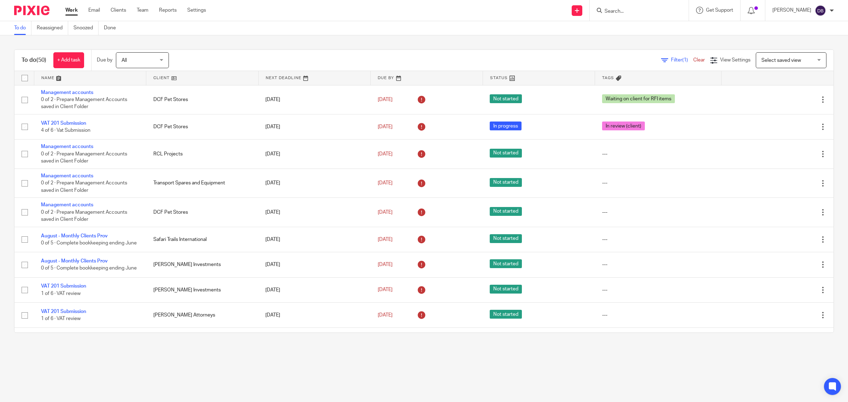
scroll to position [1179, 0]
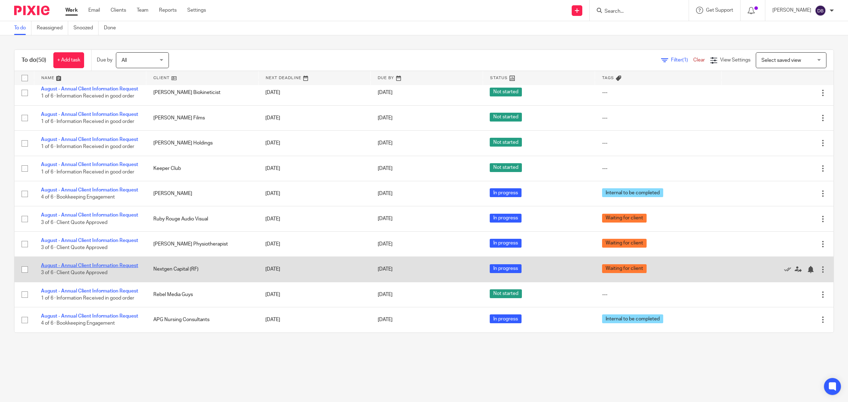
click at [92, 263] on link "August - Annual Client Information Request" at bounding box center [89, 265] width 97 height 5
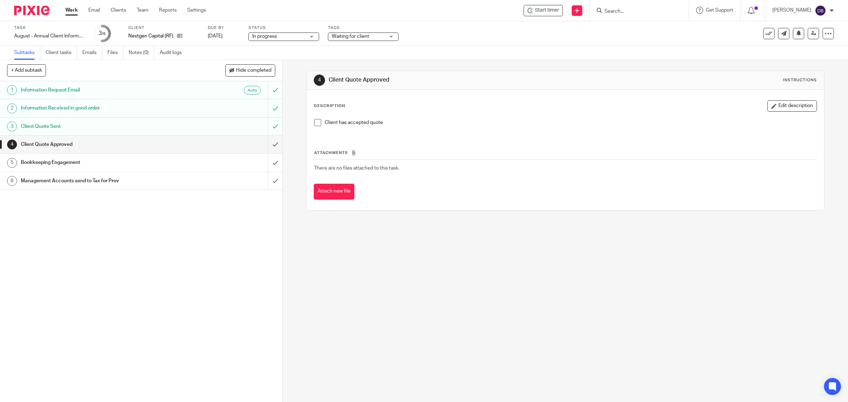
click at [315, 124] on span at bounding box center [317, 122] width 7 height 7
click at [266, 148] on input "submit" at bounding box center [141, 145] width 282 height 18
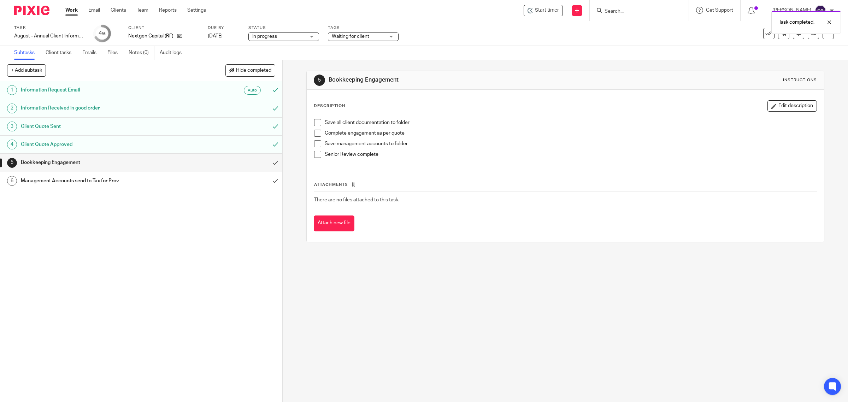
click at [314, 134] on span at bounding box center [317, 133] width 7 height 7
click at [314, 122] on span at bounding box center [317, 122] width 7 height 7
click at [315, 146] on span at bounding box center [317, 143] width 7 height 7
click at [315, 155] on span at bounding box center [317, 154] width 7 height 7
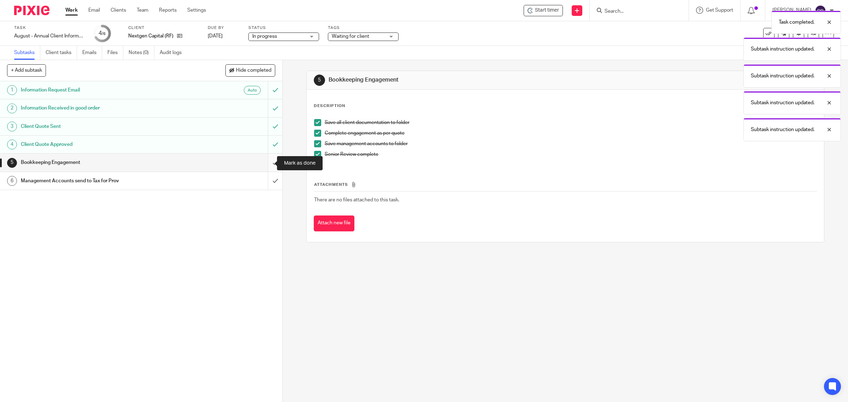
drag, startPoint x: 265, startPoint y: 163, endPoint x: 271, endPoint y: 167, distance: 6.8
click at [265, 164] on input "submit" at bounding box center [141, 163] width 282 height 18
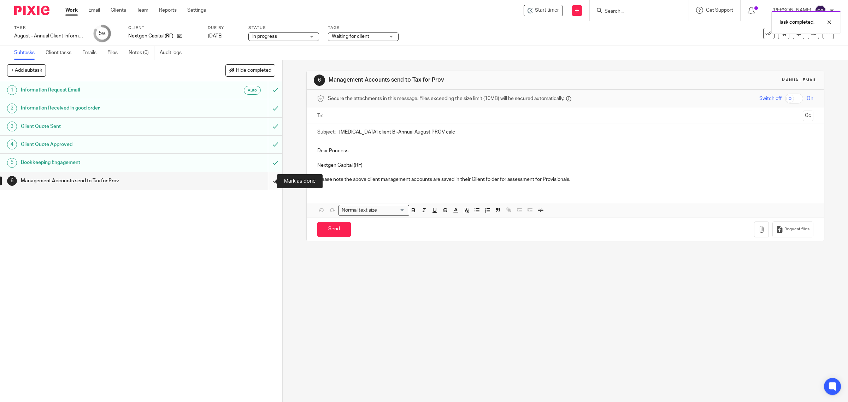
click at [262, 181] on input "submit" at bounding box center [141, 181] width 282 height 18
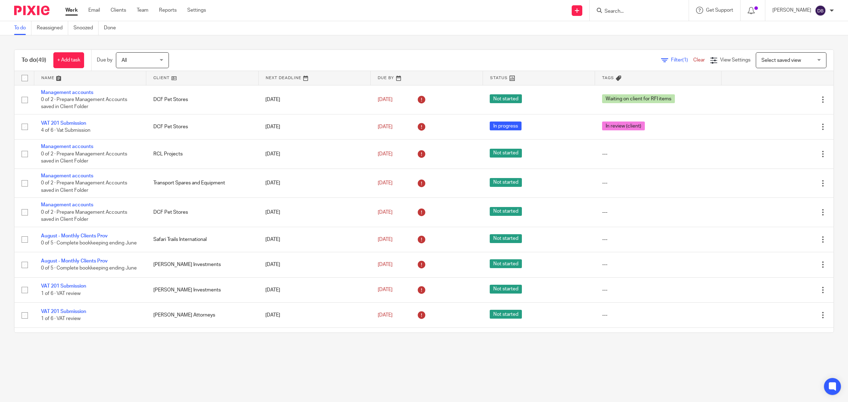
scroll to position [1150, 0]
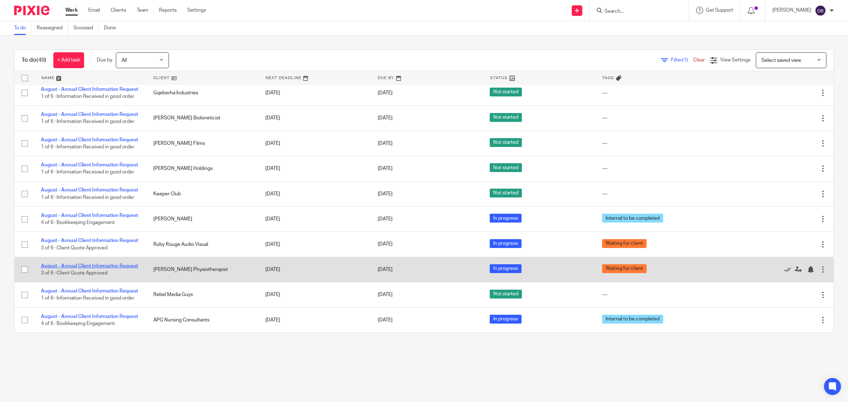
click at [102, 264] on link "August - Annual Client Information Request" at bounding box center [89, 266] width 97 height 5
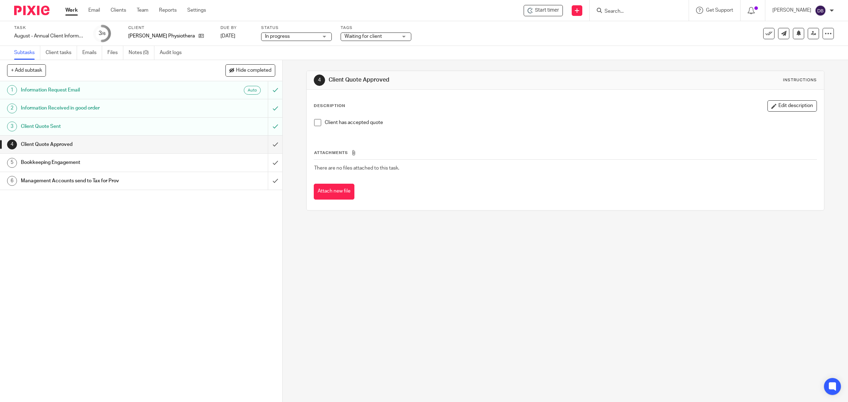
click at [314, 122] on span at bounding box center [317, 122] width 7 height 7
click at [268, 142] on input "submit" at bounding box center [141, 145] width 282 height 18
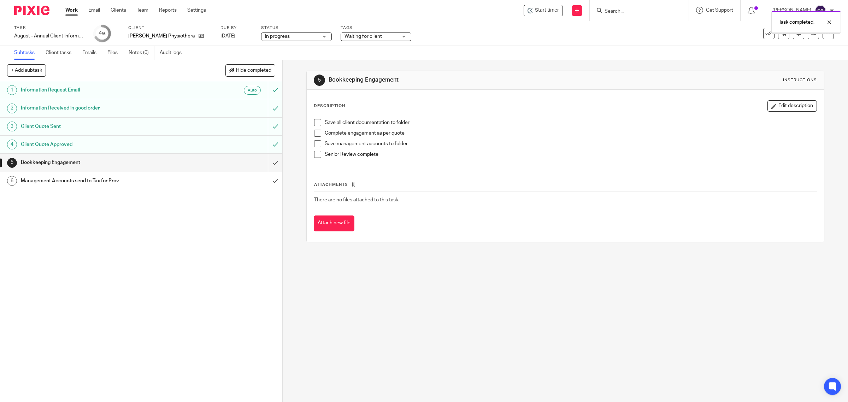
click at [318, 124] on span at bounding box center [317, 122] width 7 height 7
click at [317, 135] on span at bounding box center [317, 133] width 7 height 7
click at [315, 142] on span at bounding box center [317, 143] width 7 height 7
click at [314, 152] on span at bounding box center [317, 154] width 7 height 7
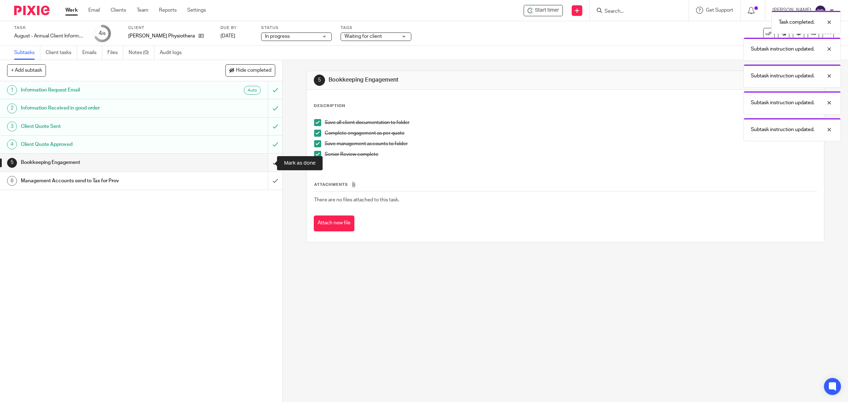
click at [266, 161] on input "submit" at bounding box center [141, 163] width 282 height 18
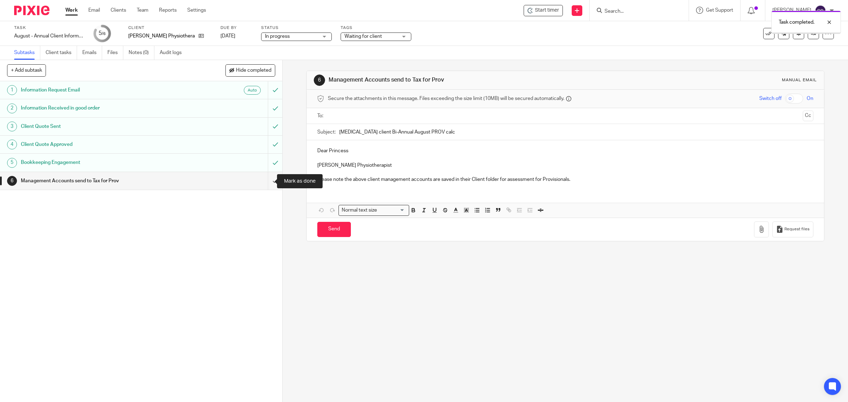
click at [266, 181] on input "submit" at bounding box center [141, 181] width 282 height 18
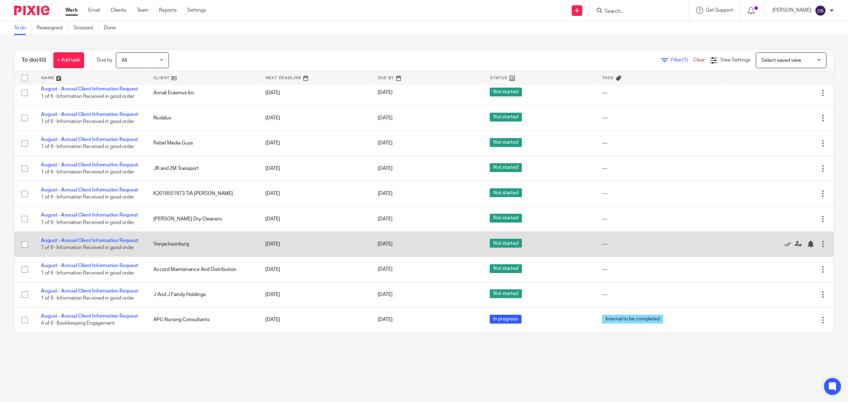
scroll to position [1121, 0]
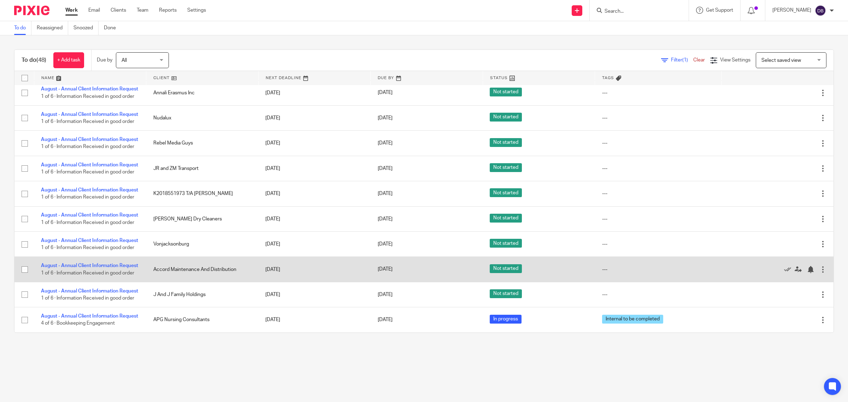
click at [819, 266] on div at bounding box center [822, 269] width 7 height 7
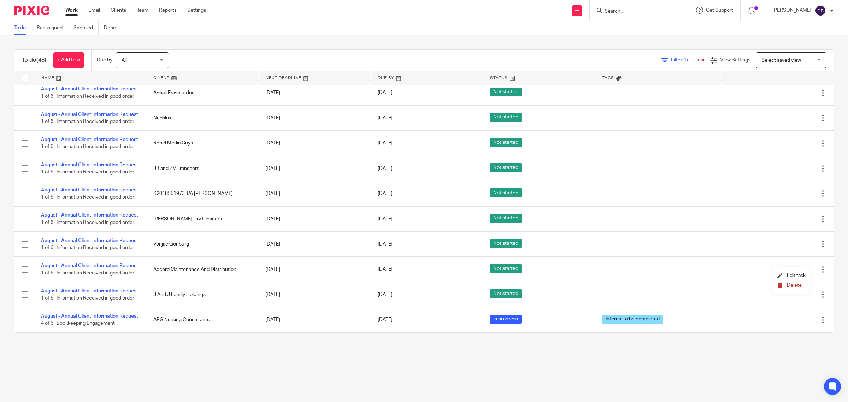
click at [794, 287] on span "Delete" at bounding box center [794, 285] width 15 height 5
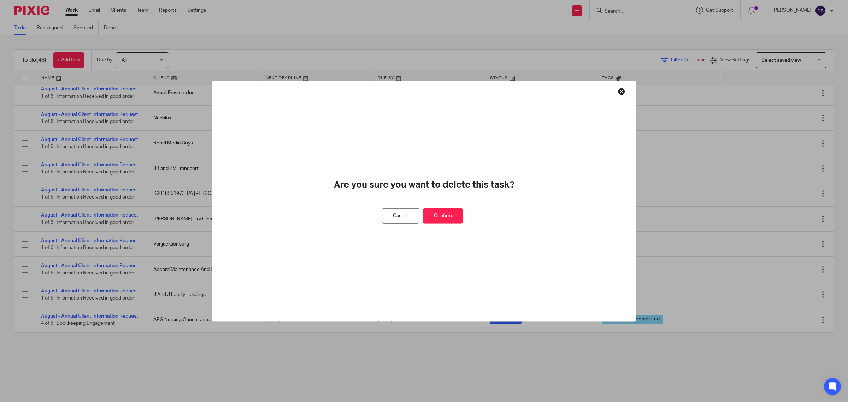
drag, startPoint x: 441, startPoint y: 213, endPoint x: 432, endPoint y: 213, distance: 8.8
click at [441, 213] on button "Confirm" at bounding box center [443, 215] width 40 height 15
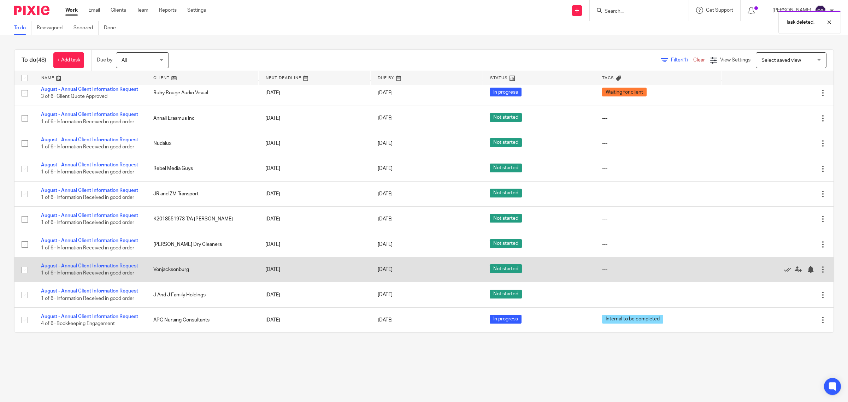
scroll to position [1092, 0]
click at [99, 264] on link "August - Annual Client Information Request" at bounding box center [89, 266] width 97 height 5
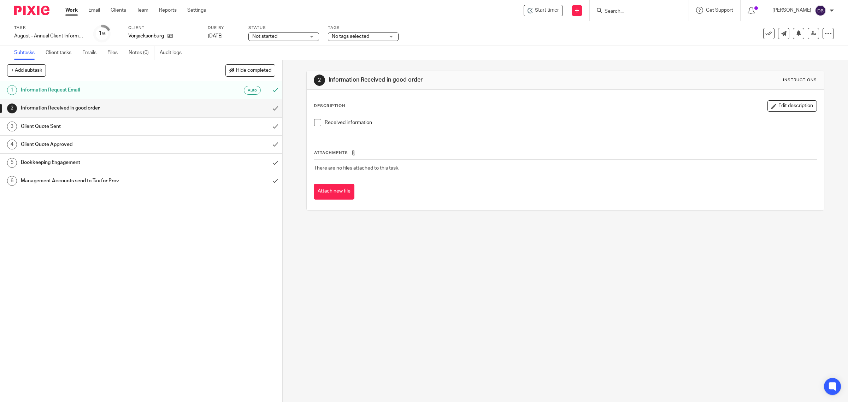
click at [317, 123] on span at bounding box center [317, 122] width 7 height 7
click at [266, 108] on input "submit" at bounding box center [141, 108] width 282 height 18
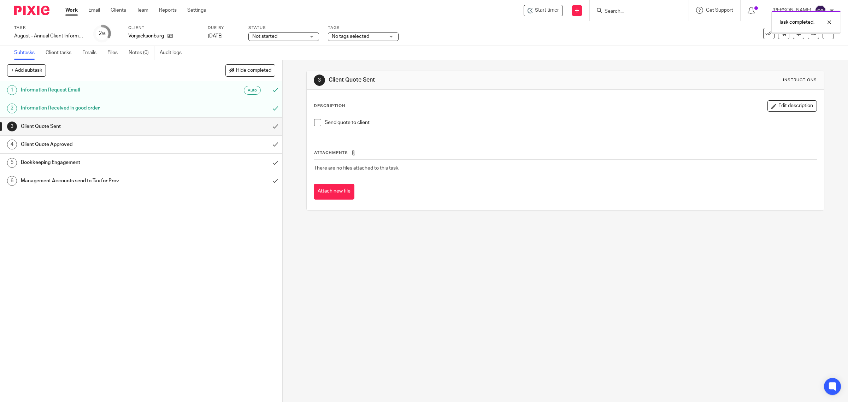
click at [315, 124] on span at bounding box center [317, 122] width 7 height 7
click at [268, 128] on input "submit" at bounding box center [141, 127] width 282 height 18
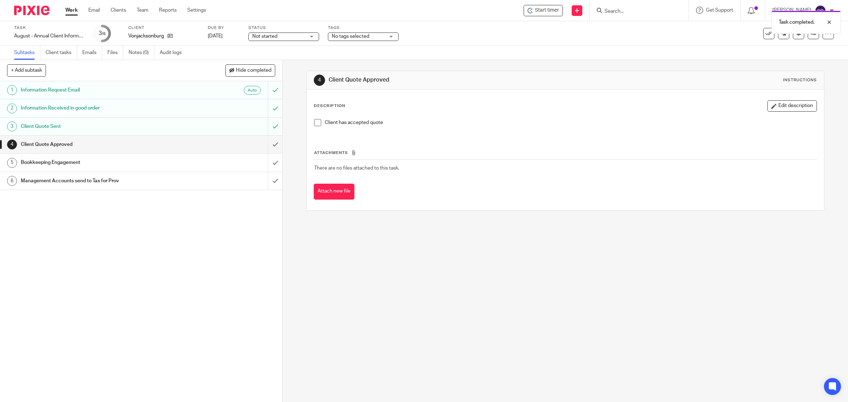
click at [317, 122] on span at bounding box center [317, 122] width 7 height 7
click at [268, 142] on input "submit" at bounding box center [141, 145] width 282 height 18
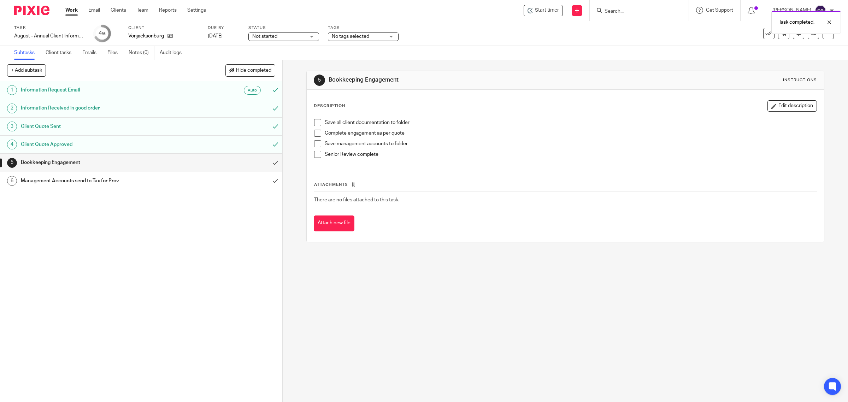
click at [315, 135] on span at bounding box center [317, 133] width 7 height 7
click at [314, 125] on span at bounding box center [317, 122] width 7 height 7
click at [315, 143] on span at bounding box center [317, 143] width 7 height 7
click at [316, 153] on span at bounding box center [317, 154] width 7 height 7
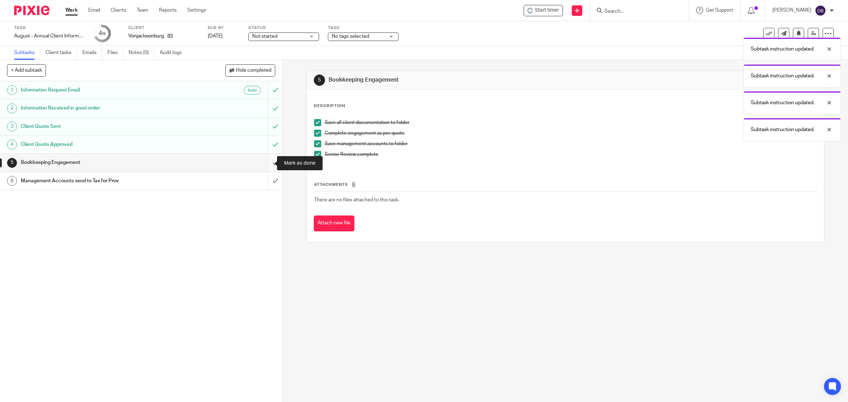
click at [265, 163] on input "submit" at bounding box center [141, 163] width 282 height 18
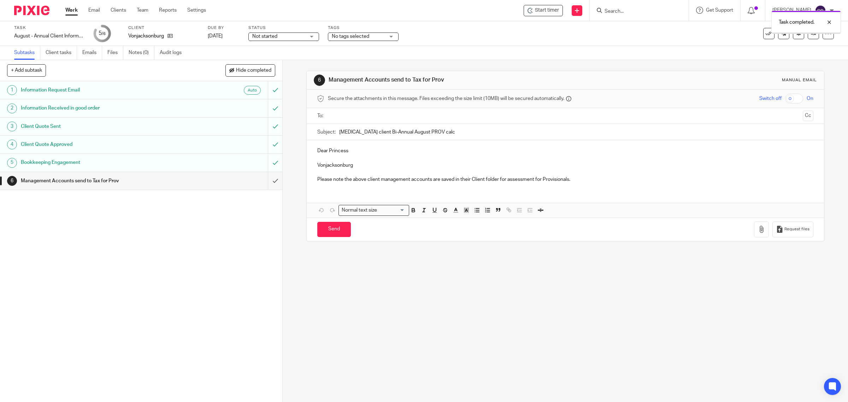
drag, startPoint x: 0, startPoint y: 0, endPoint x: 223, endPoint y: 158, distance: 273.1
click at [266, 180] on input "submit" at bounding box center [141, 181] width 282 height 18
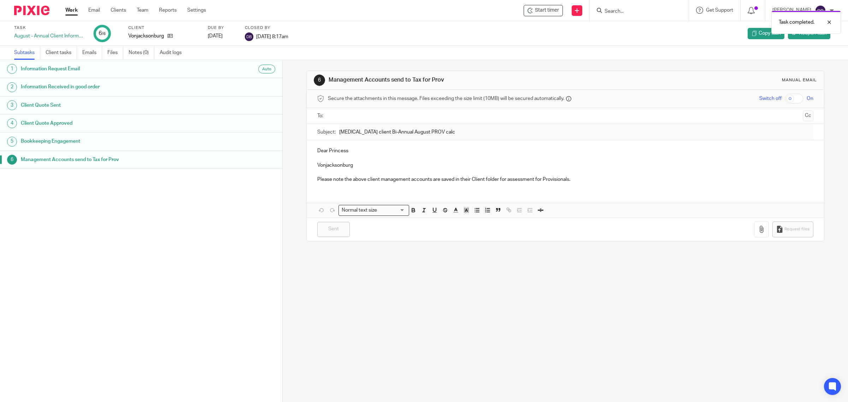
click at [71, 11] on link "Work" at bounding box center [71, 10] width 12 height 7
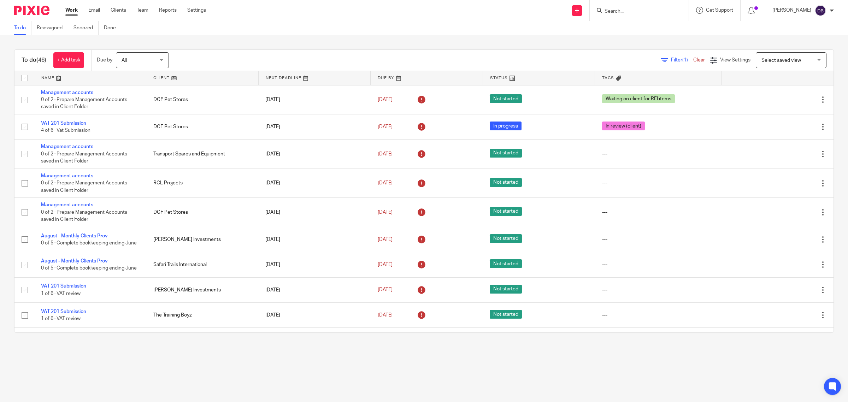
scroll to position [1062, 0]
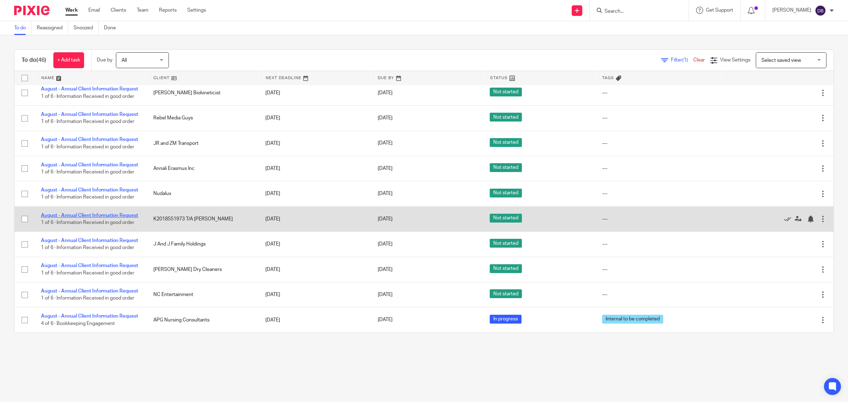
click at [103, 213] on link "August - Annual Client Information Request" at bounding box center [89, 215] width 97 height 5
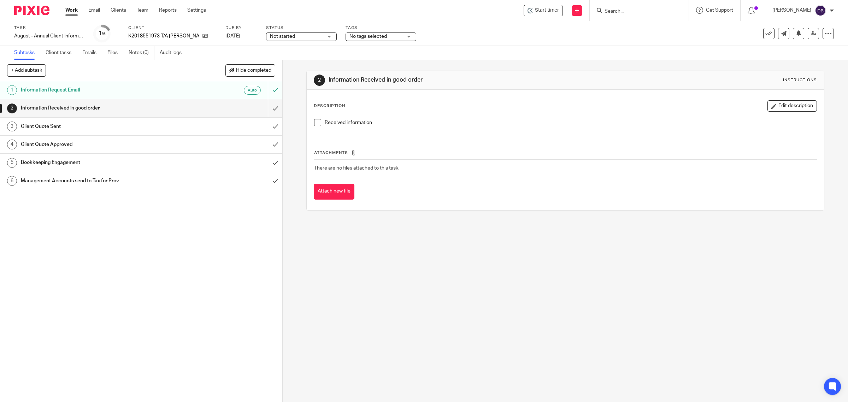
click at [315, 124] on span at bounding box center [317, 122] width 7 height 7
drag, startPoint x: 266, startPoint y: 108, endPoint x: 272, endPoint y: 108, distance: 6.0
click at [266, 108] on input "submit" at bounding box center [141, 108] width 282 height 18
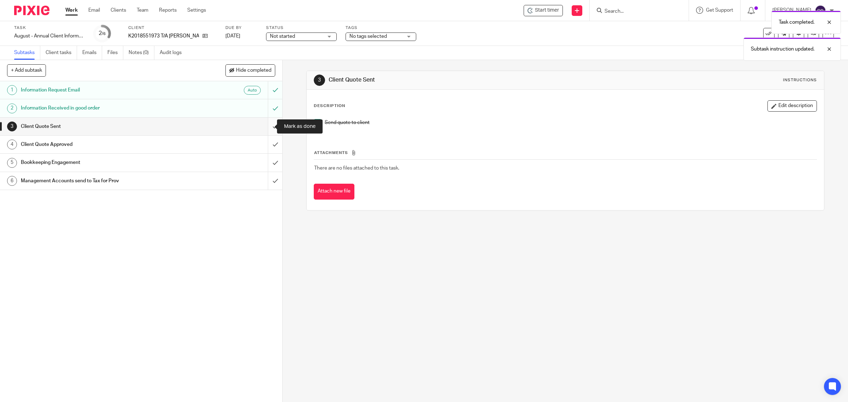
click at [266, 126] on input "submit" at bounding box center [141, 127] width 282 height 18
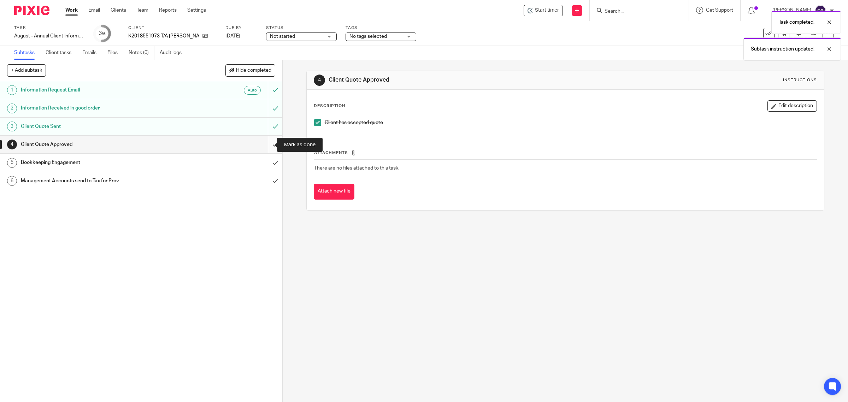
click at [266, 142] on input "submit" at bounding box center [141, 145] width 282 height 18
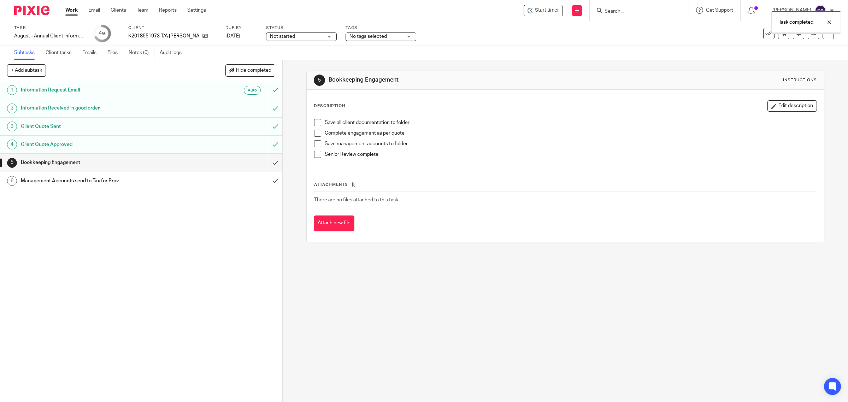
drag, startPoint x: 0, startPoint y: 0, endPoint x: 315, endPoint y: 124, distance: 338.2
click at [315, 121] on span at bounding box center [317, 122] width 7 height 7
click at [315, 135] on span at bounding box center [317, 133] width 7 height 7
click at [315, 142] on span at bounding box center [317, 143] width 7 height 7
click at [317, 154] on span at bounding box center [317, 154] width 7 height 7
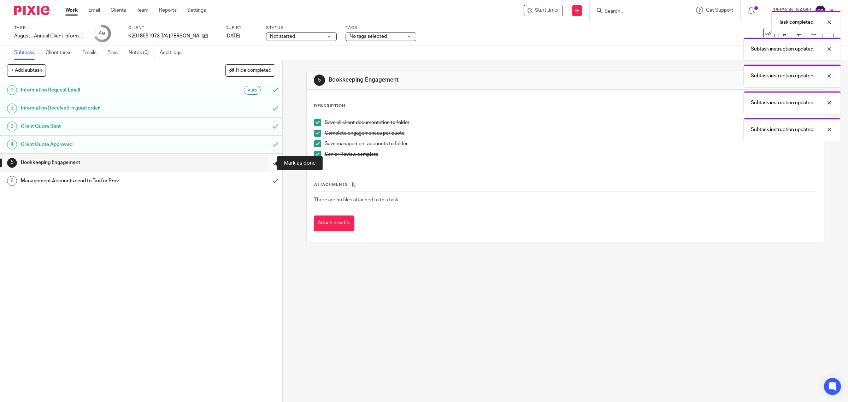
click at [266, 163] on input "submit" at bounding box center [141, 163] width 282 height 18
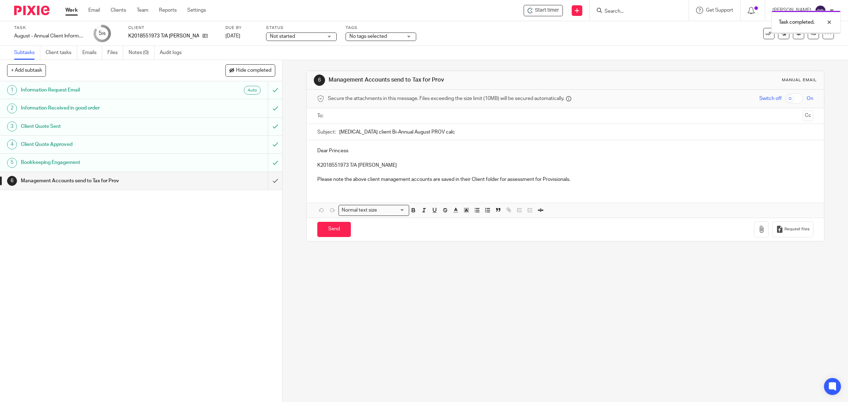
click at [266, 179] on input "submit" at bounding box center [141, 181] width 282 height 18
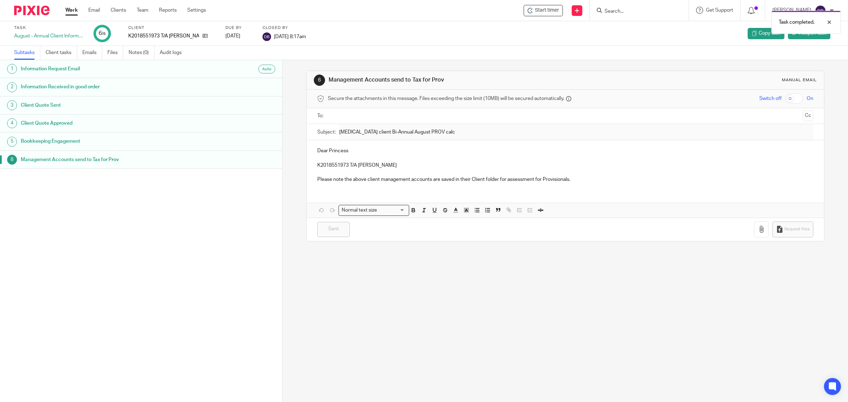
drag, startPoint x: 0, startPoint y: 0, endPoint x: 73, endPoint y: 10, distance: 73.4
click at [73, 10] on link "Work" at bounding box center [71, 10] width 12 height 7
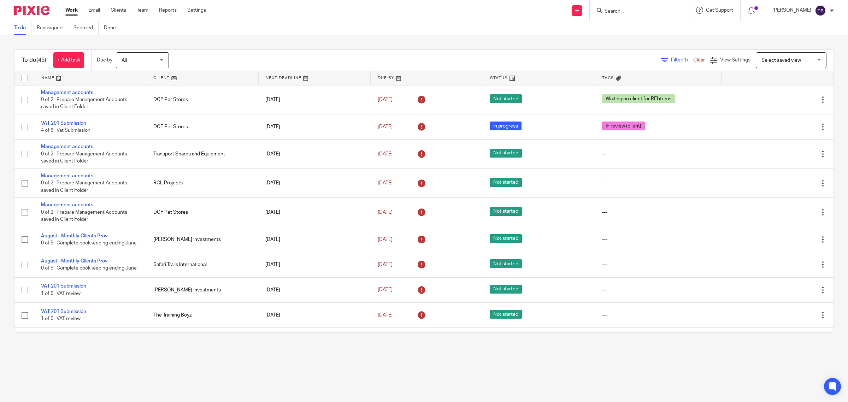
scroll to position [1034, 0]
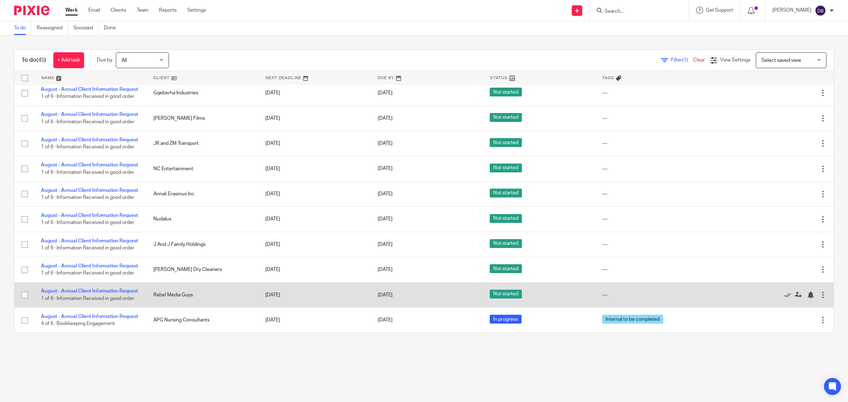
click at [819, 291] on div at bounding box center [822, 294] width 7 height 7
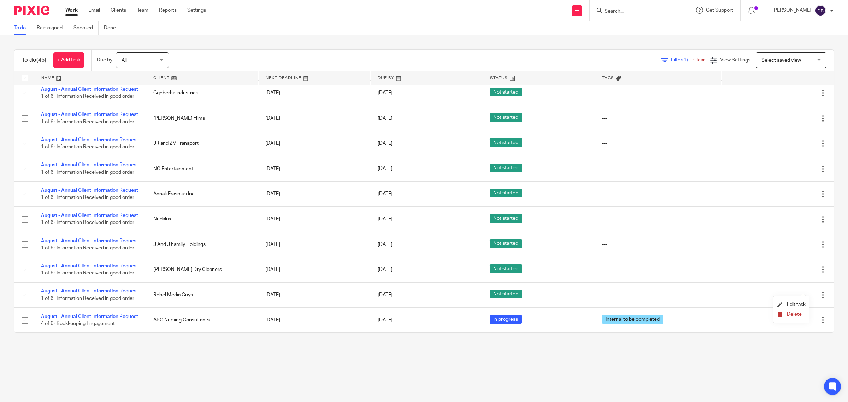
click at [788, 315] on span "Delete" at bounding box center [794, 314] width 15 height 5
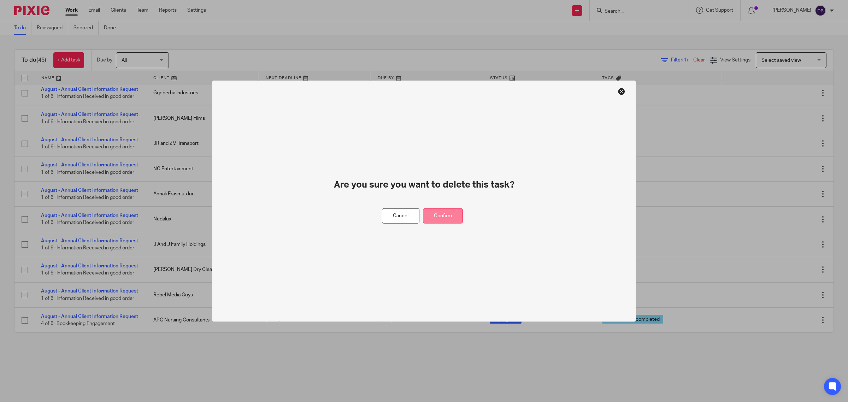
drag, startPoint x: 447, startPoint y: 215, endPoint x: 458, endPoint y: 213, distance: 10.7
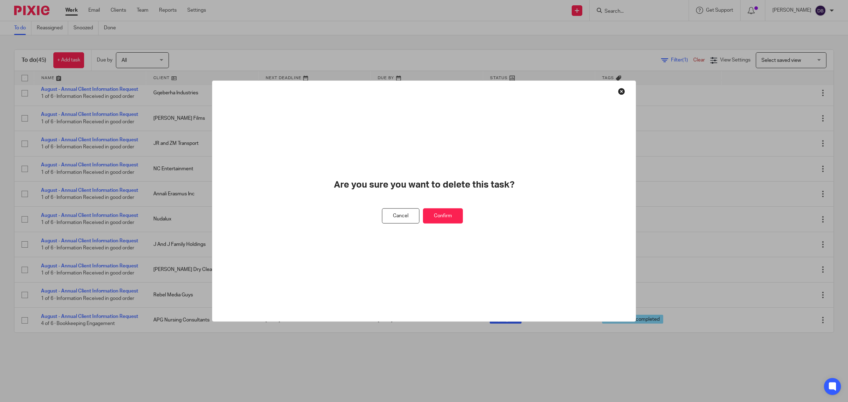
click at [447, 215] on button "Confirm" at bounding box center [443, 215] width 40 height 15
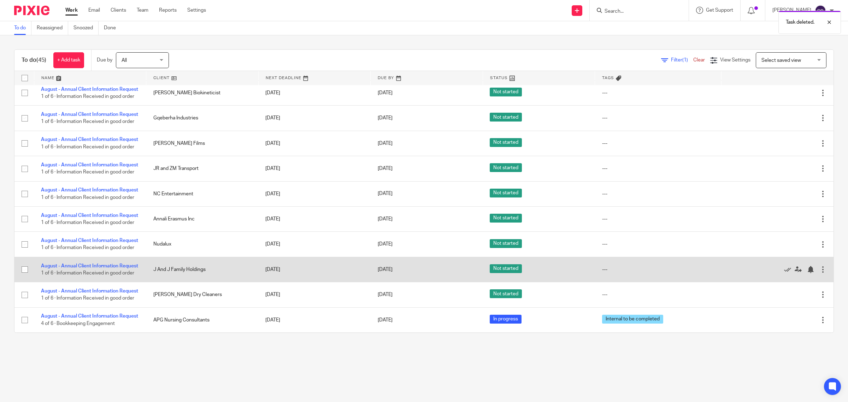
scroll to position [1004, 0]
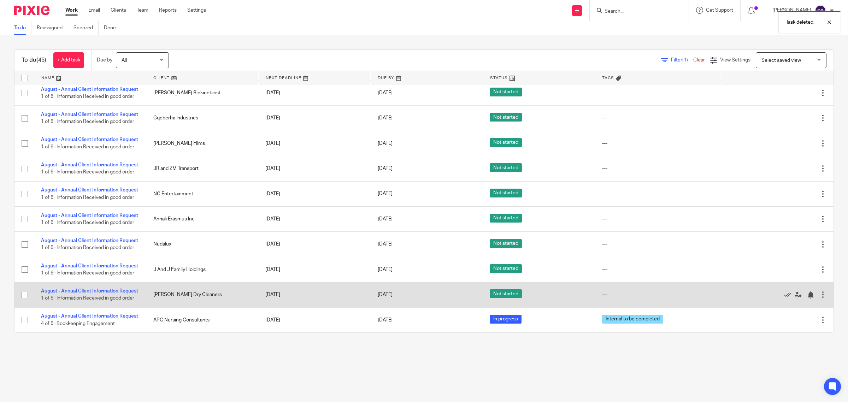
click at [819, 291] on div at bounding box center [822, 294] width 7 height 7
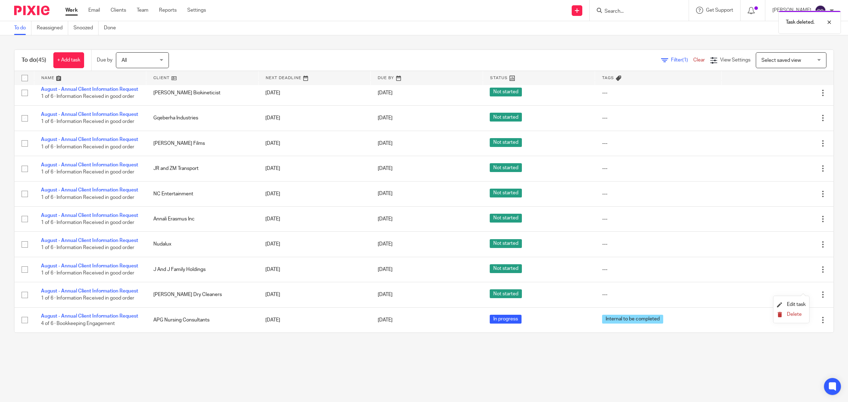
click at [797, 315] on span "Delete" at bounding box center [794, 314] width 15 height 5
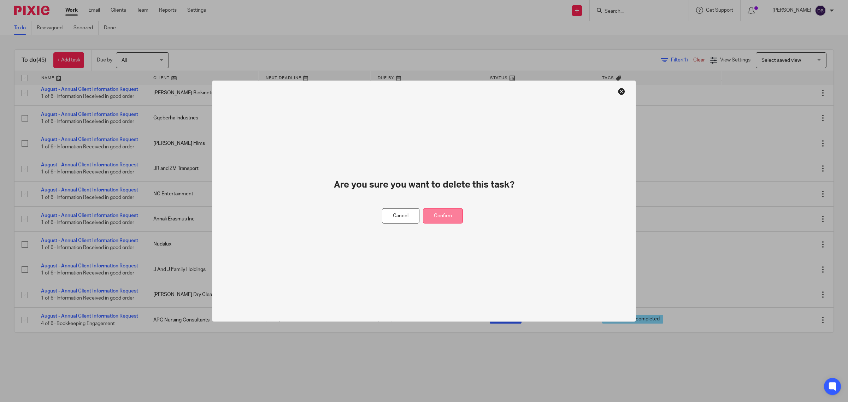
click at [460, 211] on button "Confirm" at bounding box center [443, 215] width 40 height 15
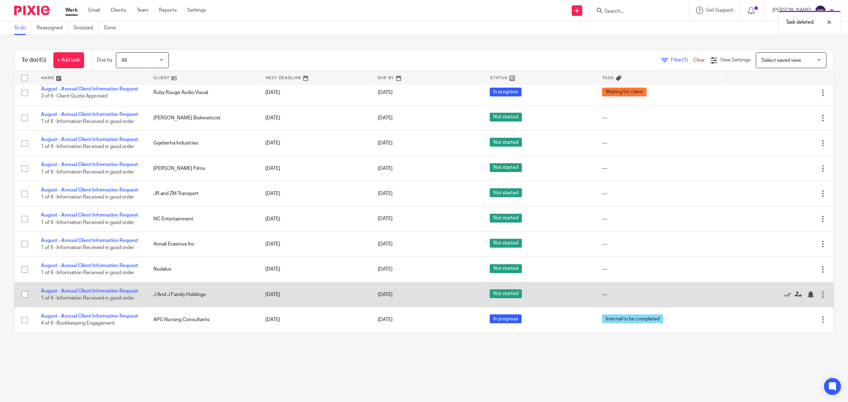
scroll to position [975, 0]
click at [819, 291] on div at bounding box center [822, 294] width 7 height 7
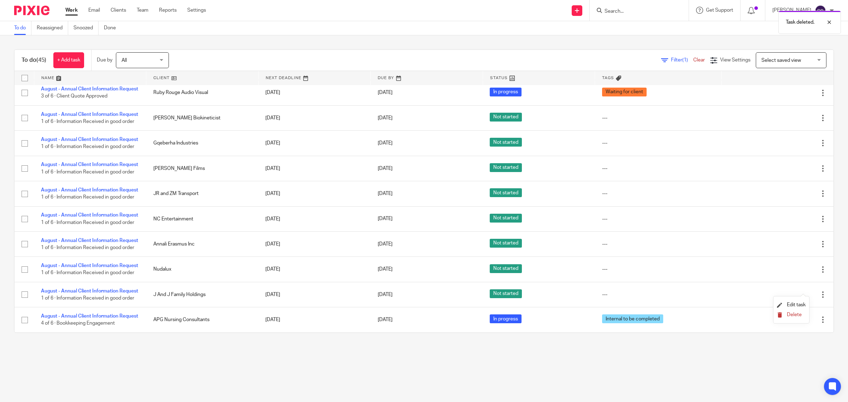
click at [796, 314] on span "Delete" at bounding box center [794, 314] width 15 height 5
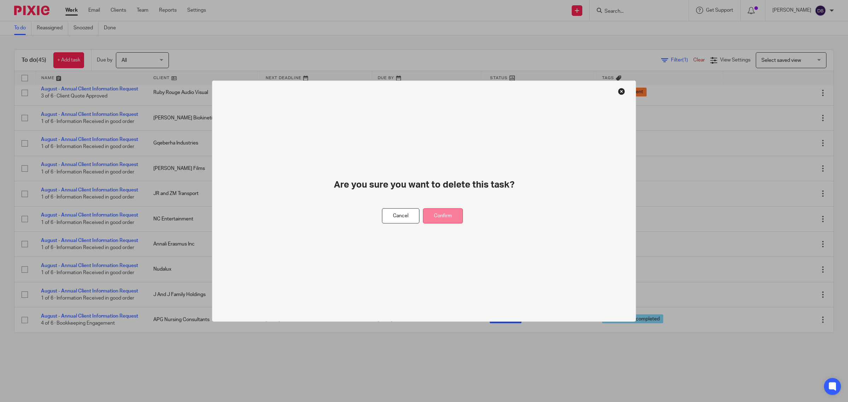
click at [458, 216] on button "Confirm" at bounding box center [443, 215] width 40 height 15
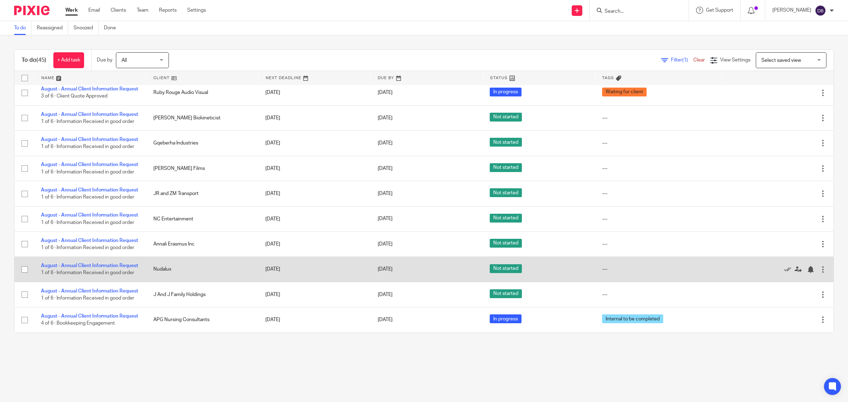
scroll to position [946, 0]
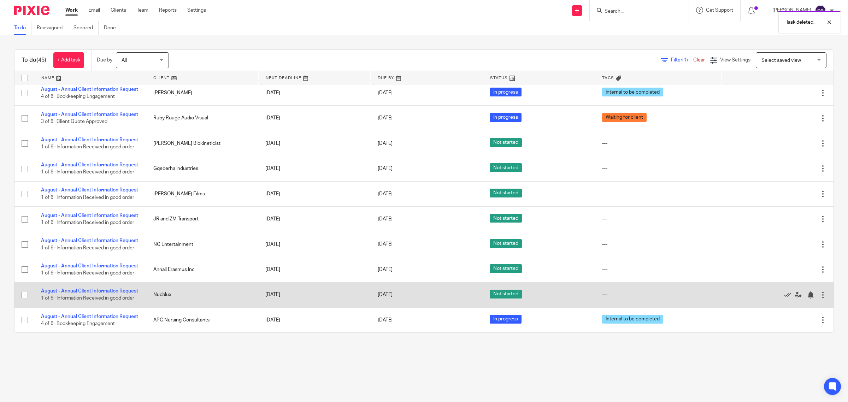
click at [819, 291] on div at bounding box center [822, 294] width 7 height 7
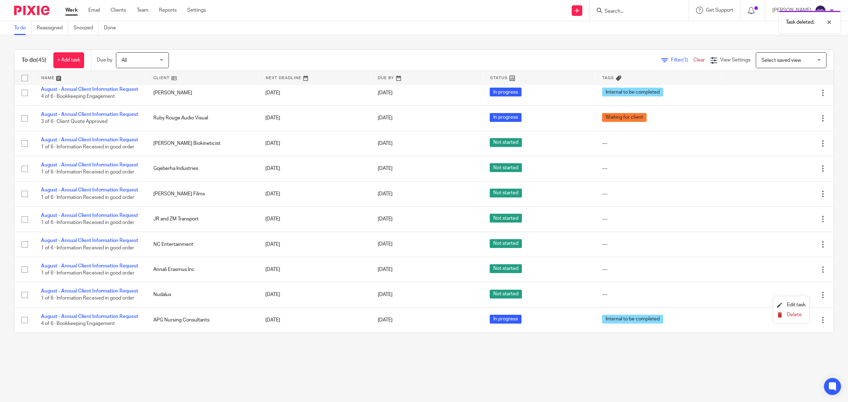
click at [794, 313] on span "Delete" at bounding box center [794, 314] width 15 height 5
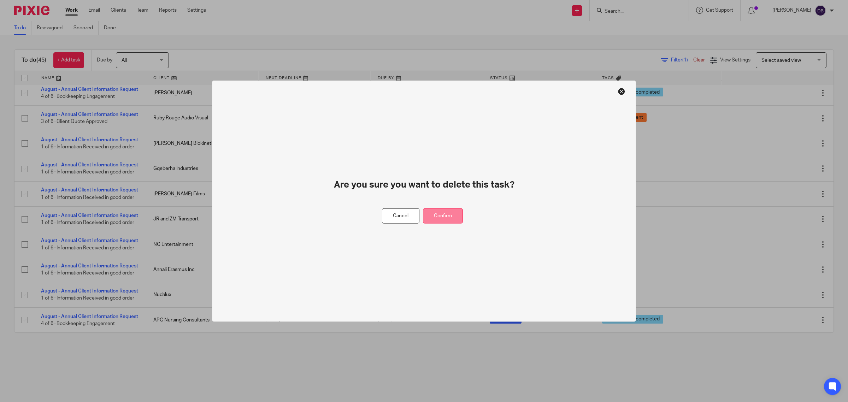
click at [453, 212] on button "Confirm" at bounding box center [443, 215] width 40 height 15
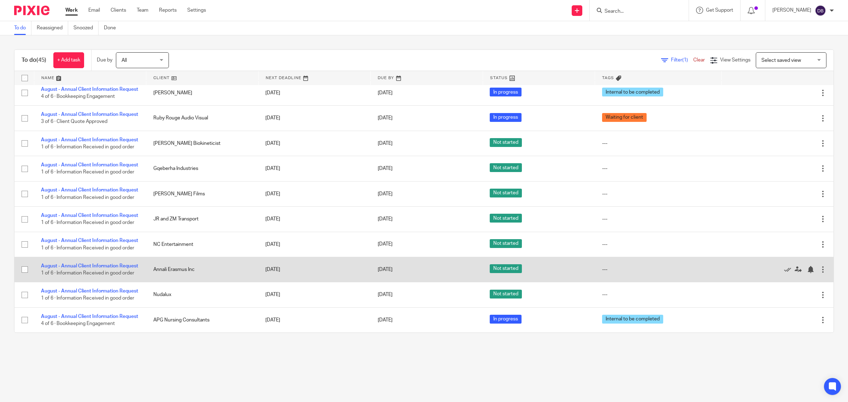
scroll to position [917, 0]
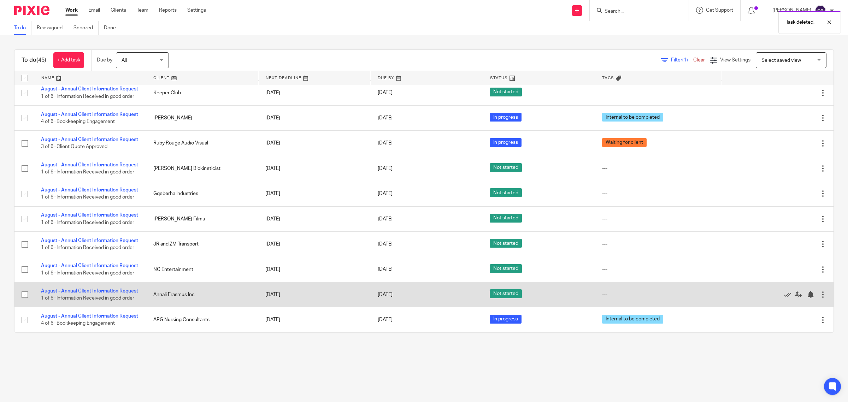
click at [819, 291] on div at bounding box center [822, 294] width 7 height 7
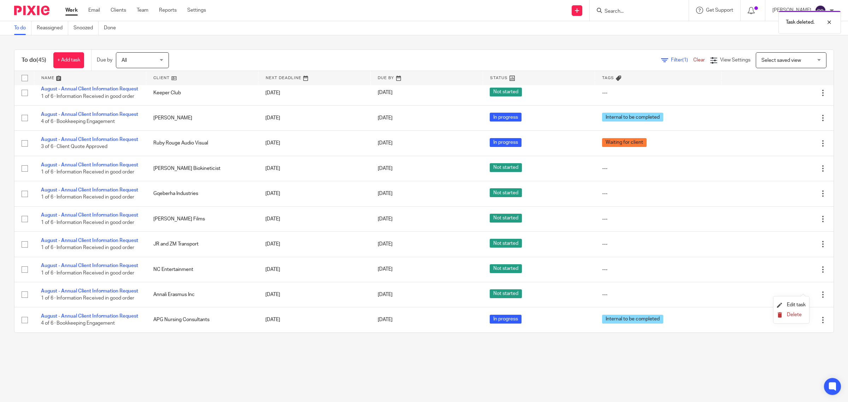
click at [789, 313] on span "Delete" at bounding box center [794, 314] width 15 height 5
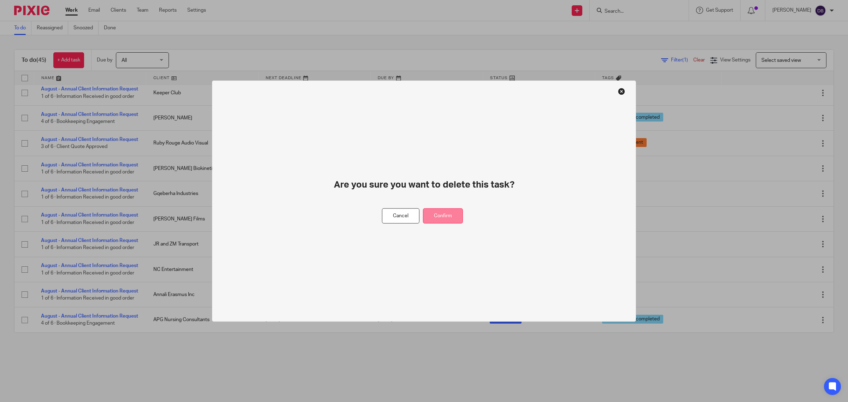
click at [447, 212] on button "Confirm" at bounding box center [443, 215] width 40 height 15
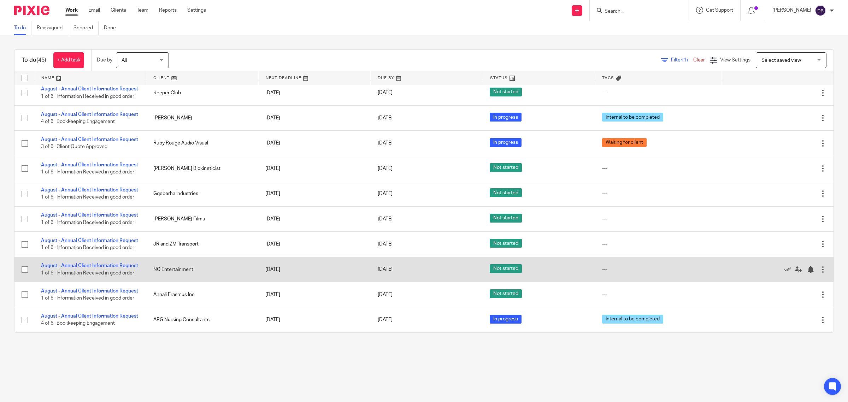
scroll to position [889, 0]
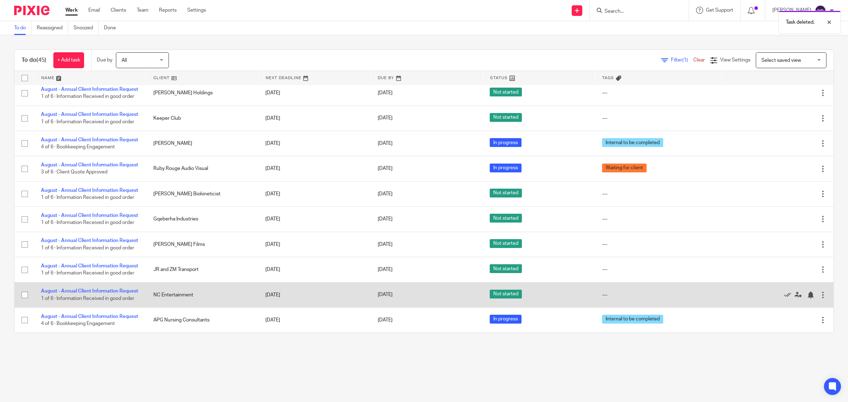
click at [819, 291] on div at bounding box center [822, 294] width 7 height 7
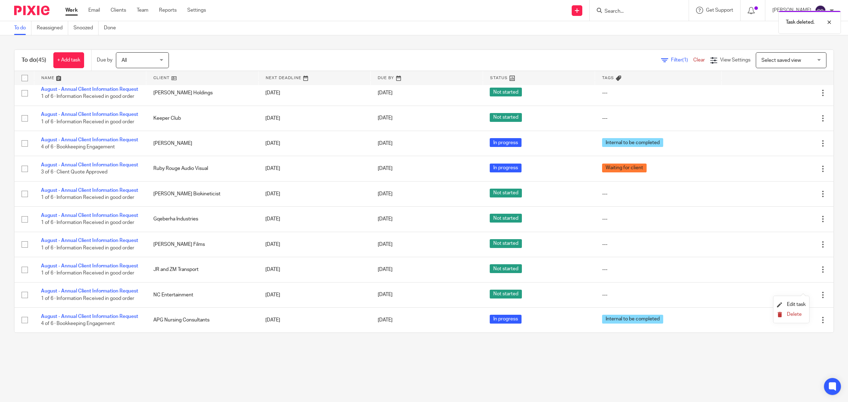
click at [788, 314] on span "Delete" at bounding box center [794, 314] width 15 height 5
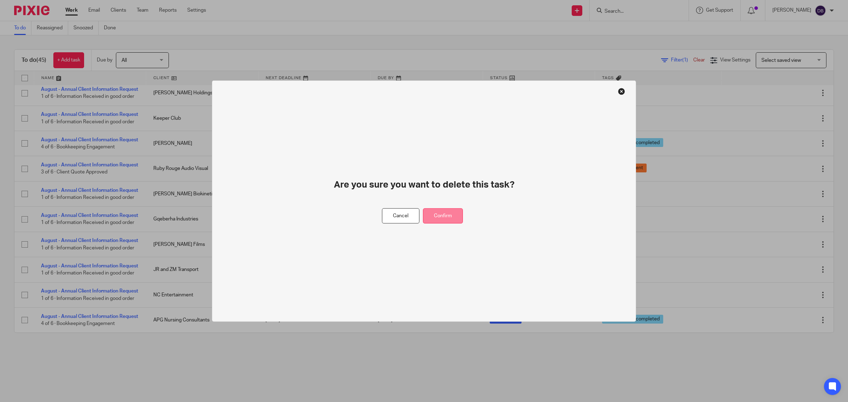
click at [454, 214] on button "Confirm" at bounding box center [443, 215] width 40 height 15
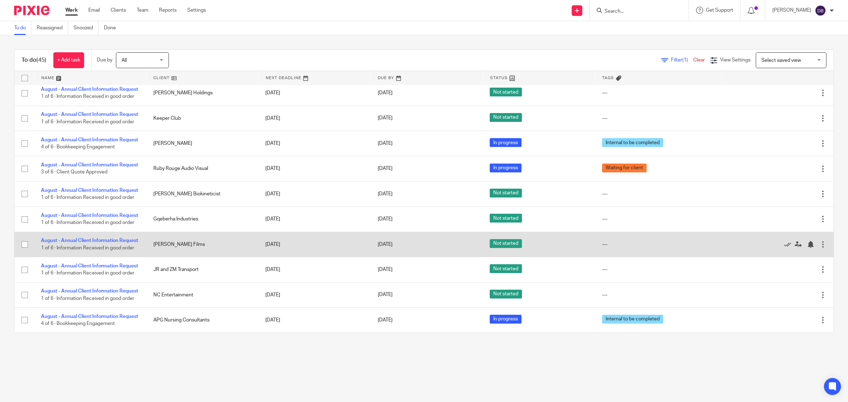
scroll to position [859, 0]
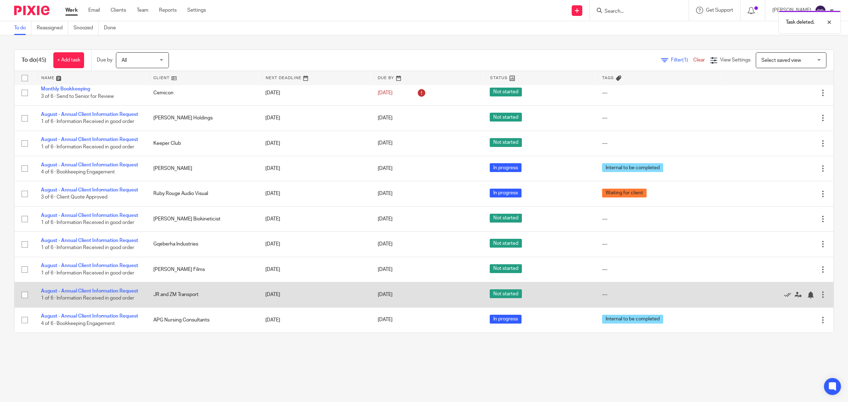
click at [819, 291] on div at bounding box center [822, 294] width 7 height 7
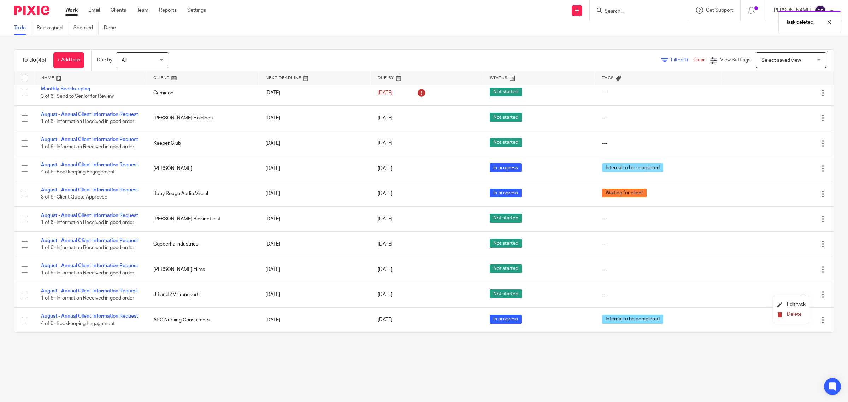
click at [787, 317] on span "Delete" at bounding box center [794, 314] width 15 height 5
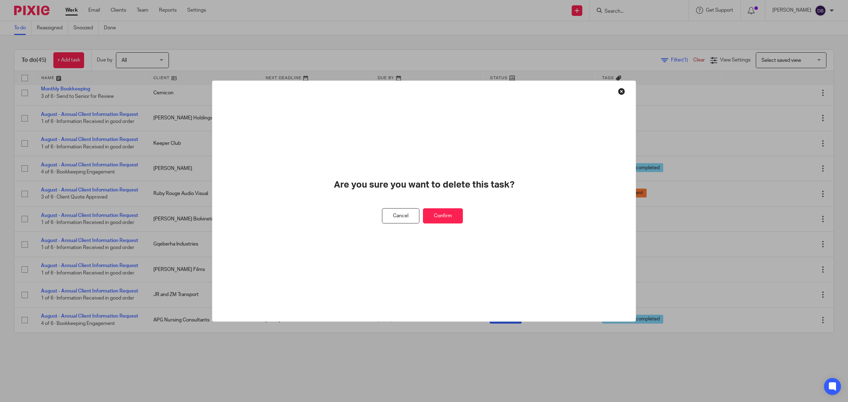
click at [454, 218] on button "Confirm" at bounding box center [443, 215] width 40 height 15
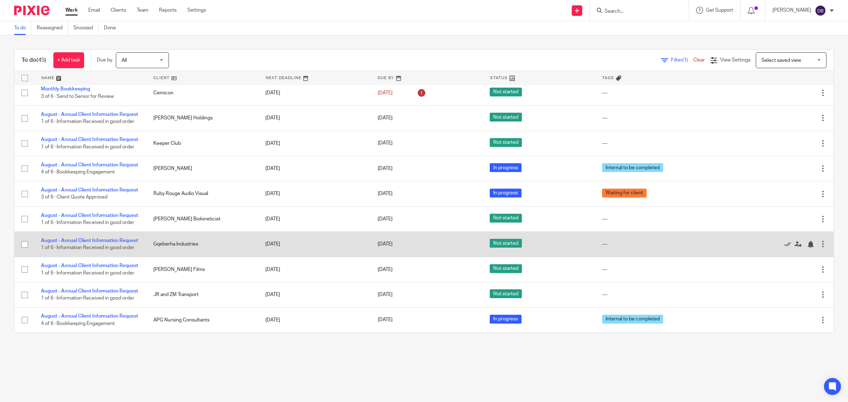
scroll to position [830, 0]
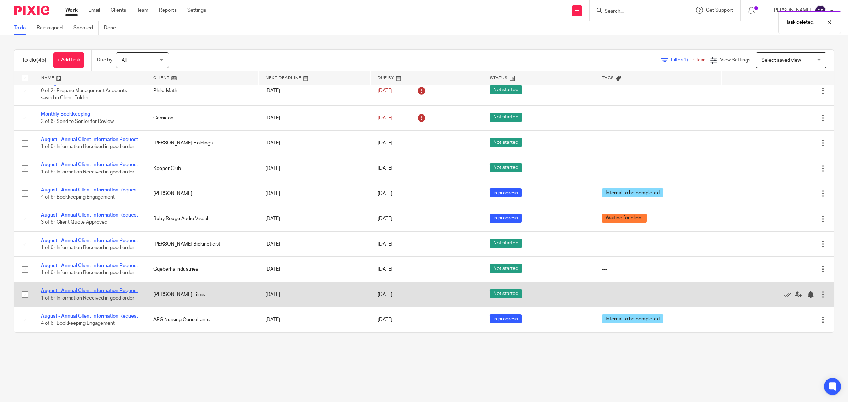
click at [81, 288] on link "August - Annual Client Information Request" at bounding box center [89, 290] width 97 height 5
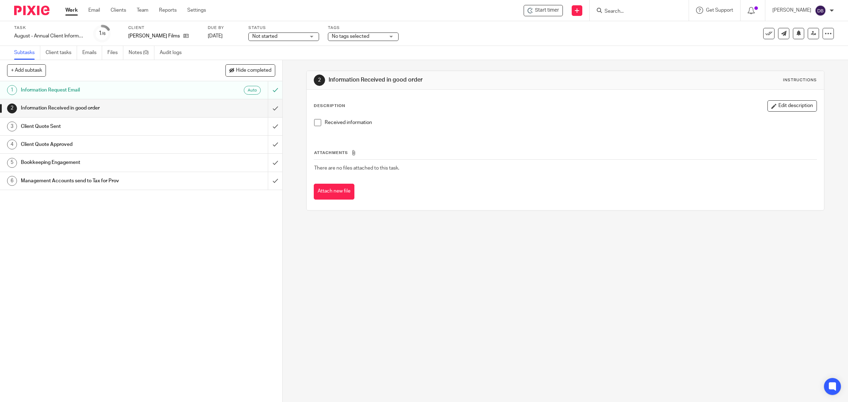
click at [314, 124] on span at bounding box center [317, 122] width 7 height 7
click at [267, 109] on input "submit" at bounding box center [141, 108] width 282 height 18
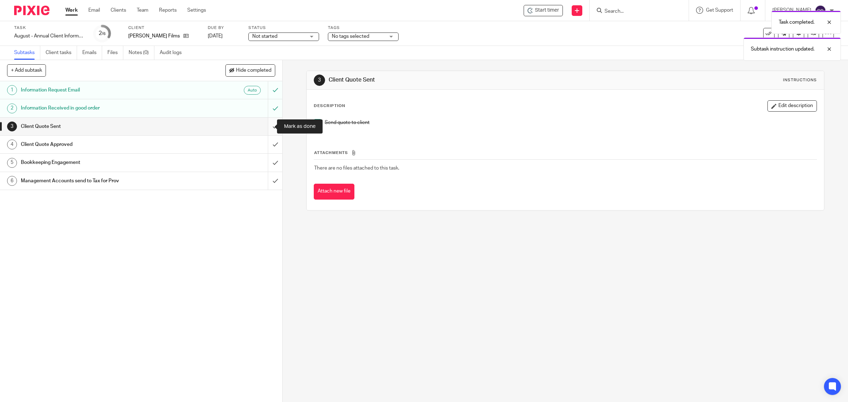
click at [266, 123] on input "submit" at bounding box center [141, 127] width 282 height 18
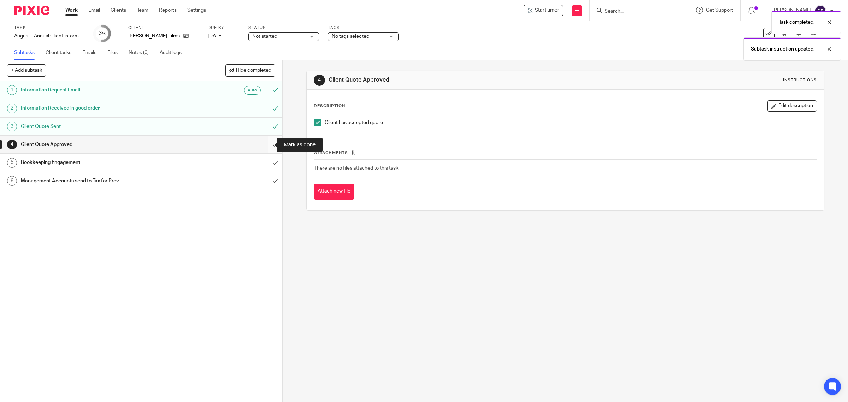
click at [266, 141] on input "submit" at bounding box center [141, 145] width 282 height 18
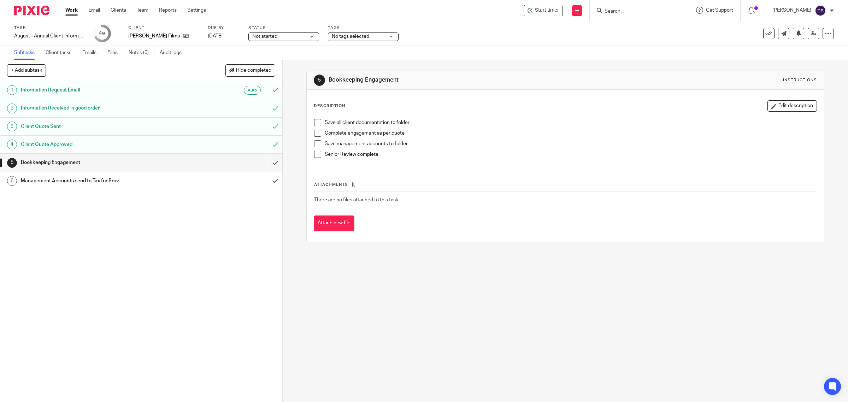
drag, startPoint x: 0, startPoint y: 0, endPoint x: 315, endPoint y: 132, distance: 341.6
click at [317, 125] on span at bounding box center [317, 122] width 7 height 7
drag, startPoint x: 315, startPoint y: 135, endPoint x: 315, endPoint y: 139, distance: 4.2
click at [315, 135] on span at bounding box center [317, 133] width 7 height 7
click at [314, 143] on span at bounding box center [317, 143] width 7 height 7
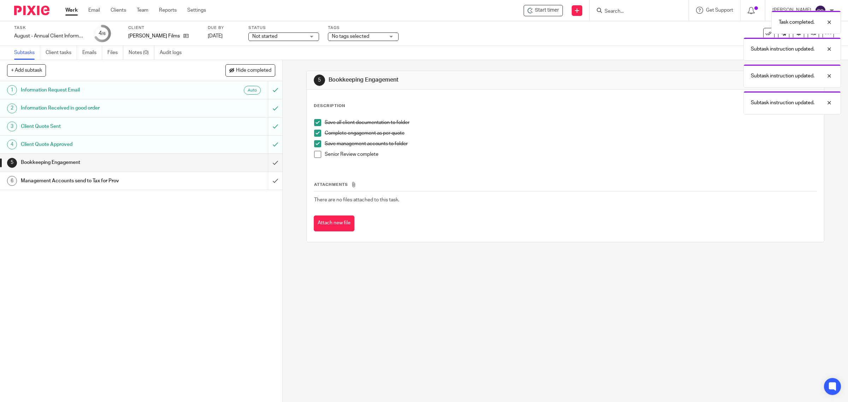
click at [315, 155] on span at bounding box center [317, 154] width 7 height 7
click at [266, 161] on input "submit" at bounding box center [141, 163] width 282 height 18
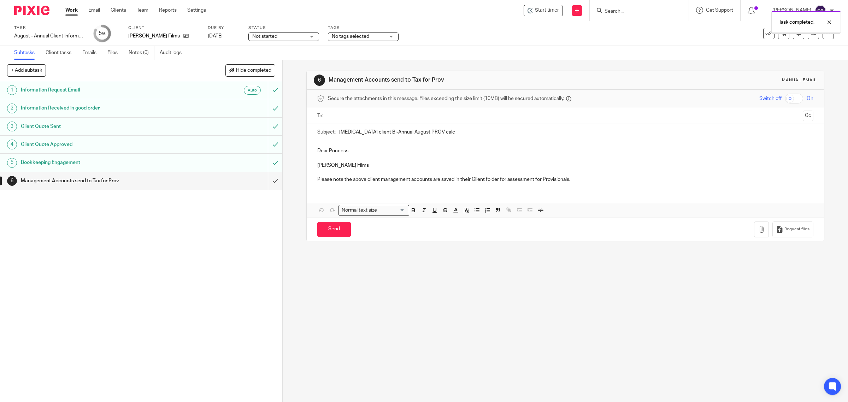
click at [266, 179] on input "submit" at bounding box center [141, 181] width 282 height 18
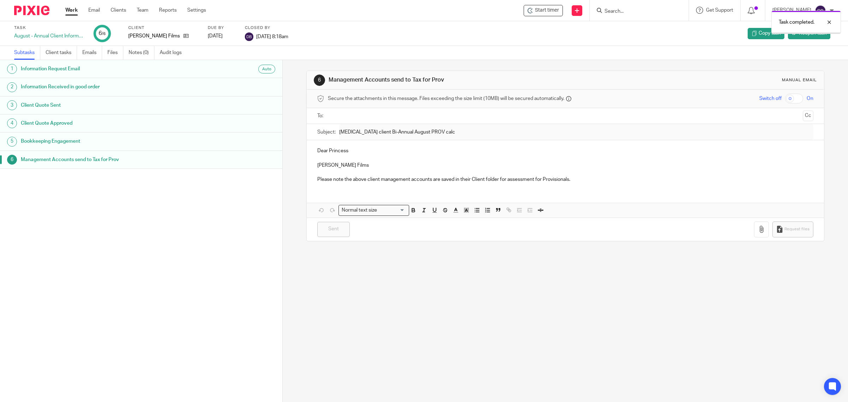
click at [69, 7] on link "Work" at bounding box center [71, 10] width 12 height 7
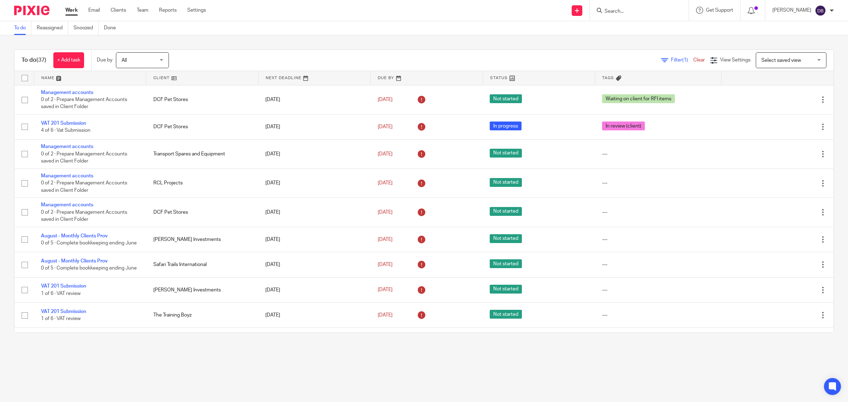
scroll to position [801, 0]
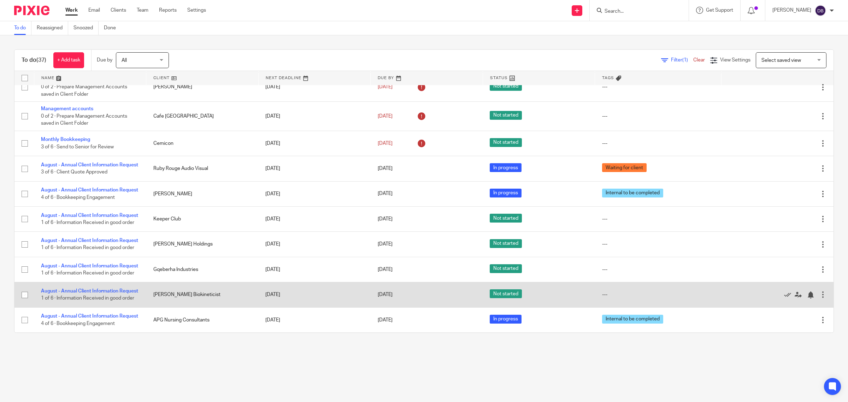
click at [819, 291] on div at bounding box center [822, 294] width 7 height 7
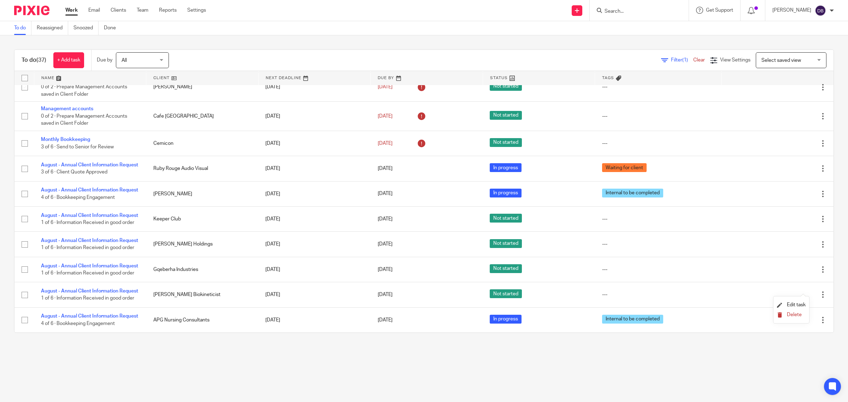
click at [787, 315] on span "Delete" at bounding box center [794, 314] width 15 height 5
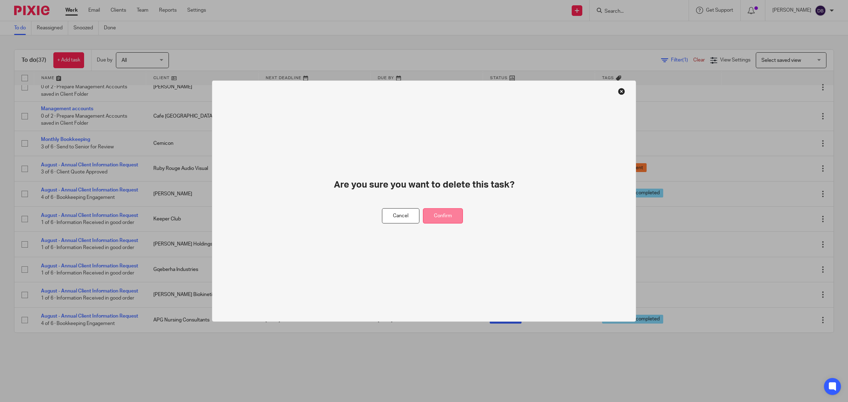
click at [455, 217] on button "Confirm" at bounding box center [443, 215] width 40 height 15
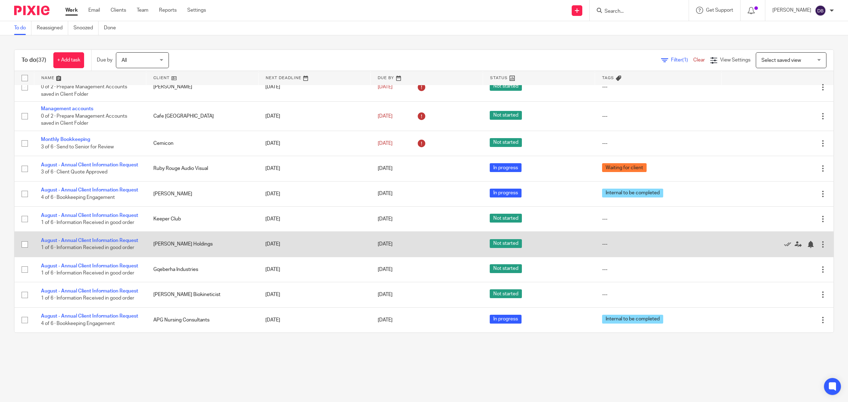
scroll to position [772, 0]
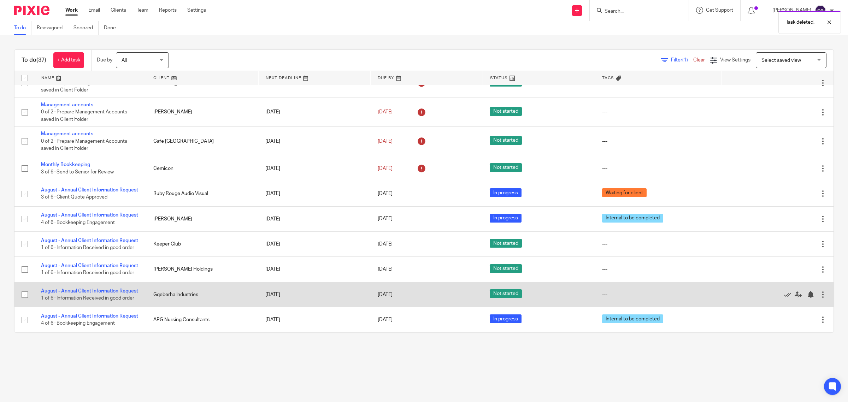
click at [819, 291] on div at bounding box center [822, 294] width 7 height 7
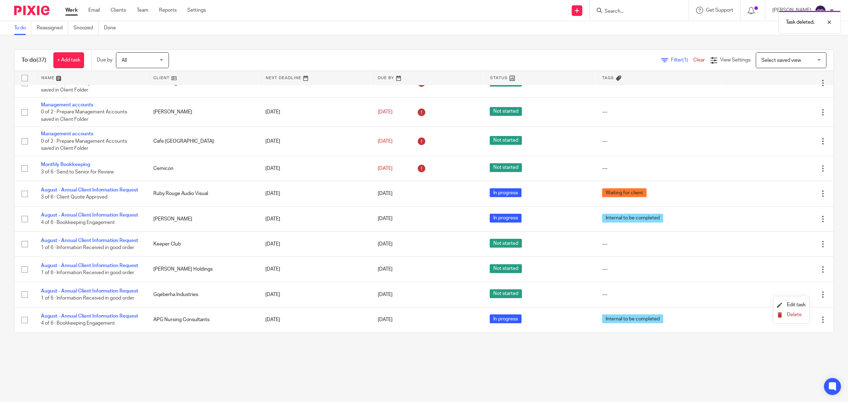
click at [792, 313] on span "Delete" at bounding box center [794, 314] width 15 height 5
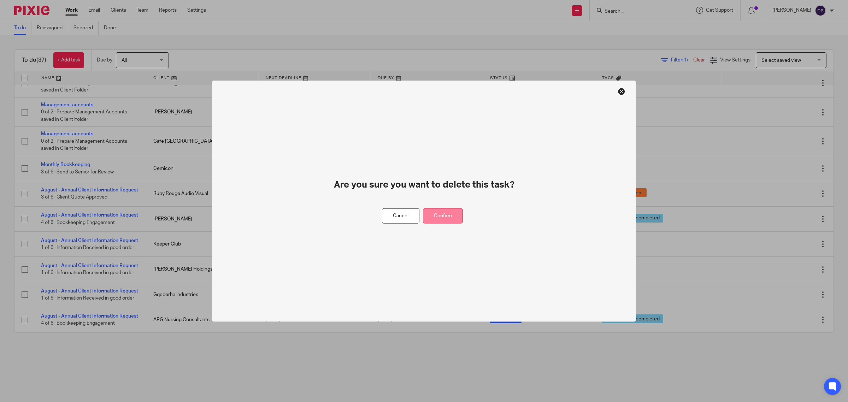
click at [443, 213] on button "Confirm" at bounding box center [443, 215] width 40 height 15
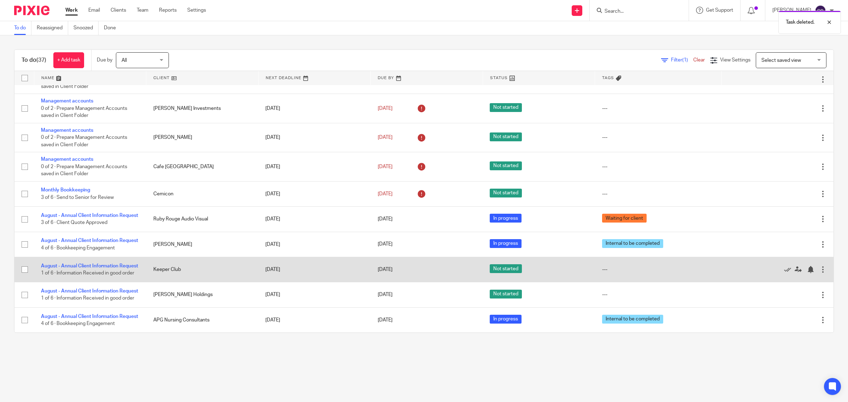
scroll to position [743, 0]
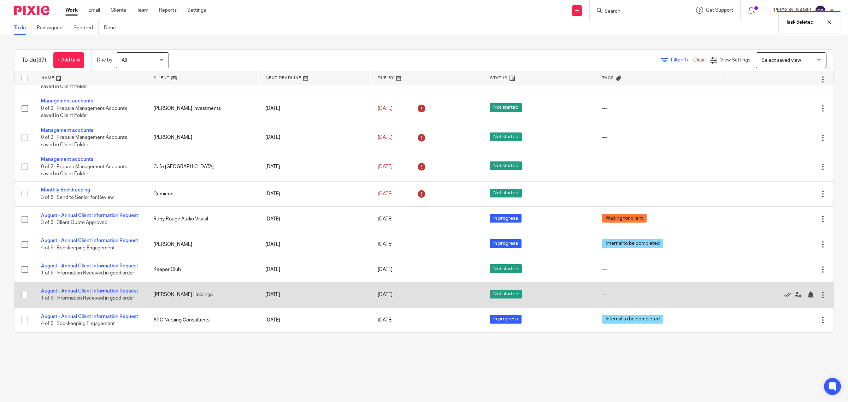
drag, startPoint x: 805, startPoint y: 286, endPoint x: 804, endPoint y: 291, distance: 4.6
click at [819, 291] on div at bounding box center [822, 294] width 7 height 7
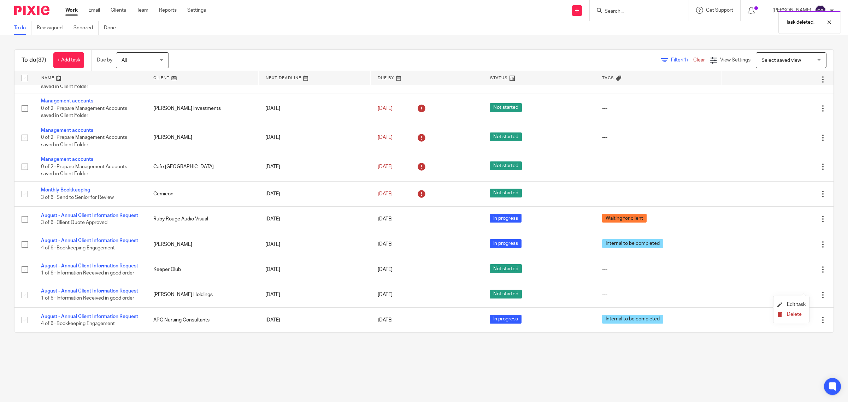
click at [791, 313] on span "Delete" at bounding box center [794, 314] width 15 height 5
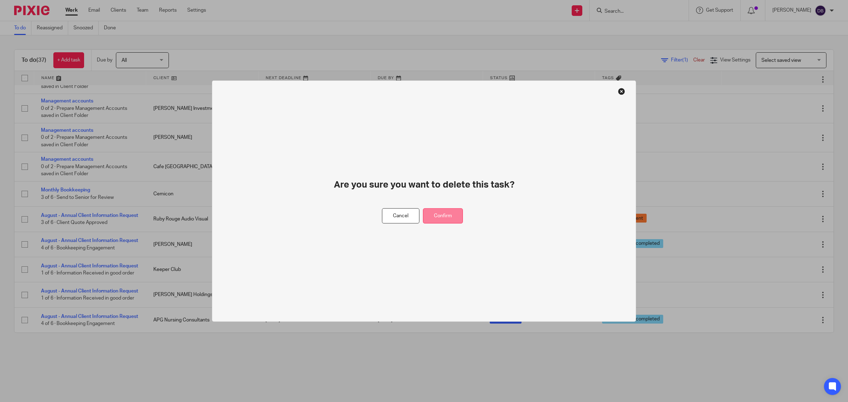
click at [440, 220] on button "Confirm" at bounding box center [443, 215] width 40 height 15
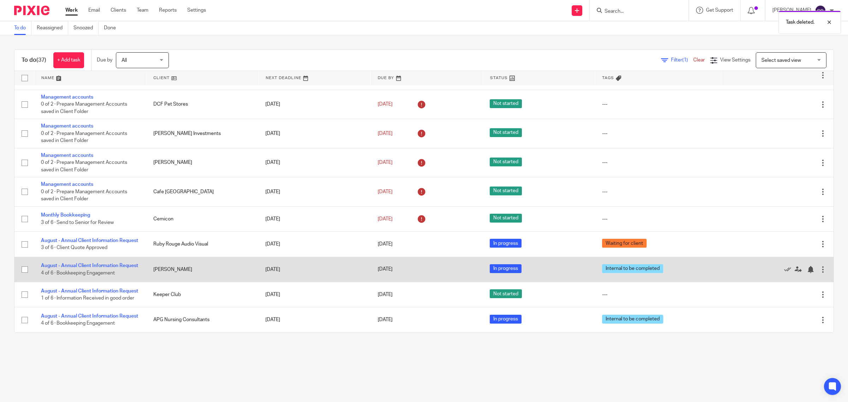
scroll to position [714, 0]
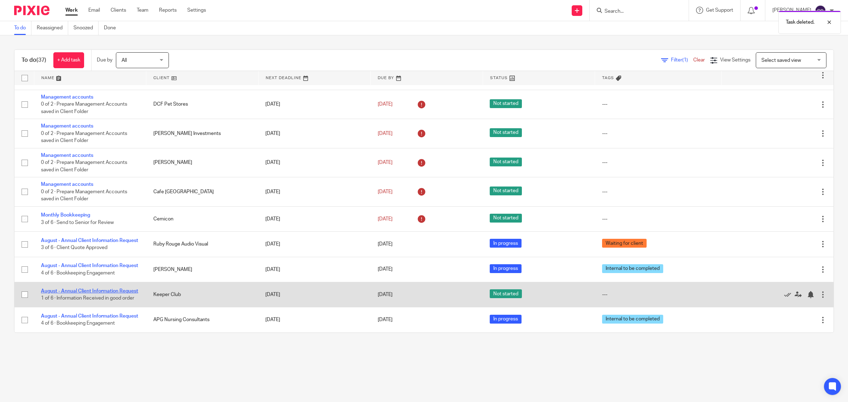
click at [88, 289] on link "August - Annual Client Information Request" at bounding box center [89, 291] width 97 height 5
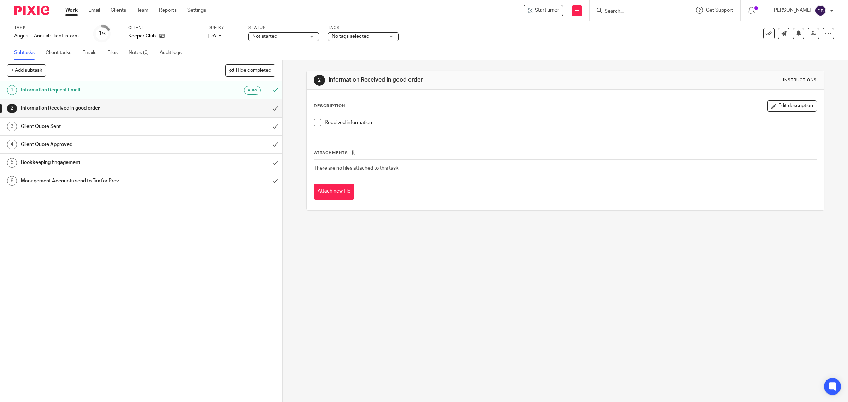
click at [314, 124] on span at bounding box center [317, 122] width 7 height 7
click at [268, 108] on input "submit" at bounding box center [141, 108] width 282 height 18
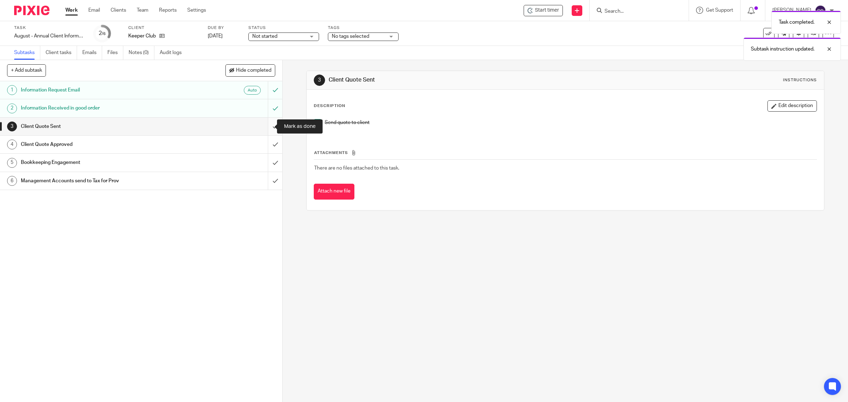
click at [267, 128] on input "submit" at bounding box center [141, 127] width 282 height 18
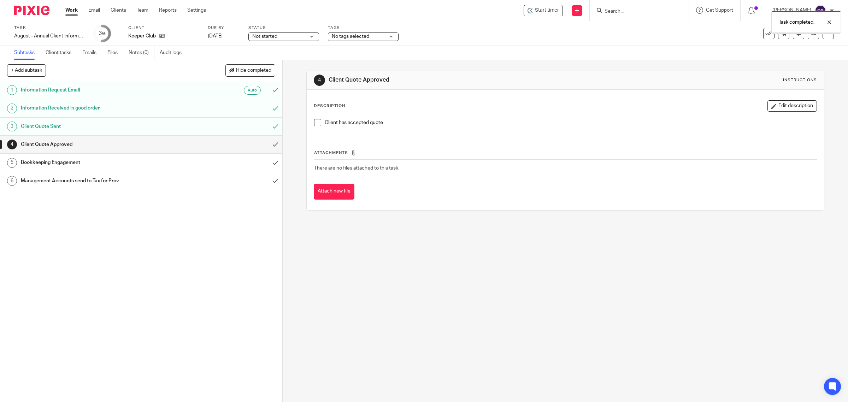
click at [317, 125] on span at bounding box center [317, 122] width 7 height 7
click at [268, 143] on input "submit" at bounding box center [141, 145] width 282 height 18
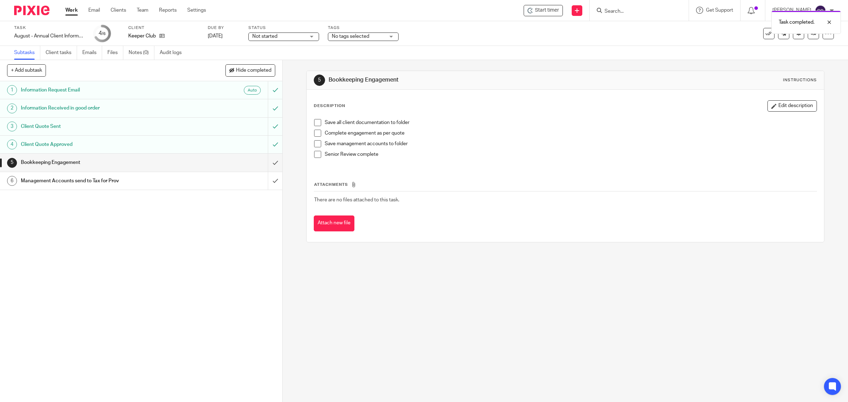
click at [314, 124] on span at bounding box center [317, 122] width 7 height 7
click at [314, 133] on span at bounding box center [317, 133] width 7 height 7
click at [315, 145] on span at bounding box center [317, 143] width 7 height 7
click at [315, 155] on span at bounding box center [317, 154] width 7 height 7
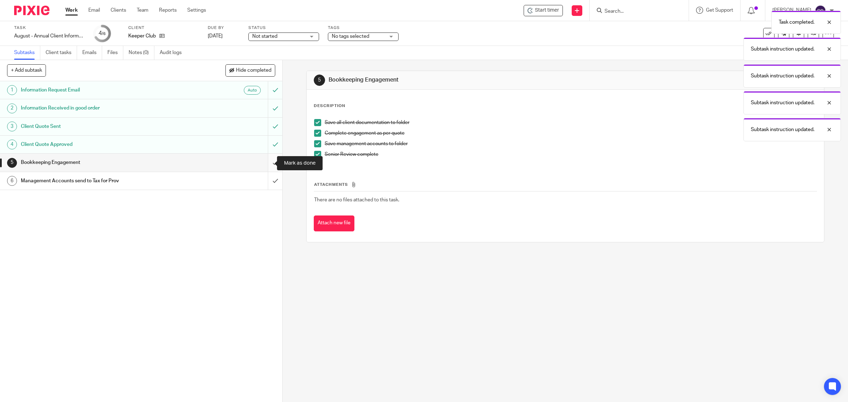
click at [266, 161] on input "submit" at bounding box center [141, 163] width 282 height 18
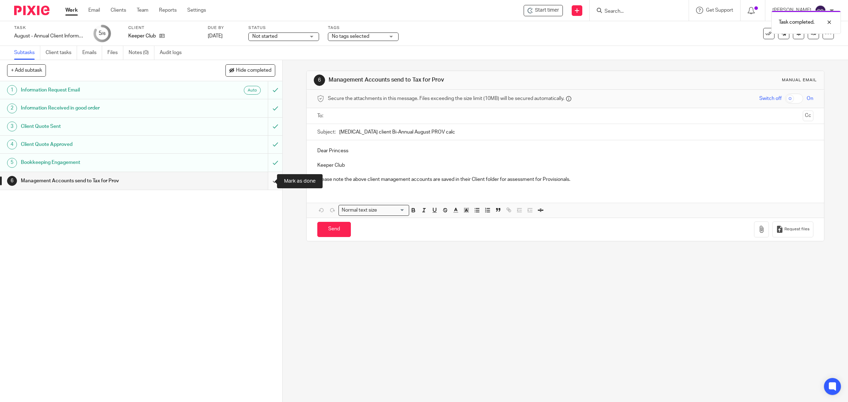
click at [267, 179] on input "submit" at bounding box center [141, 181] width 282 height 18
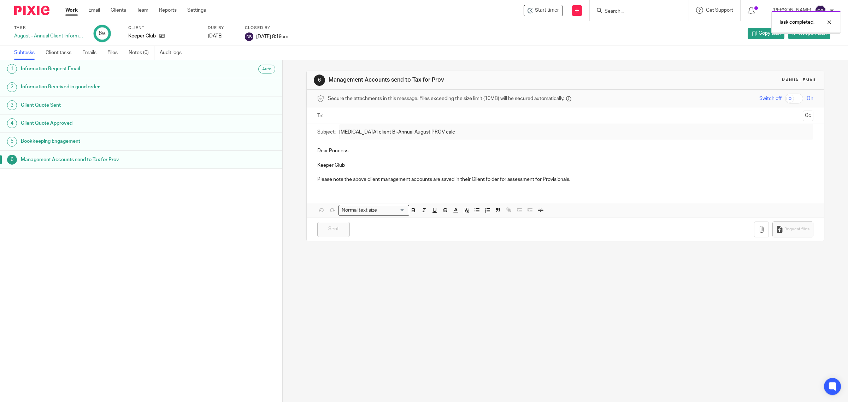
drag, startPoint x: 0, startPoint y: 0, endPoint x: 75, endPoint y: 7, distance: 74.9
click at [75, 7] on link "Work" at bounding box center [71, 10] width 12 height 7
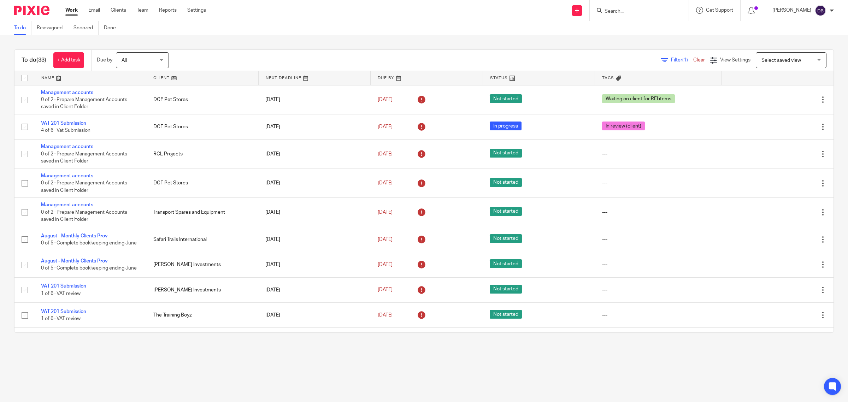
scroll to position [685, 0]
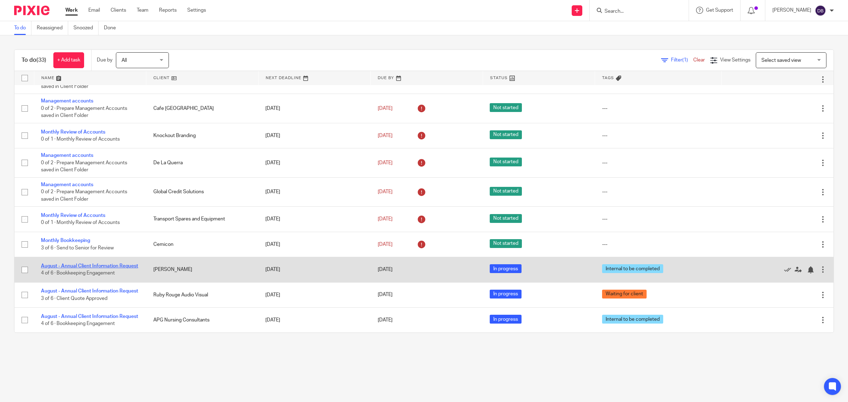
click at [92, 264] on link "August - Annual Client Information Request" at bounding box center [89, 266] width 97 height 5
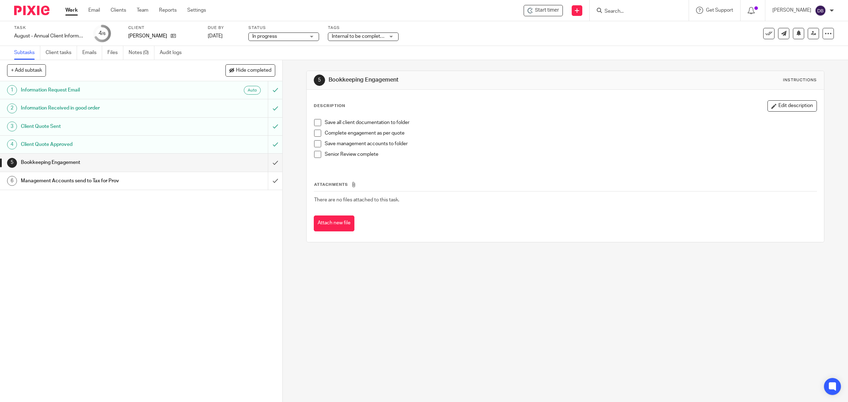
click at [314, 120] on span at bounding box center [317, 122] width 7 height 7
drag, startPoint x: 315, startPoint y: 131, endPoint x: 315, endPoint y: 140, distance: 9.5
click at [315, 132] on span at bounding box center [317, 133] width 7 height 7
click at [315, 146] on span at bounding box center [317, 143] width 7 height 7
click at [315, 156] on span at bounding box center [317, 154] width 7 height 7
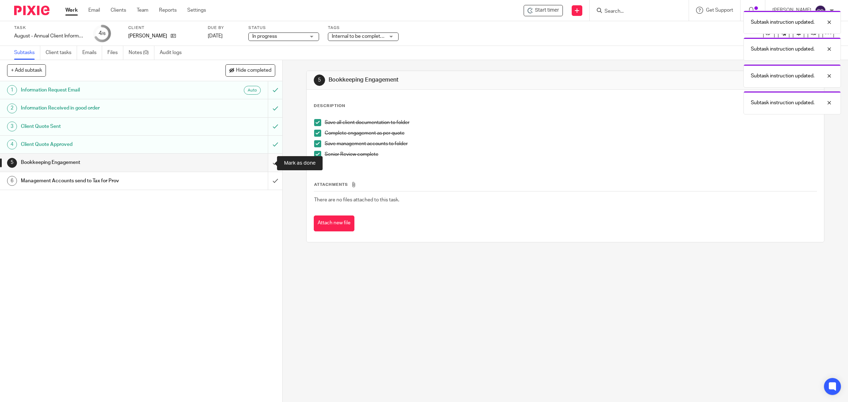
click at [268, 160] on input "submit" at bounding box center [141, 163] width 282 height 18
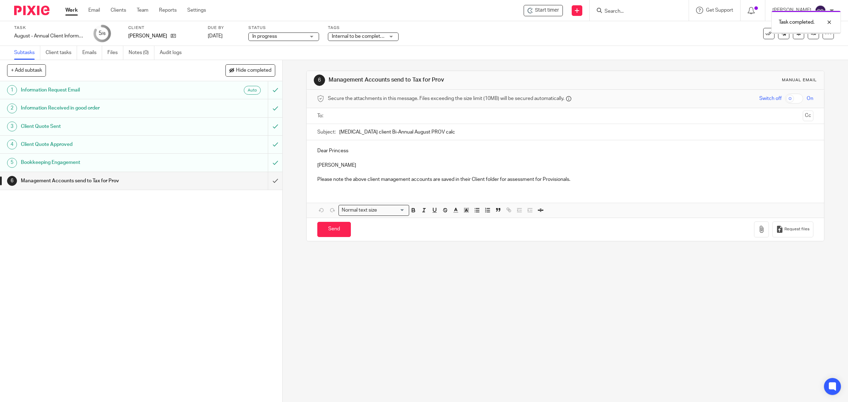
click at [267, 181] on input "submit" at bounding box center [141, 181] width 282 height 18
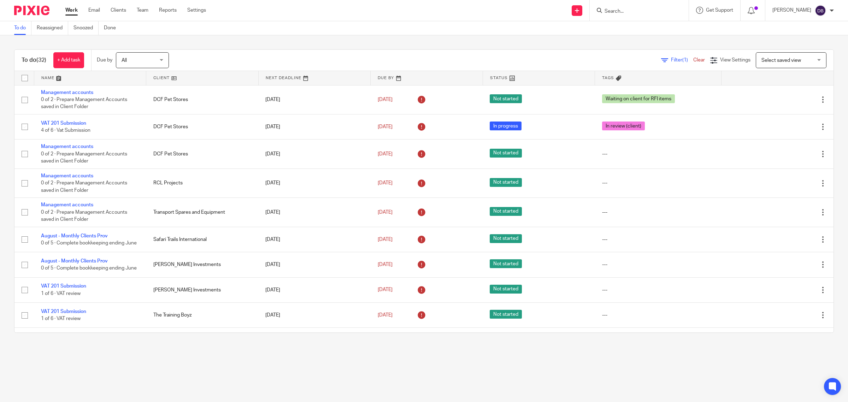
scroll to position [656, 0]
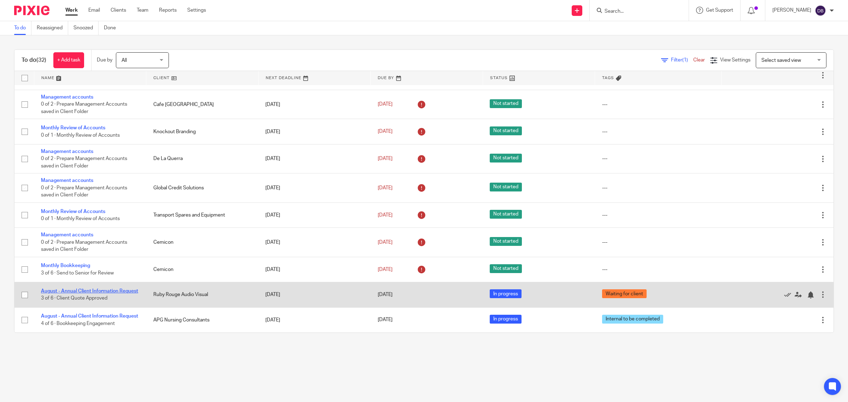
click at [78, 289] on link "August - Annual Client Information Request" at bounding box center [89, 291] width 97 height 5
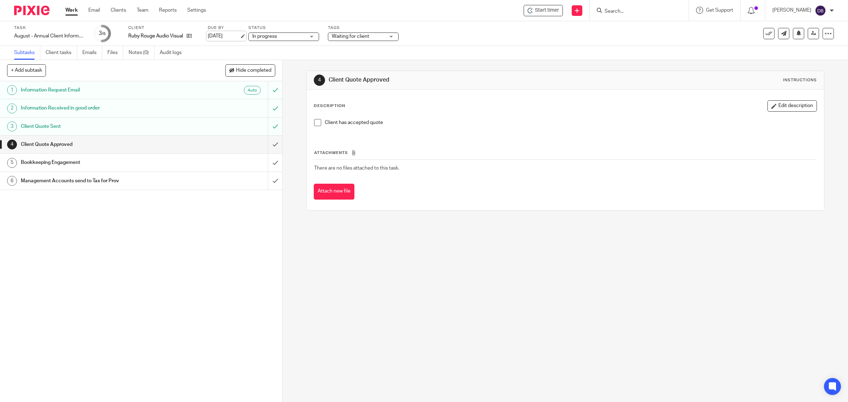
click at [235, 35] on link "27 Aug 2025" at bounding box center [224, 36] width 32 height 7
click at [73, 8] on link "Work" at bounding box center [71, 10] width 12 height 7
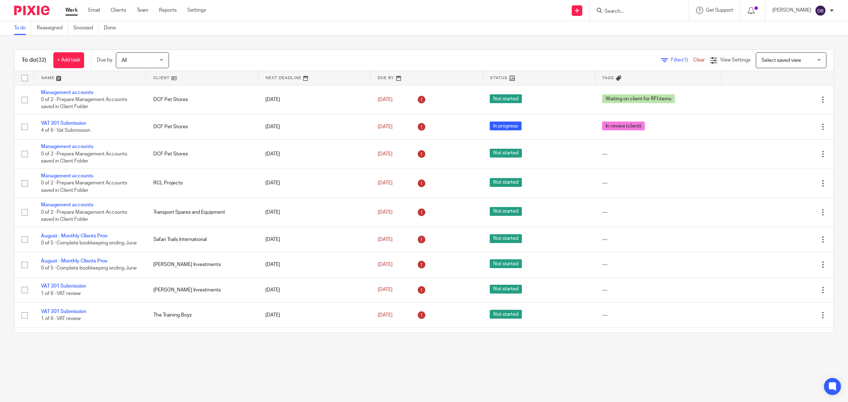
scroll to position [656, 0]
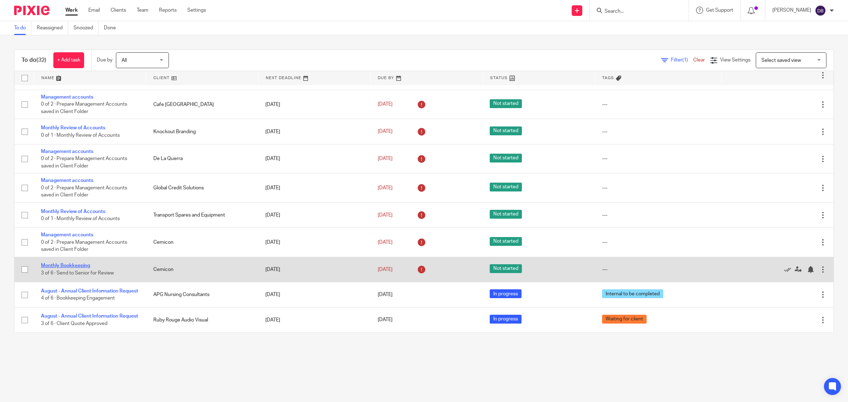
click at [82, 263] on link "Monthly Bookkeeping" at bounding box center [65, 265] width 49 height 5
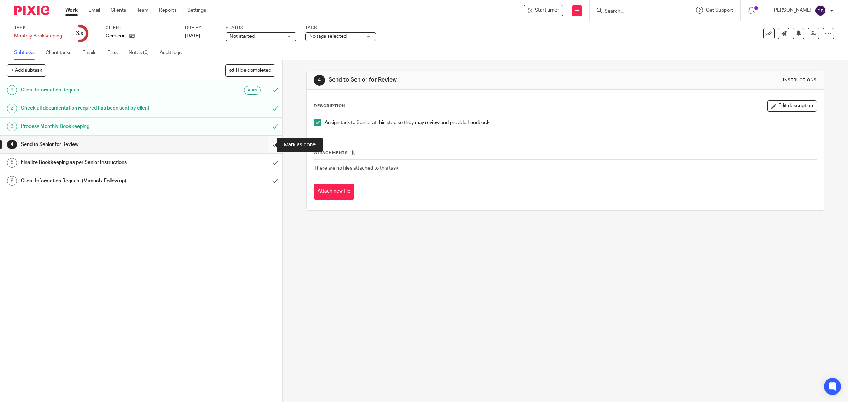
click at [269, 145] on input "submit" at bounding box center [141, 145] width 282 height 18
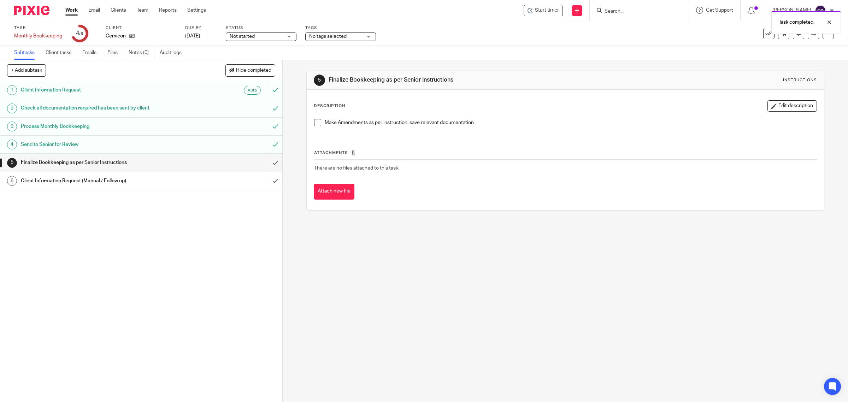
drag, startPoint x: 320, startPoint y: 121, endPoint x: 312, endPoint y: 129, distance: 11.5
click at [320, 121] on li "Make Amendments as per instruction, save relevant documentation" at bounding box center [565, 124] width 503 height 11
drag, startPoint x: 313, startPoint y: 121, endPoint x: 283, endPoint y: 146, distance: 38.9
click at [314, 122] on span at bounding box center [317, 122] width 7 height 7
click at [264, 164] on input "submit" at bounding box center [141, 163] width 282 height 18
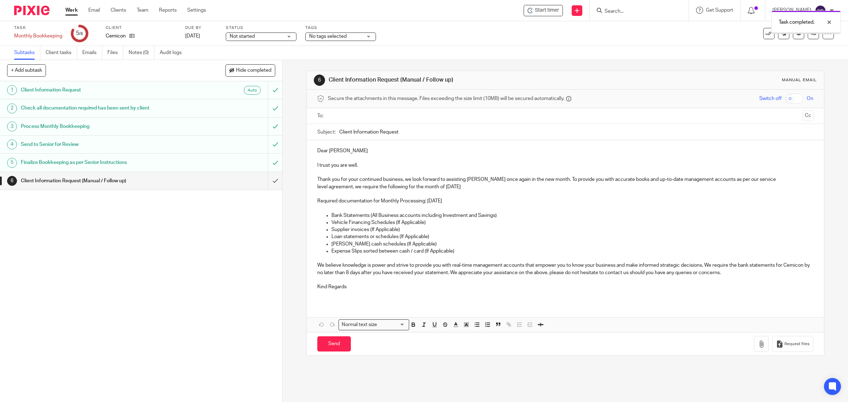
click at [264, 180] on input "submit" at bounding box center [141, 181] width 282 height 18
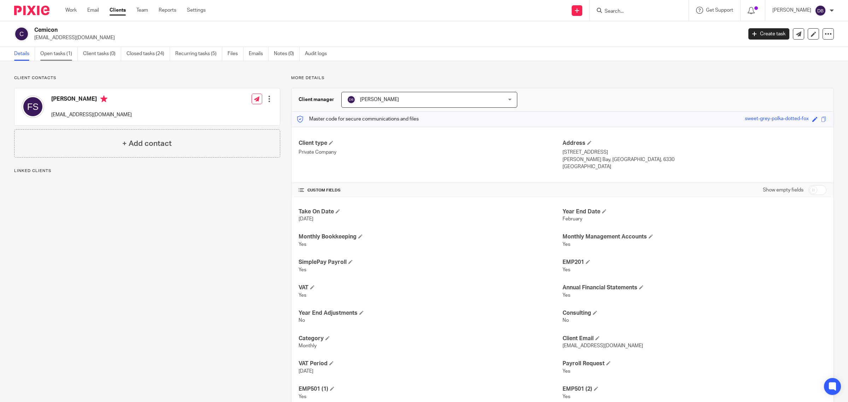
click at [57, 50] on link "Open tasks (1)" at bounding box center [58, 54] width 37 height 14
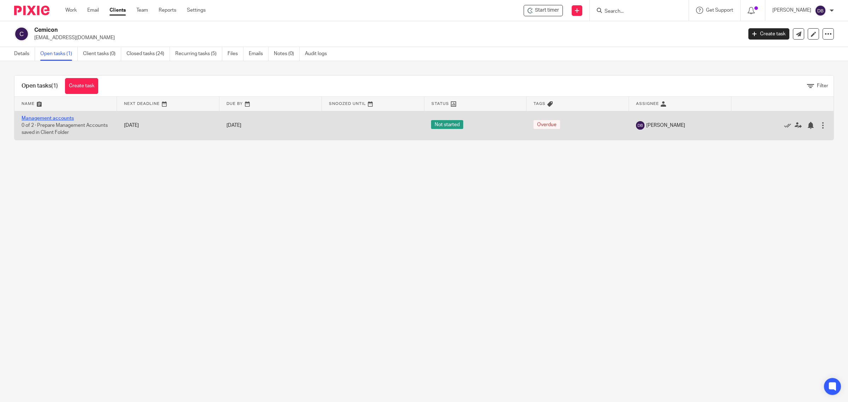
click at [59, 118] on link "Management accounts" at bounding box center [48, 118] width 52 height 5
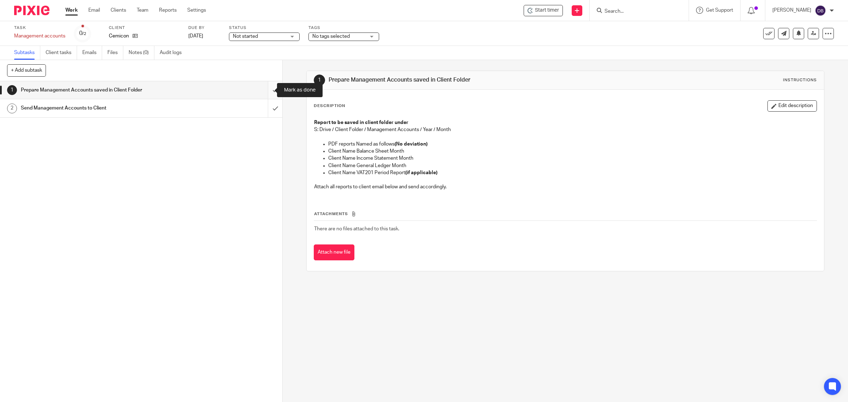
click at [267, 88] on input "submit" at bounding box center [141, 90] width 282 height 18
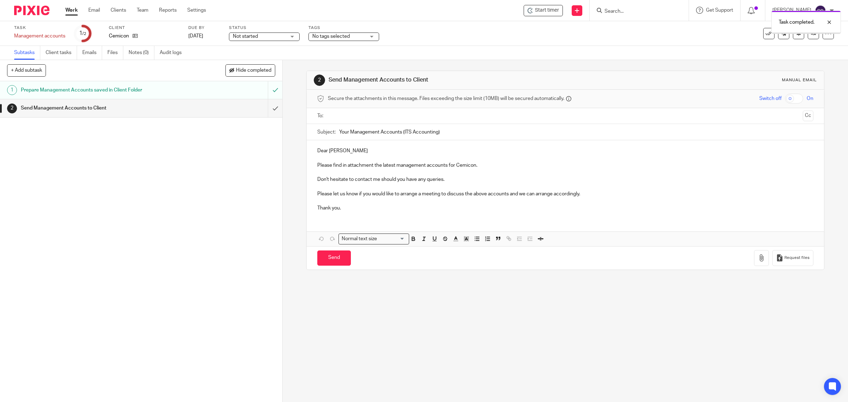
click at [264, 108] on input "submit" at bounding box center [141, 108] width 282 height 18
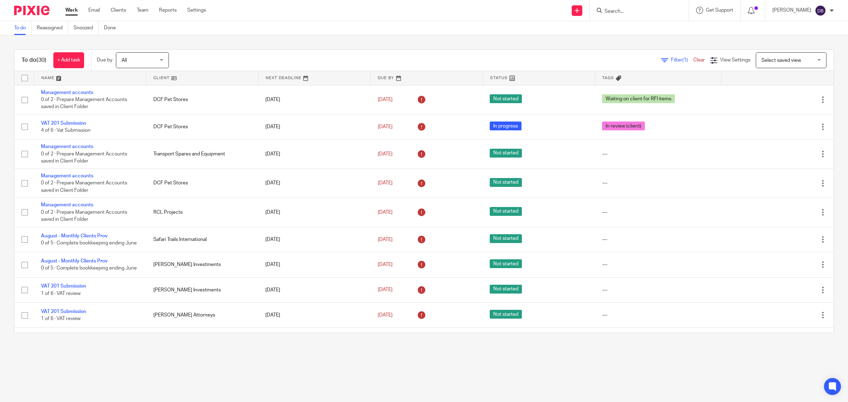
scroll to position [601, 0]
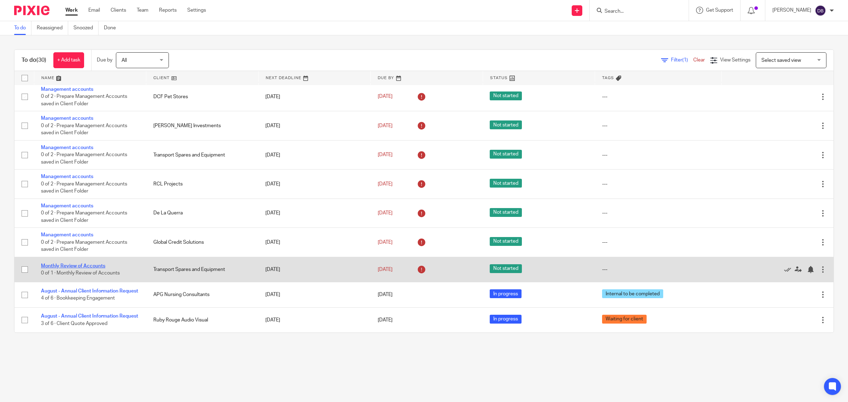
click at [87, 264] on link "Monthly Review of Accounts" at bounding box center [73, 266] width 64 height 5
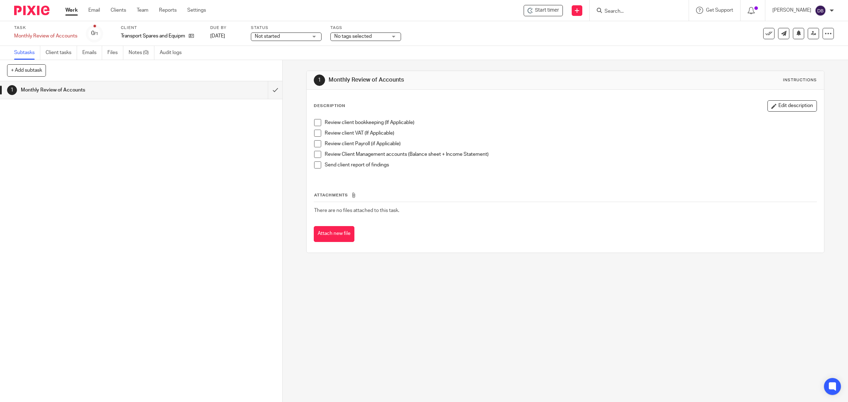
drag, startPoint x: 313, startPoint y: 122, endPoint x: 313, endPoint y: 133, distance: 11.0
click at [314, 123] on span at bounding box center [317, 122] width 7 height 7
click at [314, 136] on span at bounding box center [317, 133] width 7 height 7
click at [315, 144] on span at bounding box center [317, 143] width 7 height 7
click at [315, 156] on span at bounding box center [317, 154] width 7 height 7
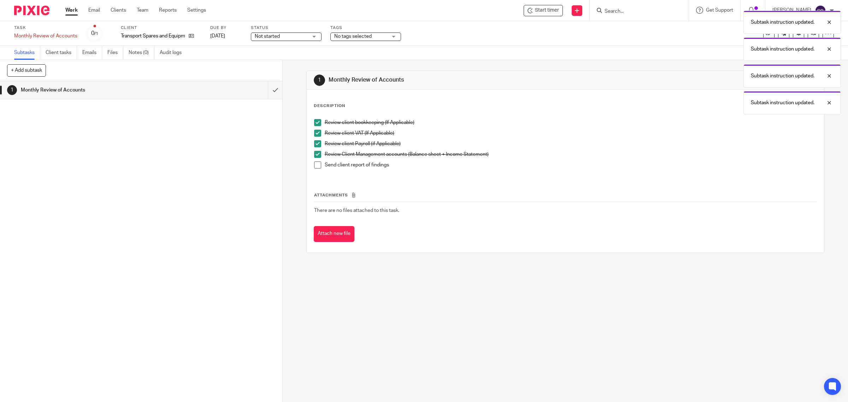
click at [314, 165] on span at bounding box center [317, 164] width 7 height 7
click at [266, 89] on input "submit" at bounding box center [141, 90] width 282 height 18
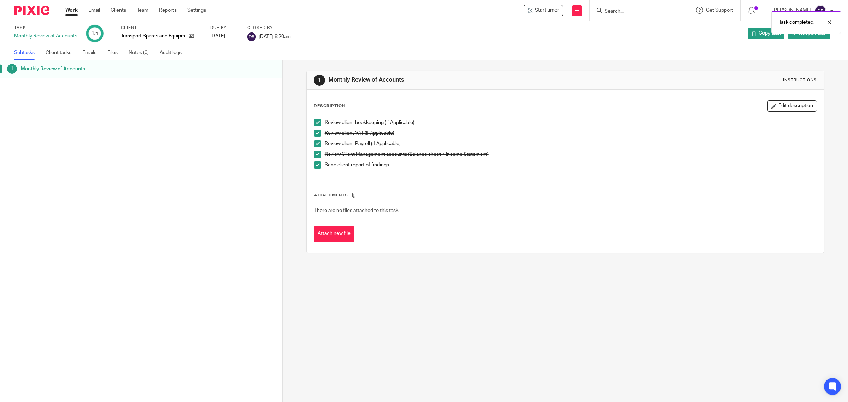
click at [72, 13] on link "Work" at bounding box center [71, 10] width 12 height 7
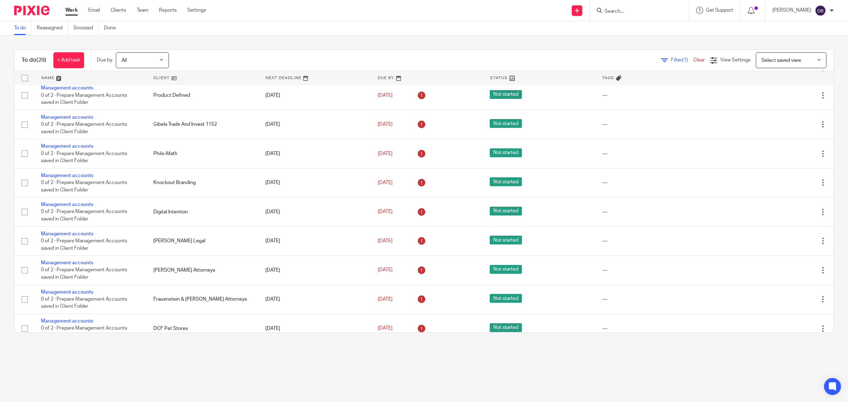
scroll to position [327, 0]
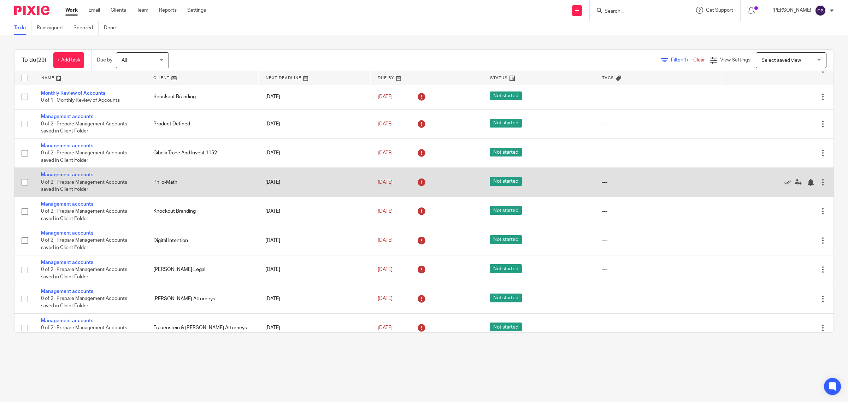
click at [81, 179] on td "Management accounts 0 of 2 · Prepare Management Accounts saved in Client Folder" at bounding box center [90, 182] width 112 height 29
click at [80, 177] on link "Management accounts" at bounding box center [67, 174] width 52 height 5
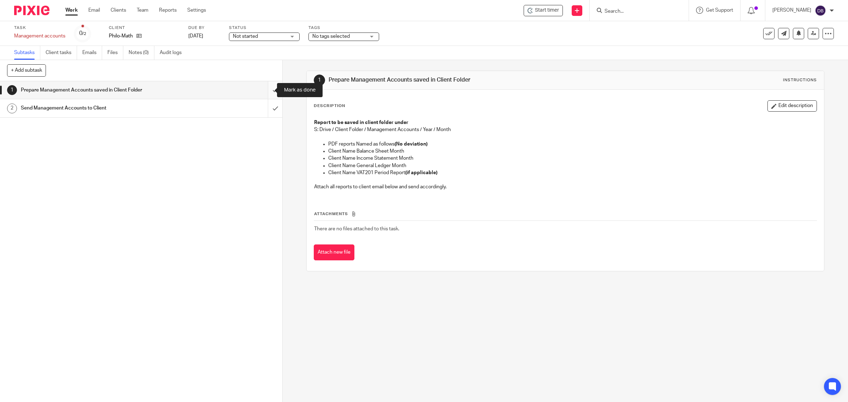
click at [264, 88] on input "submit" at bounding box center [141, 90] width 282 height 18
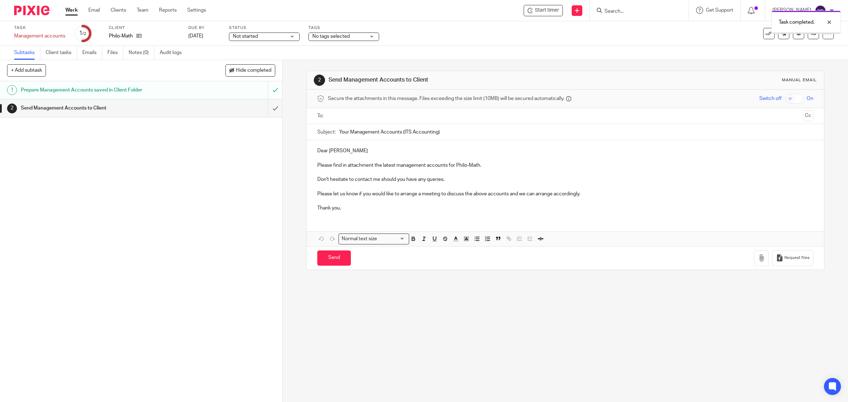
click at [267, 105] on input "submit" at bounding box center [141, 108] width 282 height 18
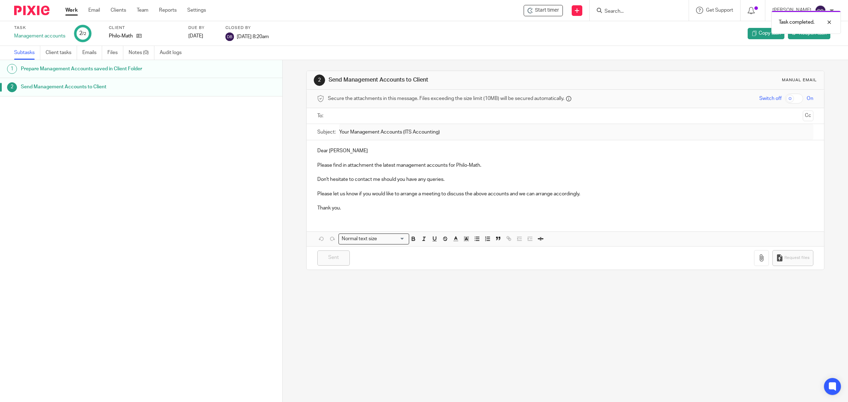
click at [70, 11] on link "Work" at bounding box center [71, 10] width 12 height 7
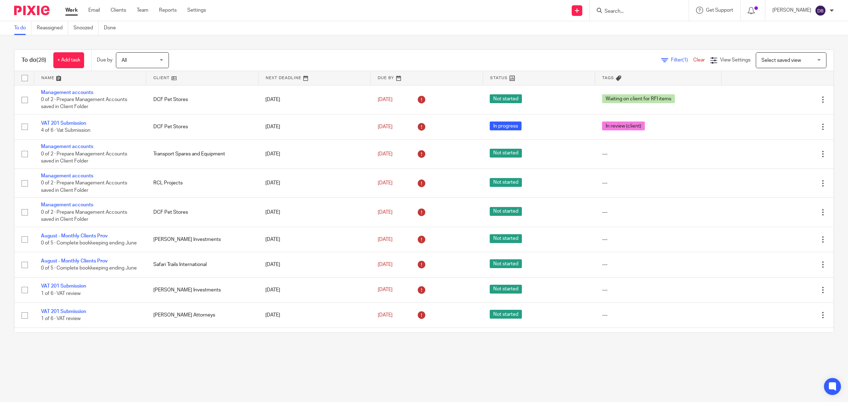
click at [636, 8] on input "Search" at bounding box center [636, 11] width 64 height 6
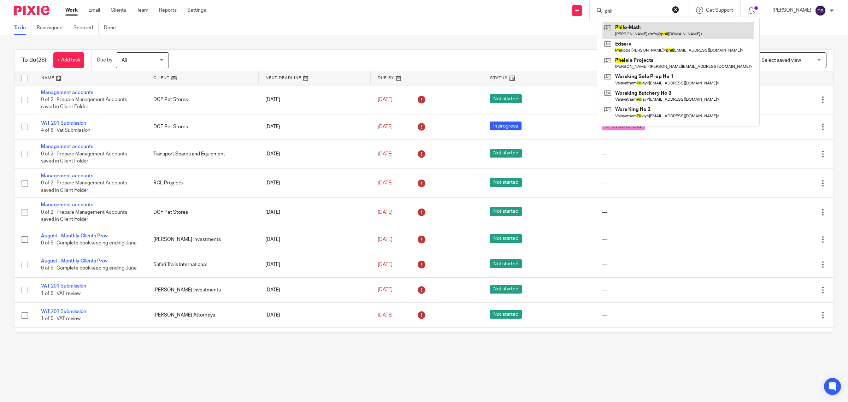
type input "phil"
click at [638, 32] on link at bounding box center [678, 30] width 152 height 16
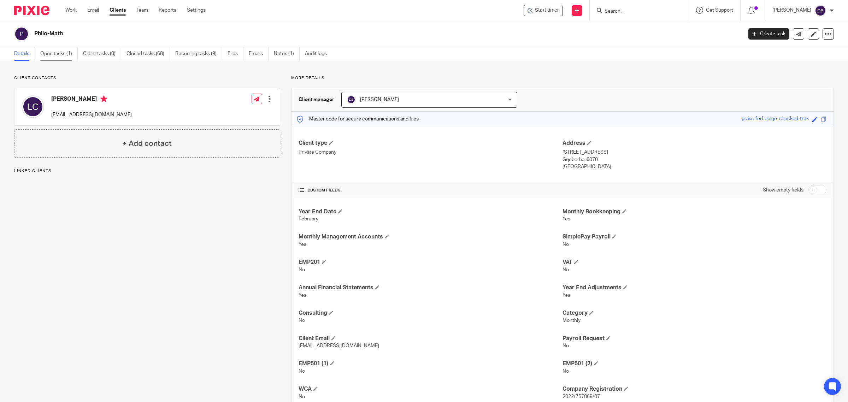
click at [59, 51] on link "Open tasks (1)" at bounding box center [58, 54] width 37 height 14
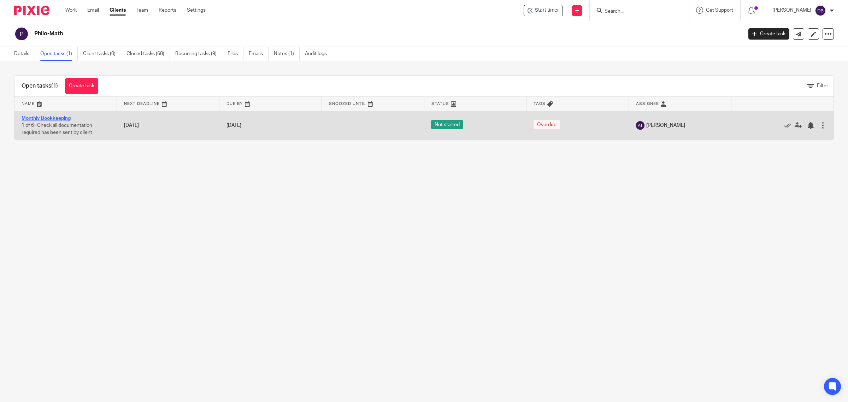
click at [66, 119] on link "Monthly Bookkeeping" at bounding box center [46, 118] width 49 height 5
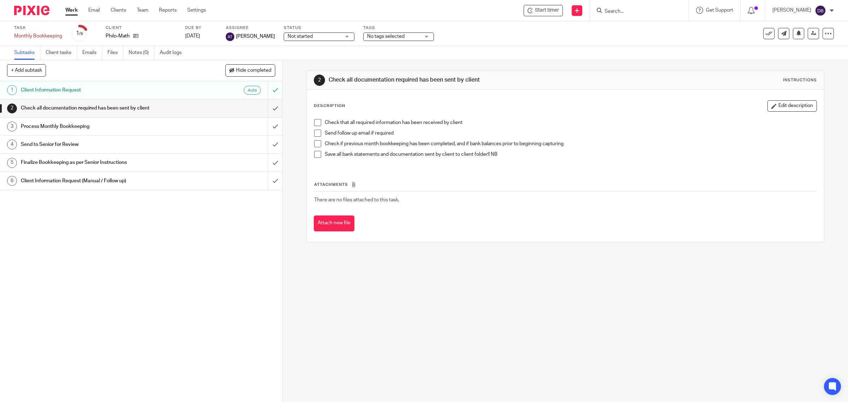
click at [314, 123] on span at bounding box center [317, 122] width 7 height 7
click at [314, 136] on span at bounding box center [317, 133] width 7 height 7
click at [314, 142] on span at bounding box center [317, 143] width 7 height 7
click at [314, 158] on span at bounding box center [317, 154] width 7 height 7
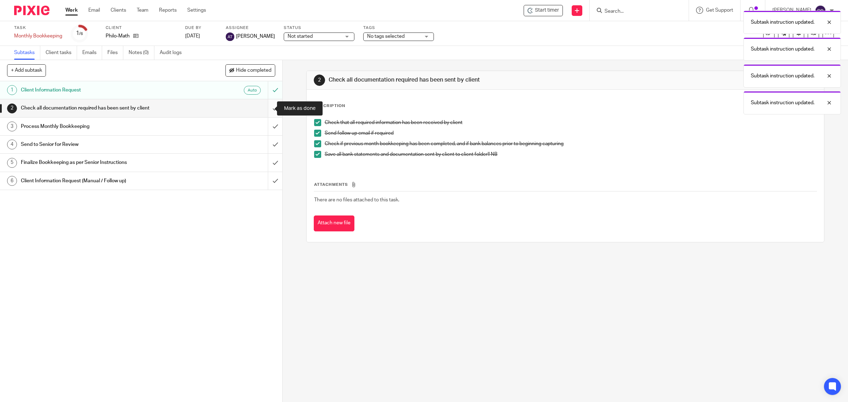
click at [269, 108] on input "submit" at bounding box center [141, 108] width 282 height 18
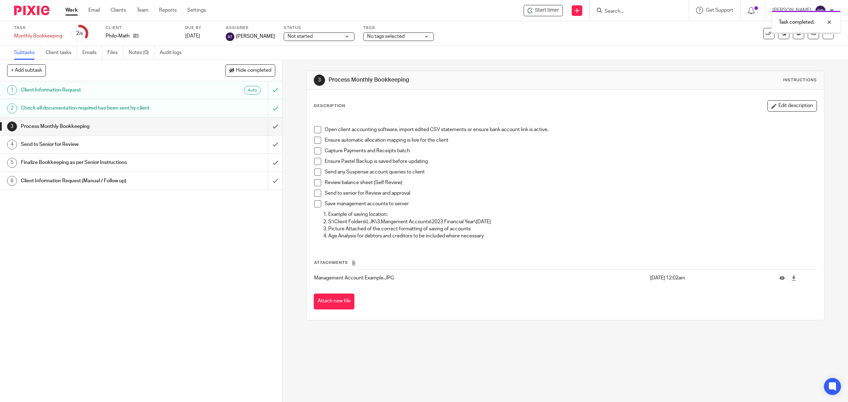
click at [317, 129] on span at bounding box center [317, 129] width 7 height 7
drag, startPoint x: 314, startPoint y: 138, endPoint x: 315, endPoint y: 149, distance: 10.6
click at [314, 138] on span at bounding box center [317, 140] width 7 height 7
click at [314, 152] on span at bounding box center [317, 150] width 7 height 7
click at [314, 161] on span at bounding box center [317, 161] width 7 height 7
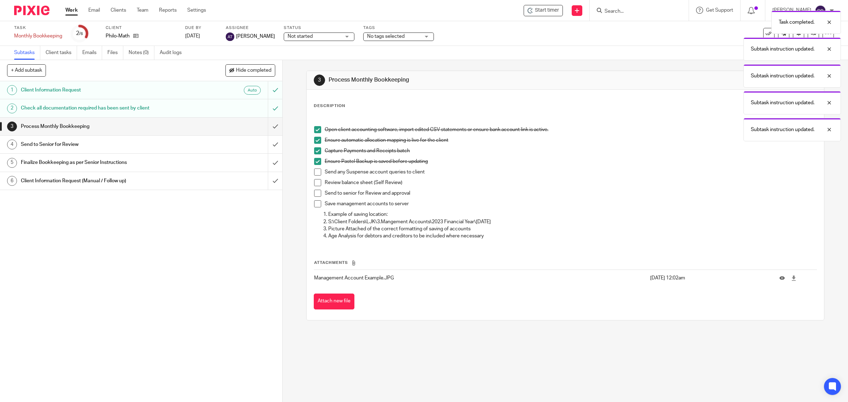
click at [316, 172] on span at bounding box center [317, 172] width 7 height 7
click at [314, 186] on span at bounding box center [317, 182] width 7 height 7
click at [315, 195] on span at bounding box center [317, 193] width 7 height 7
click at [315, 204] on span at bounding box center [317, 203] width 7 height 7
click at [268, 125] on input "submit" at bounding box center [141, 127] width 282 height 18
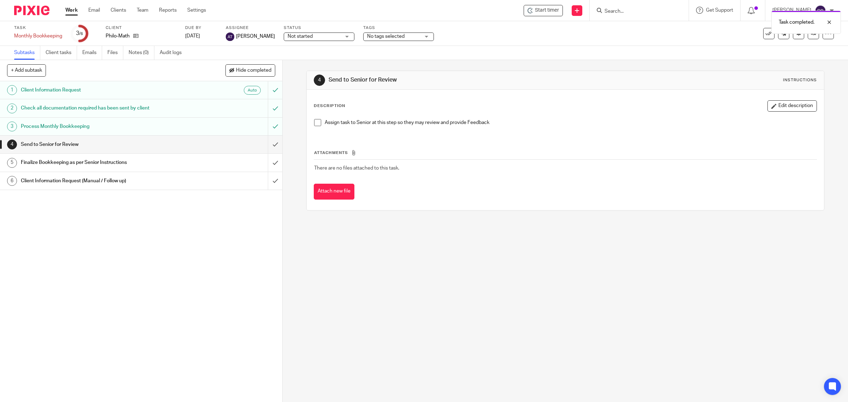
click at [315, 124] on span at bounding box center [317, 122] width 7 height 7
click at [267, 140] on input "submit" at bounding box center [141, 145] width 282 height 18
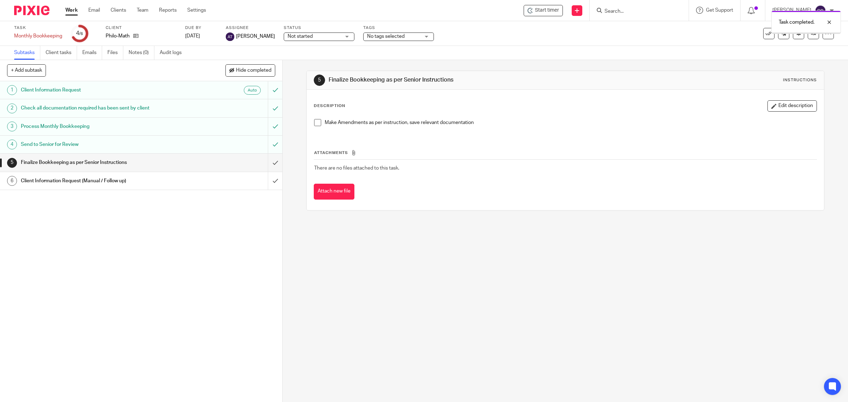
click at [315, 123] on span at bounding box center [317, 122] width 7 height 7
click at [264, 161] on input "submit" at bounding box center [141, 163] width 282 height 18
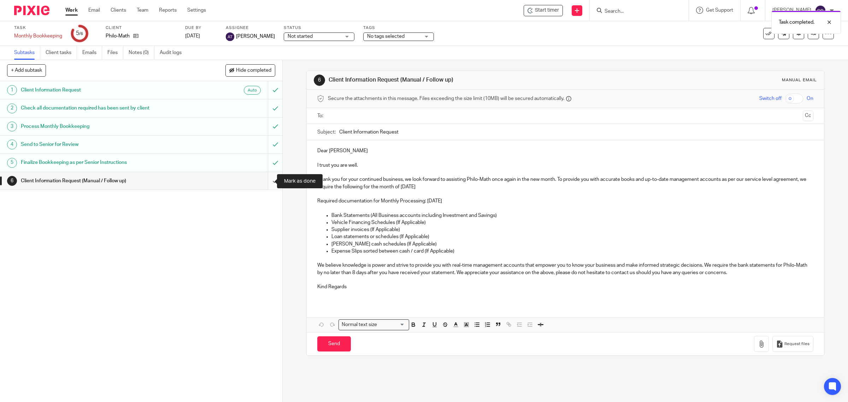
click at [262, 180] on input "submit" at bounding box center [141, 181] width 282 height 18
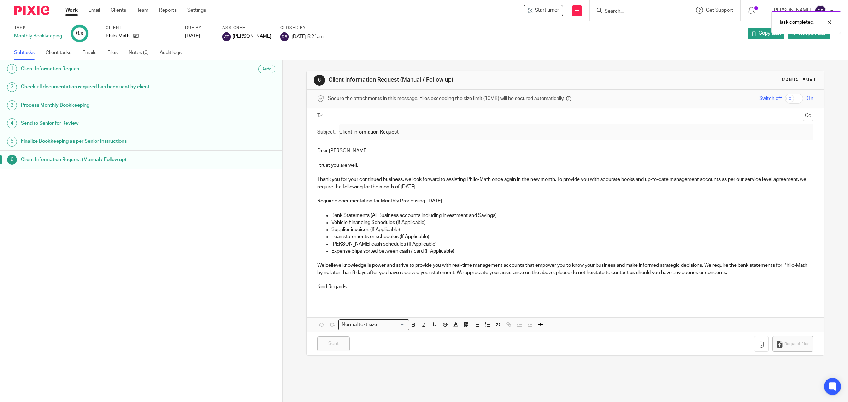
click at [68, 7] on link "Work" at bounding box center [71, 10] width 12 height 7
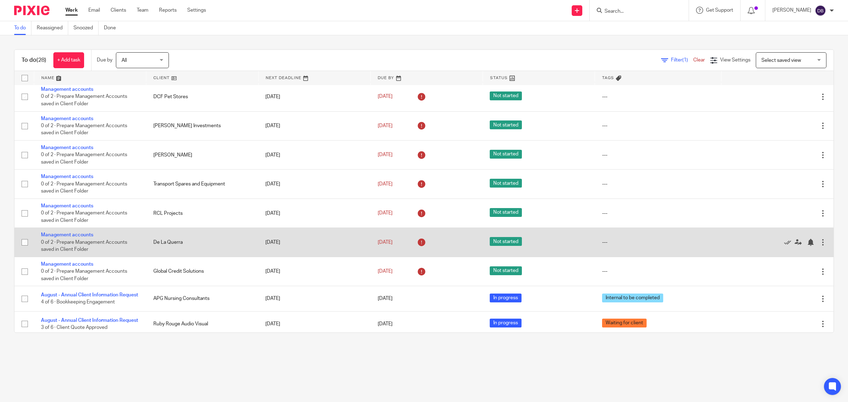
scroll to position [547, 0]
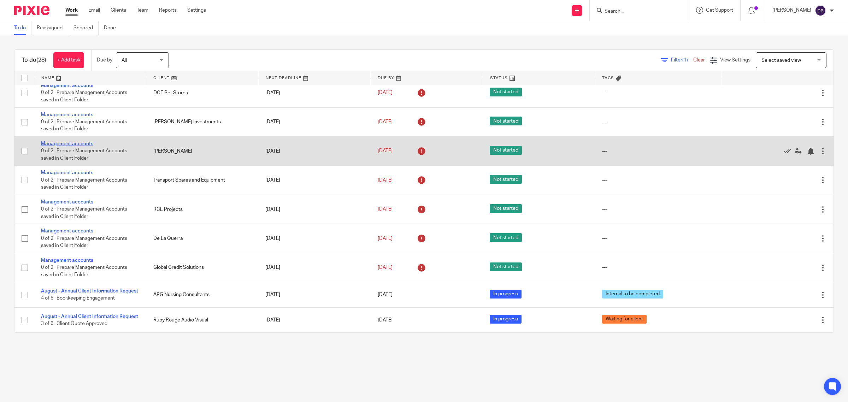
click at [75, 141] on link "Management accounts" at bounding box center [67, 143] width 52 height 5
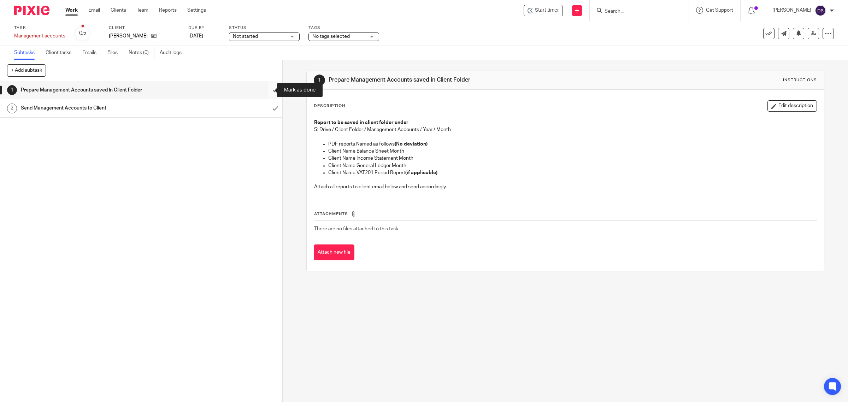
click at [267, 89] on input "submit" at bounding box center [141, 90] width 282 height 18
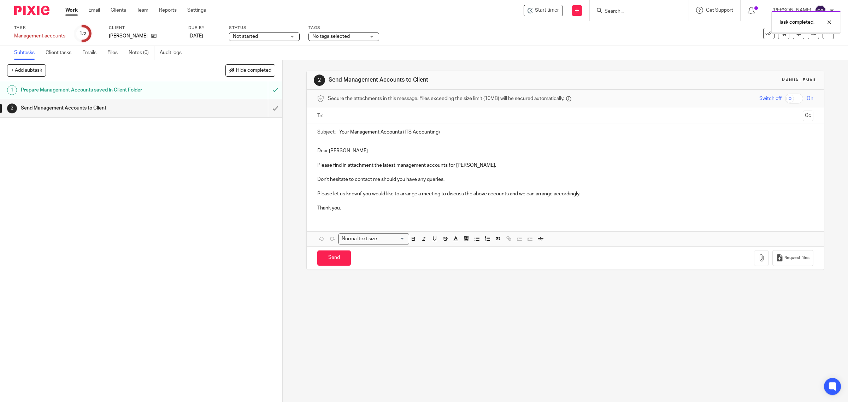
click at [266, 110] on input "submit" at bounding box center [141, 108] width 282 height 18
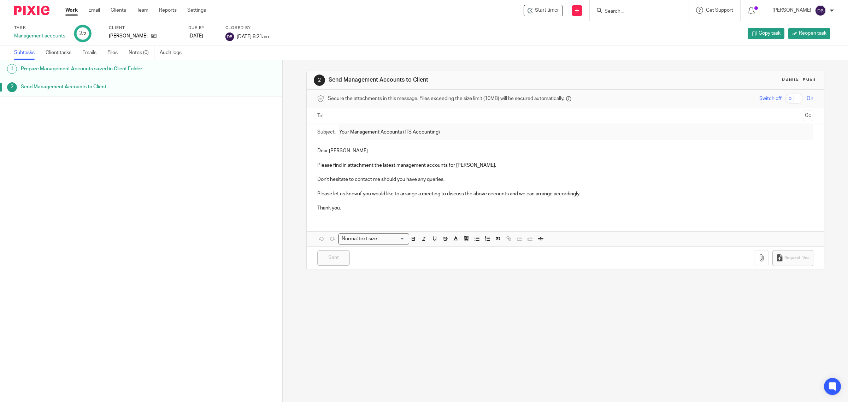
click at [73, 7] on link "Work" at bounding box center [71, 10] width 12 height 7
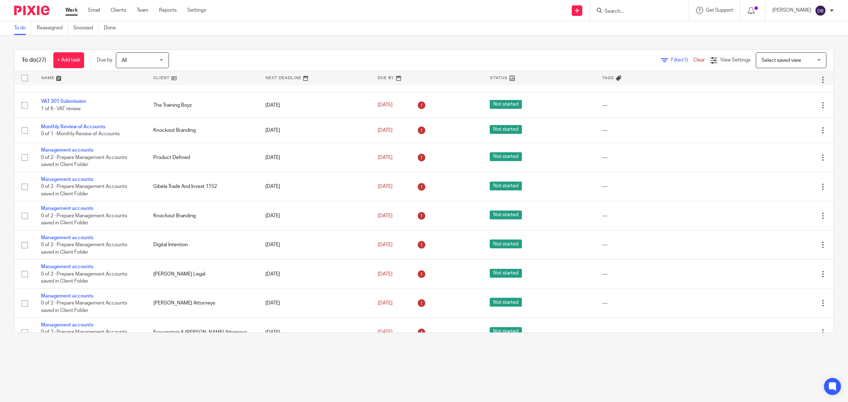
scroll to position [225, 0]
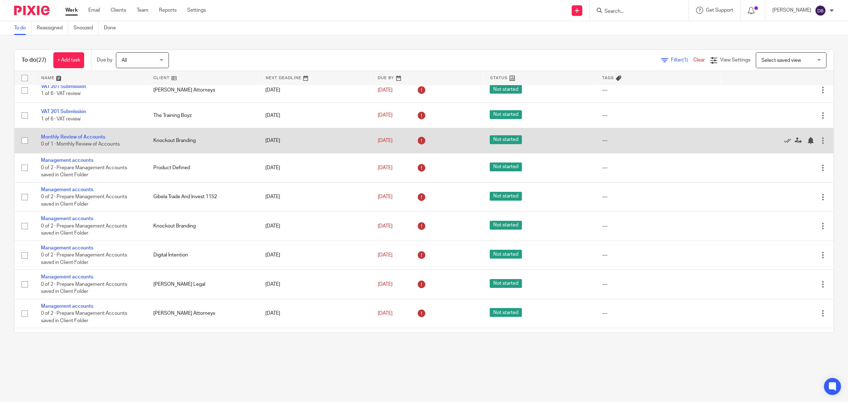
click at [819, 144] on div at bounding box center [822, 140] width 7 height 7
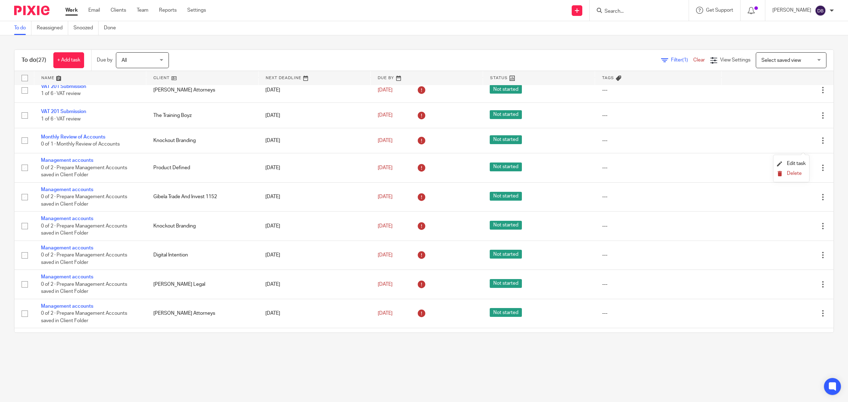
click at [790, 173] on span "Delete" at bounding box center [794, 173] width 15 height 5
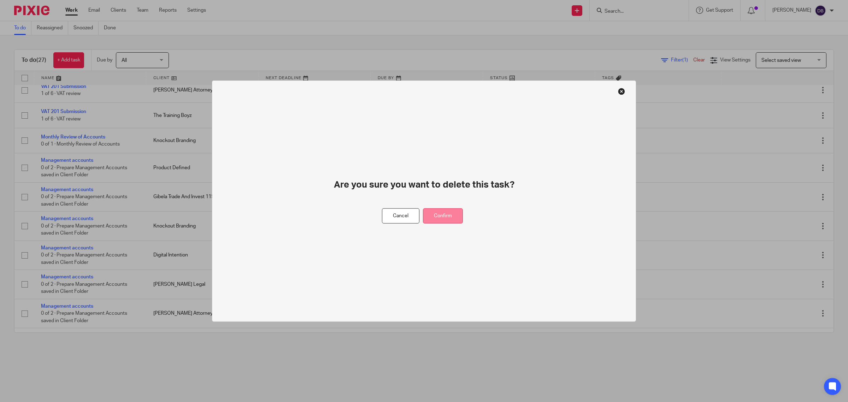
click at [444, 216] on button "Confirm" at bounding box center [443, 215] width 40 height 15
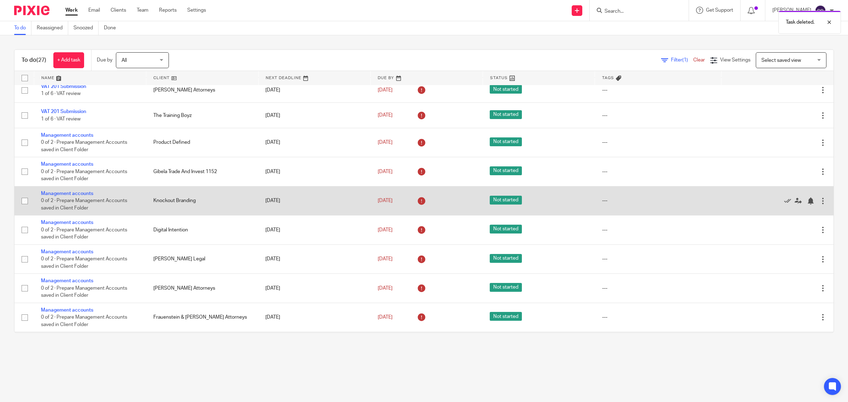
scroll to position [0, 0]
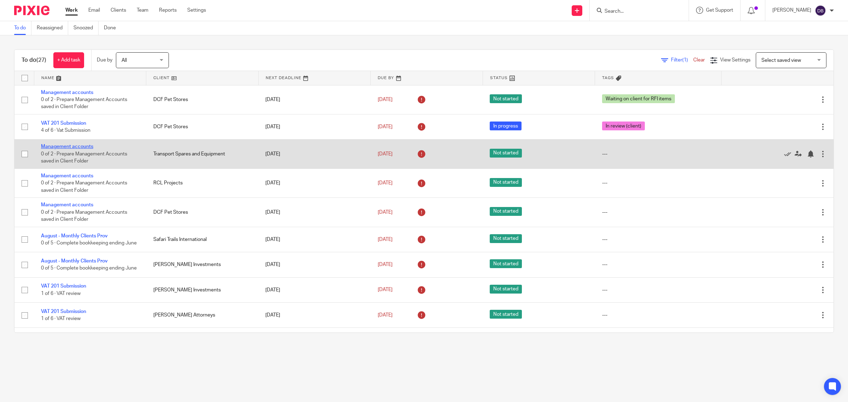
click at [73, 147] on link "Management accounts" at bounding box center [67, 146] width 52 height 5
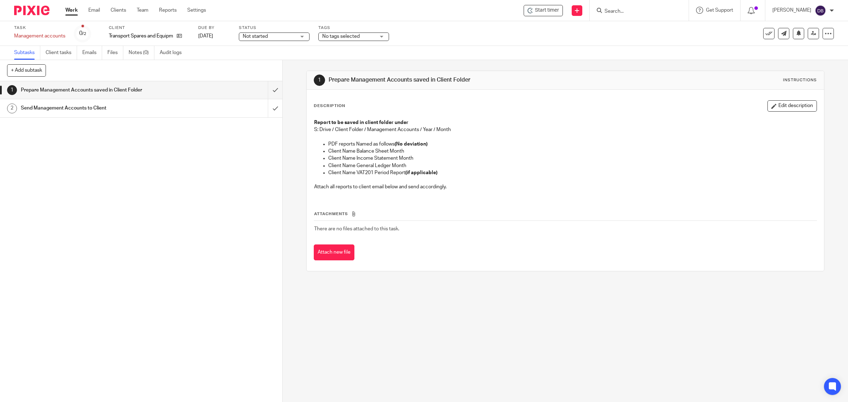
click at [71, 10] on link "Work" at bounding box center [71, 10] width 12 height 7
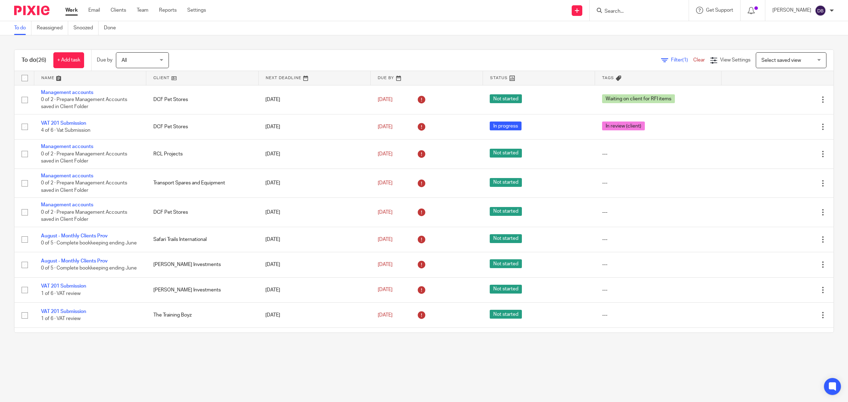
scroll to position [493, 0]
